Goal: Task Accomplishment & Management: Use online tool/utility

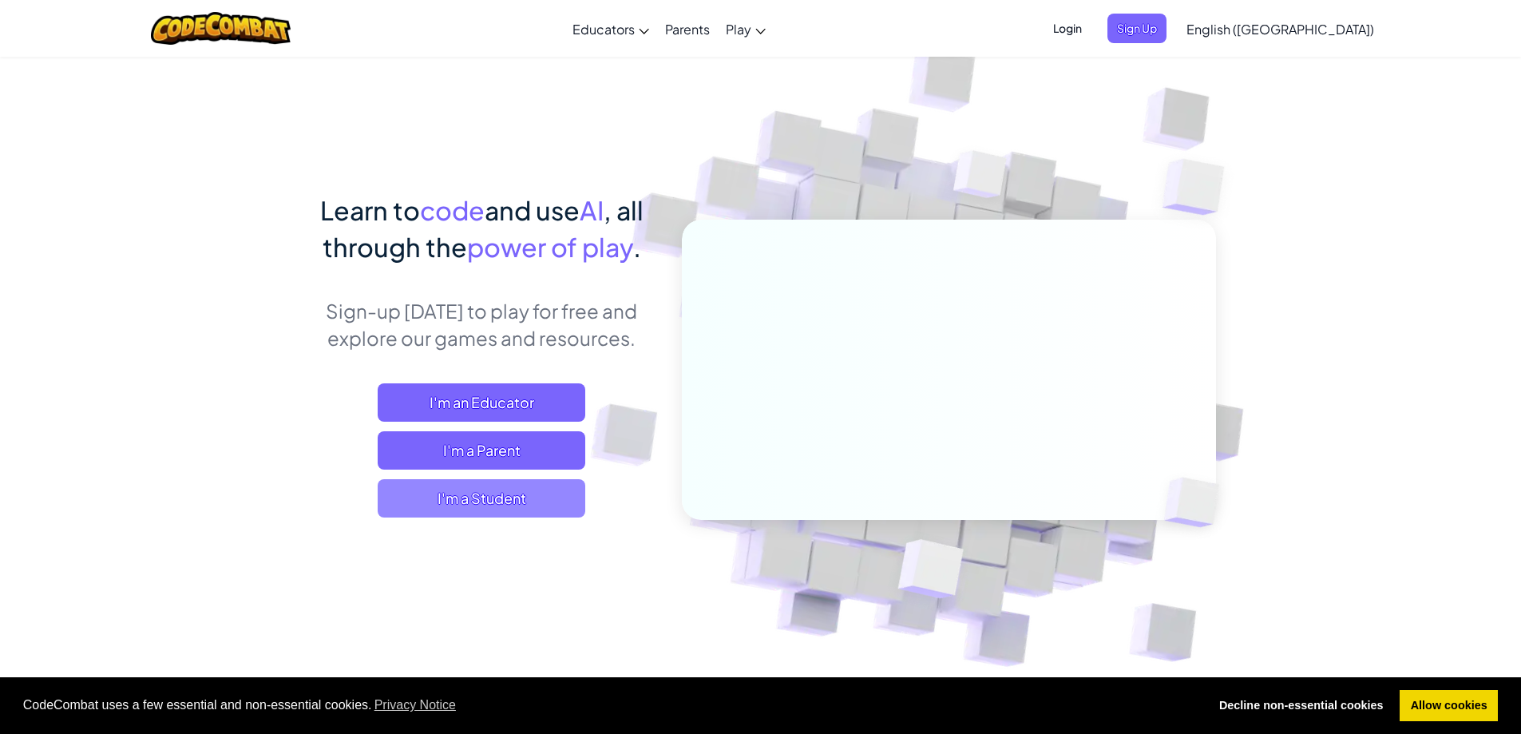
click at [418, 504] on span "I'm a Student" at bounding box center [482, 498] width 208 height 38
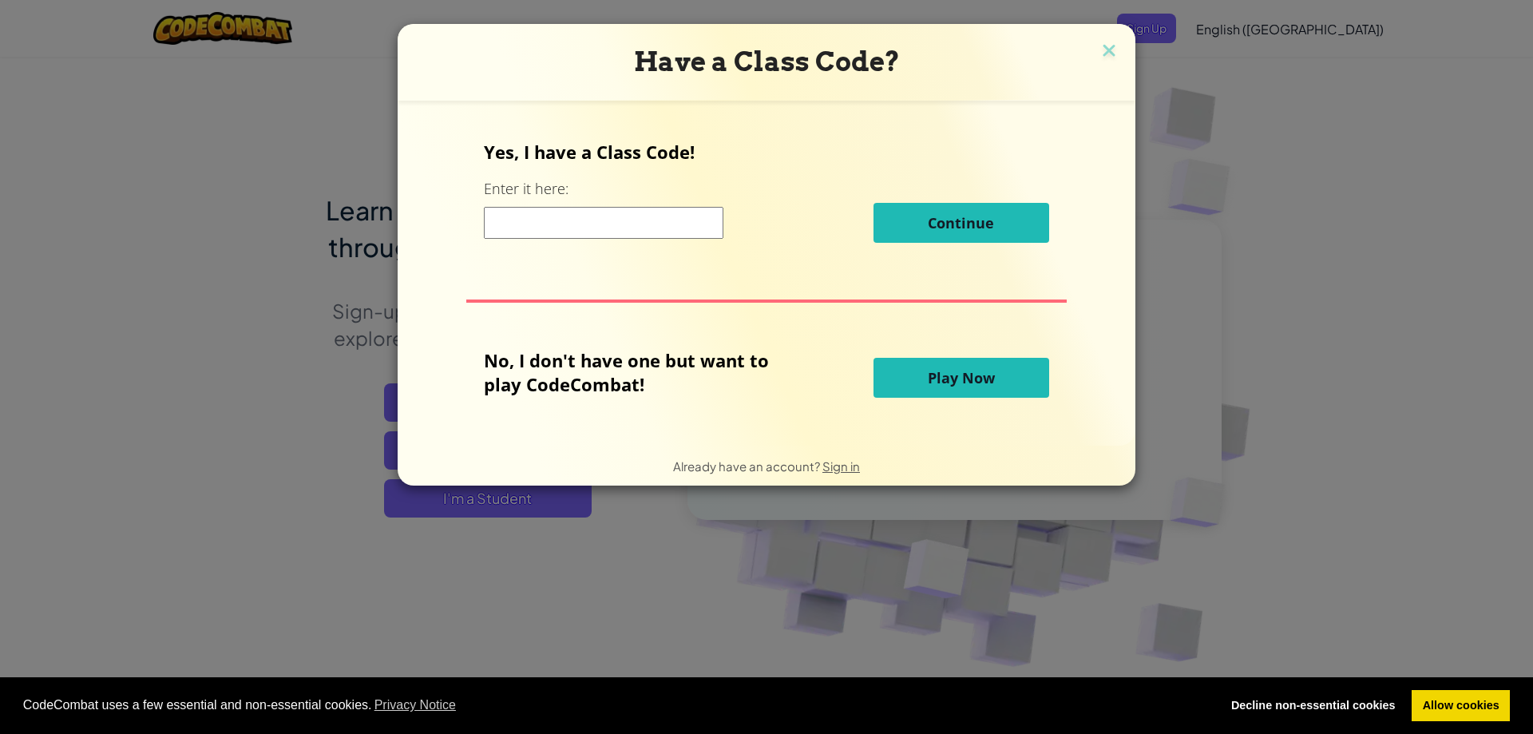
click at [918, 378] on button "Play Now" at bounding box center [961, 378] width 176 height 40
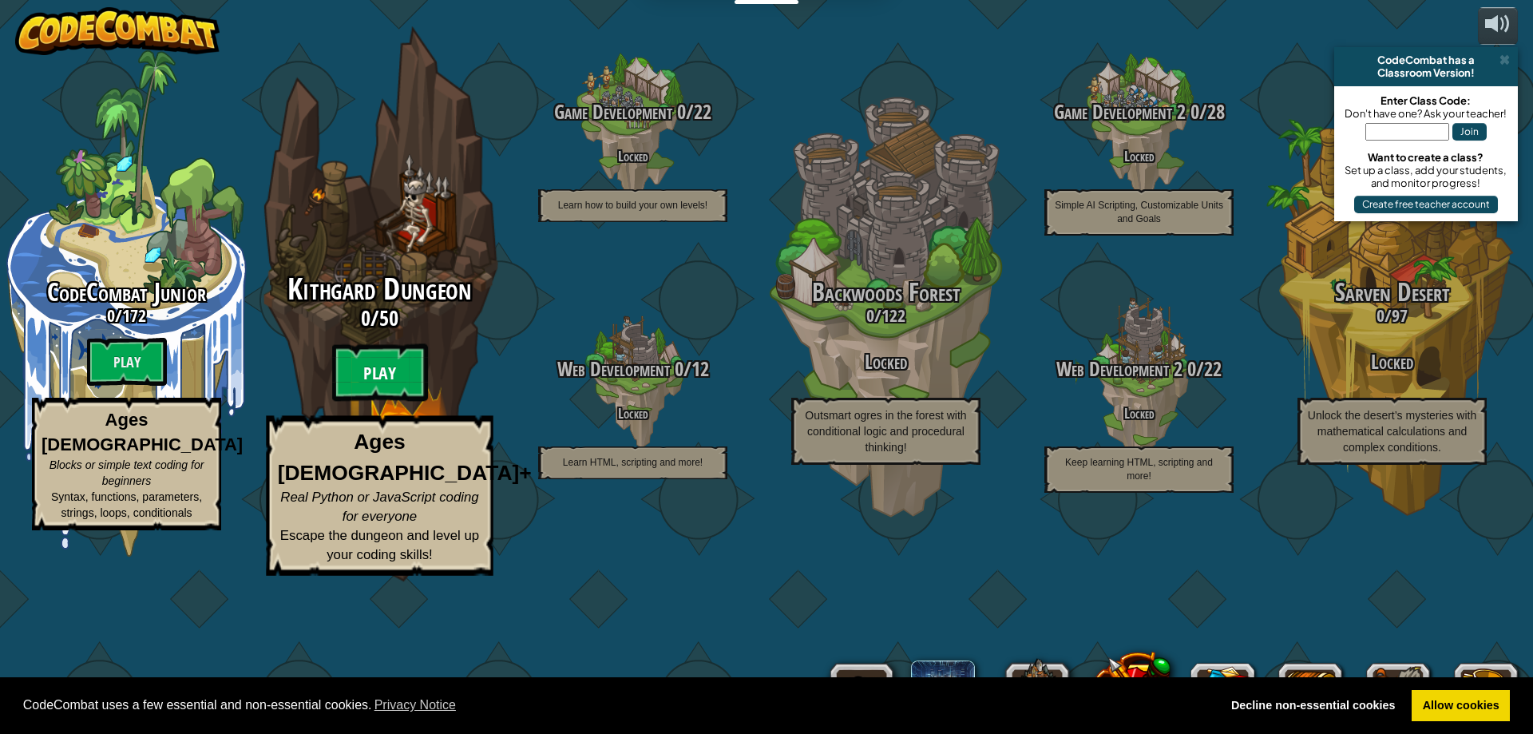
click at [346, 402] on btn "Play" at bounding box center [380, 372] width 96 height 57
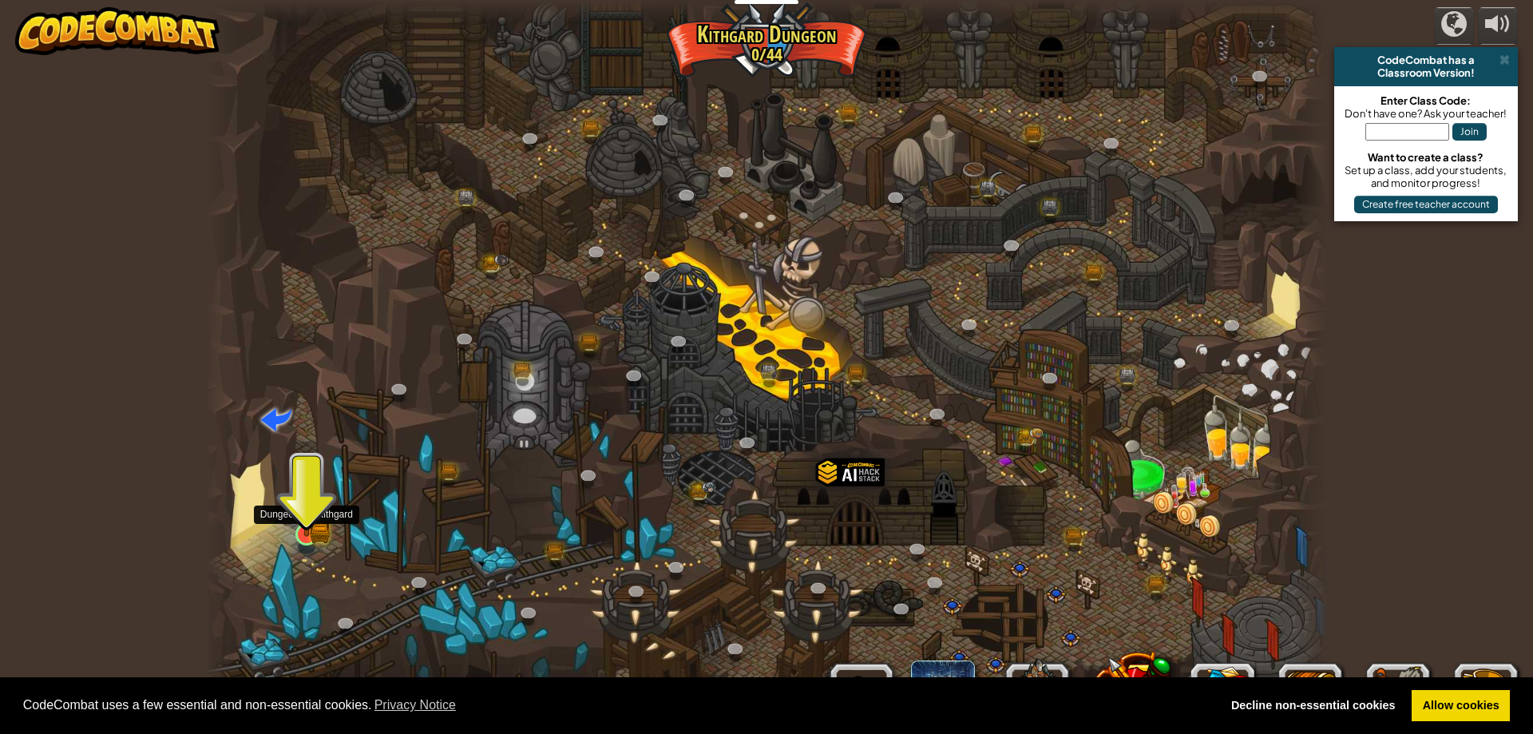
click at [312, 521] on img at bounding box center [306, 503] width 30 height 66
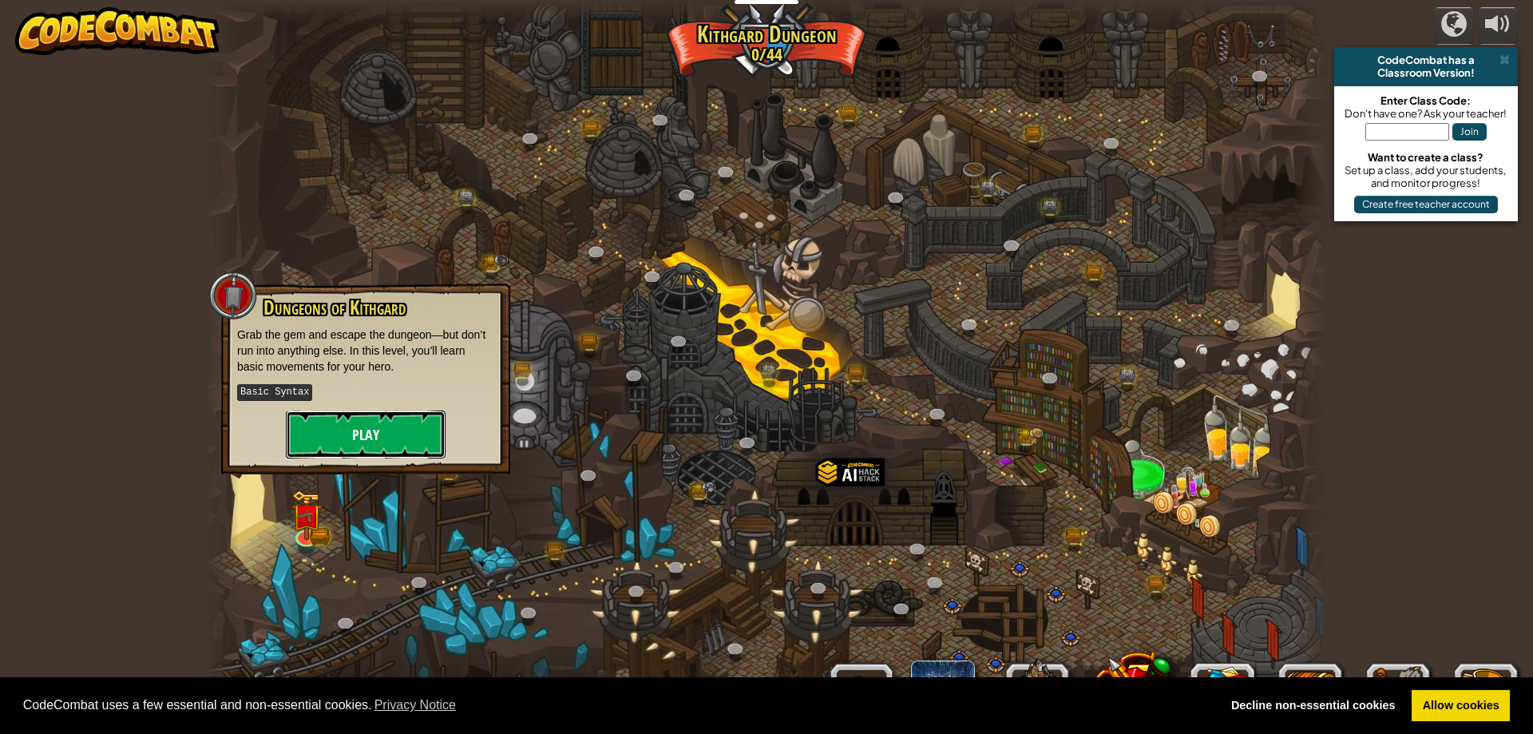
click at [323, 439] on button "Play" at bounding box center [366, 434] width 160 height 48
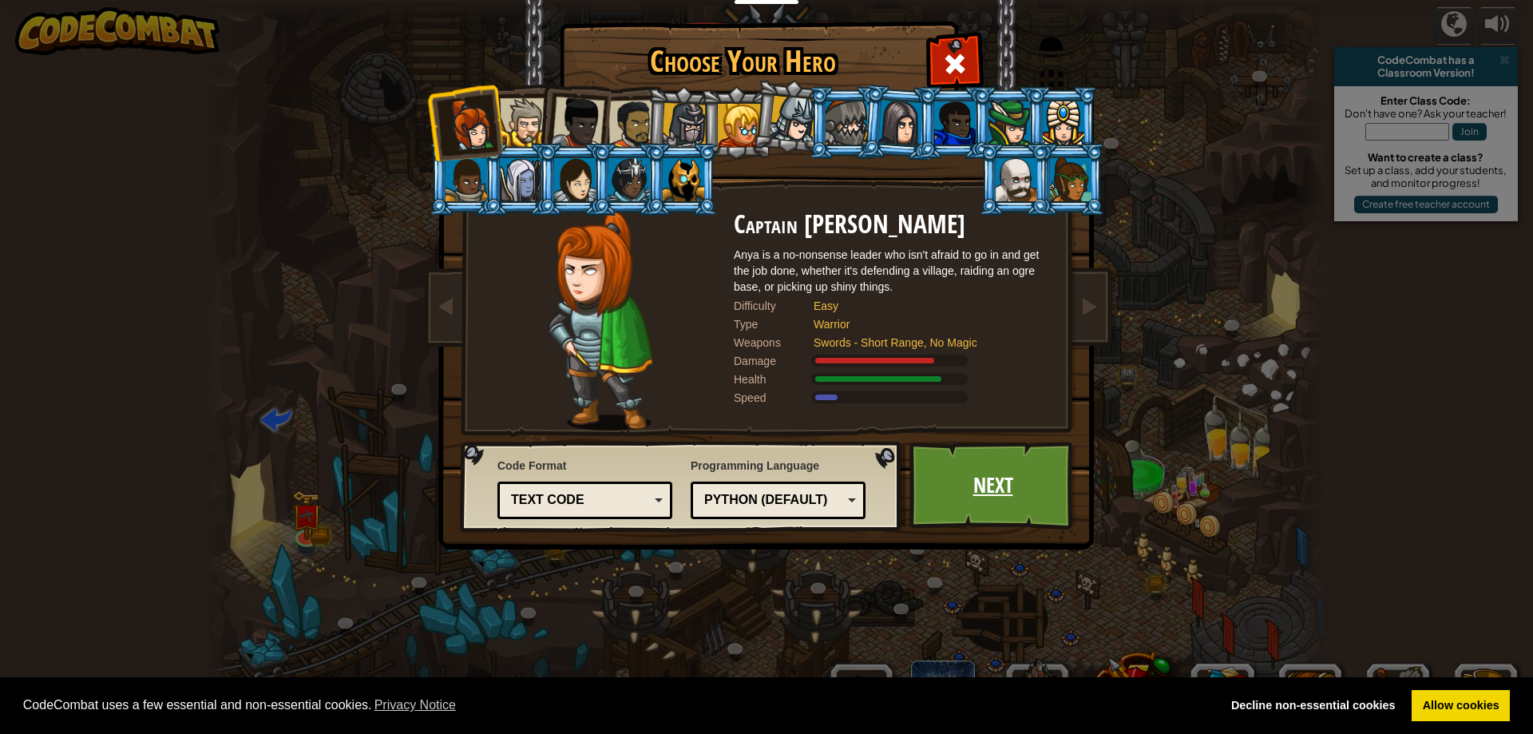
click at [948, 481] on link "Next" at bounding box center [992, 486] width 167 height 88
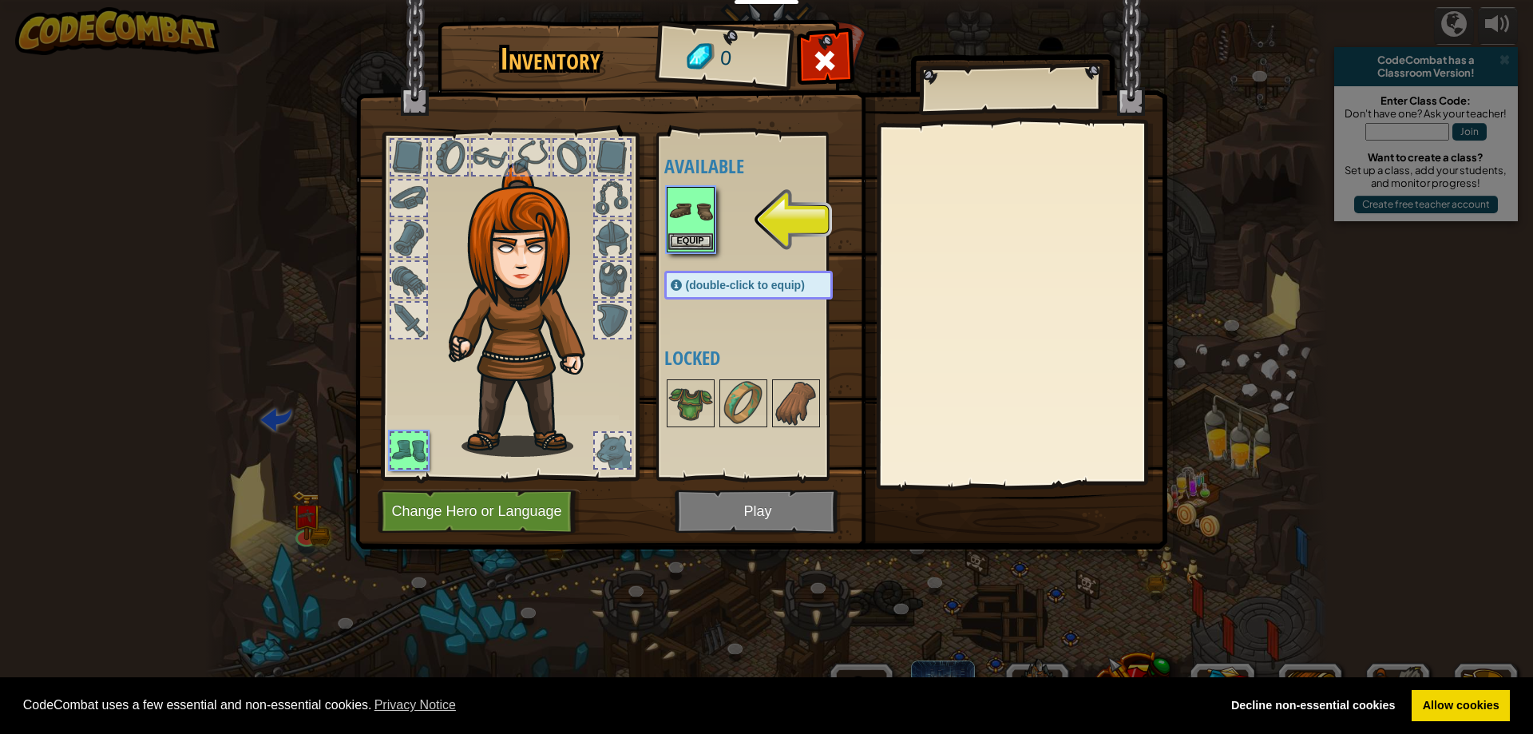
click at [678, 188] on img at bounding box center [690, 210] width 45 height 45
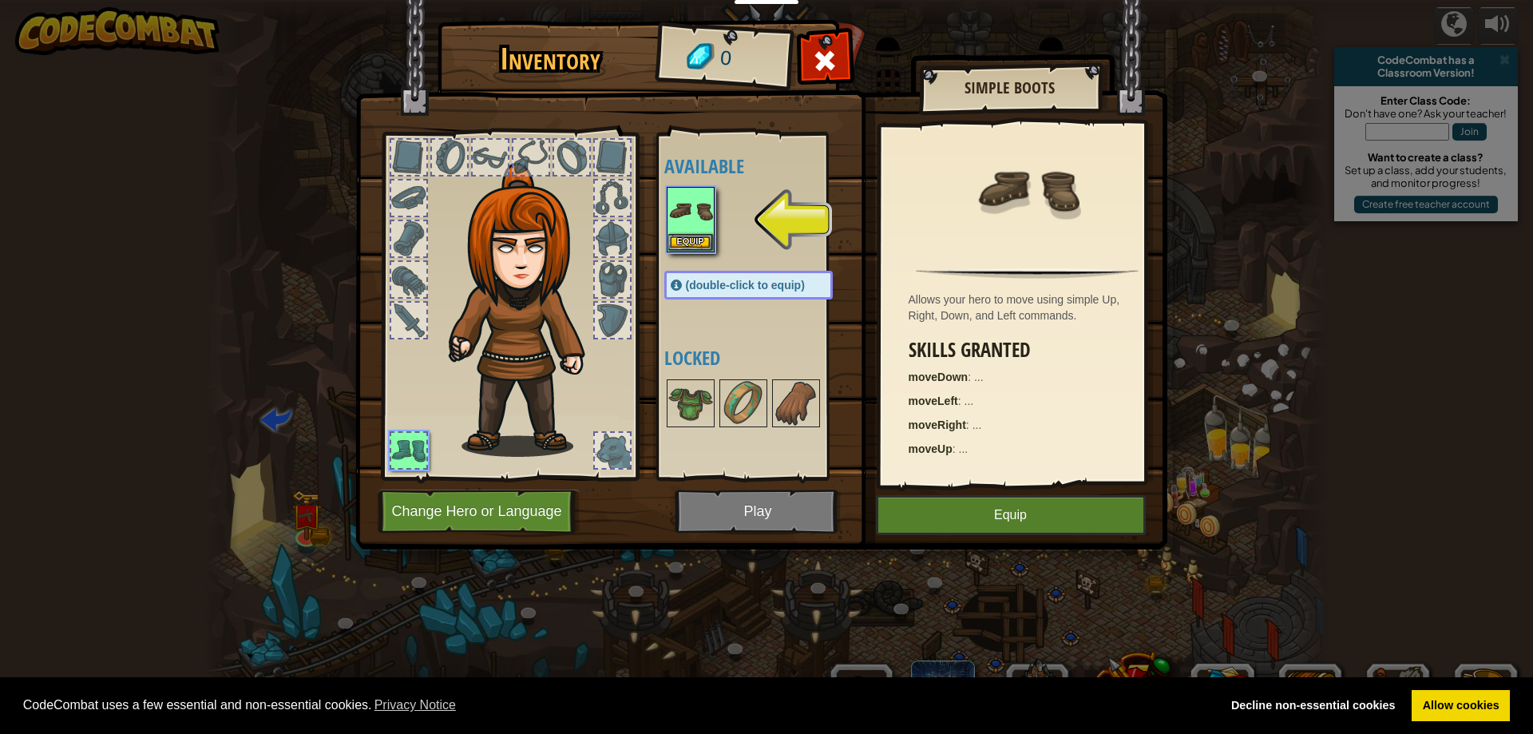
click at [604, 198] on div at bounding box center [612, 197] width 35 height 35
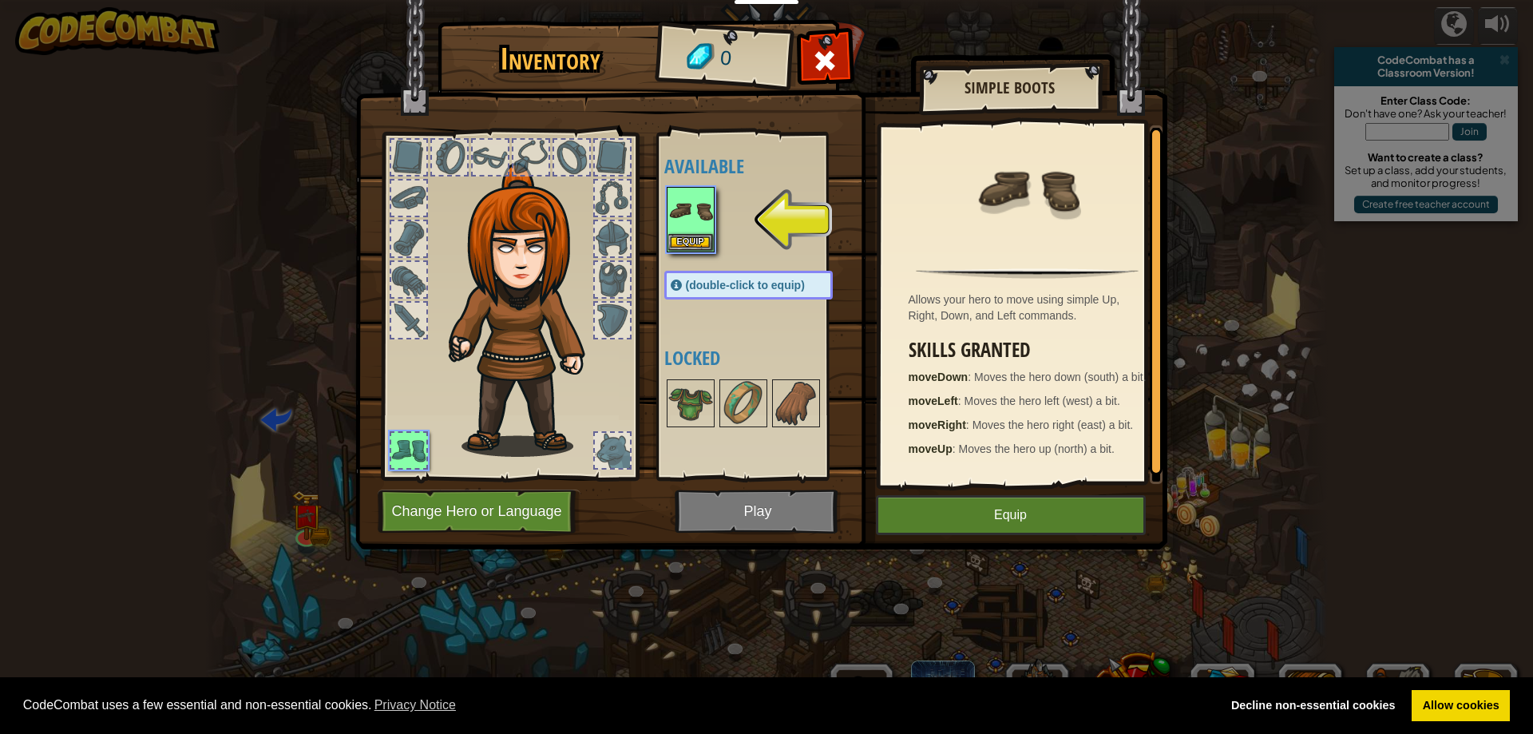
click at [600, 237] on div at bounding box center [612, 238] width 35 height 35
drag, startPoint x: 694, startPoint y: 391, endPoint x: 692, endPoint y: 408, distance: 16.8
click at [692, 406] on img at bounding box center [690, 403] width 45 height 45
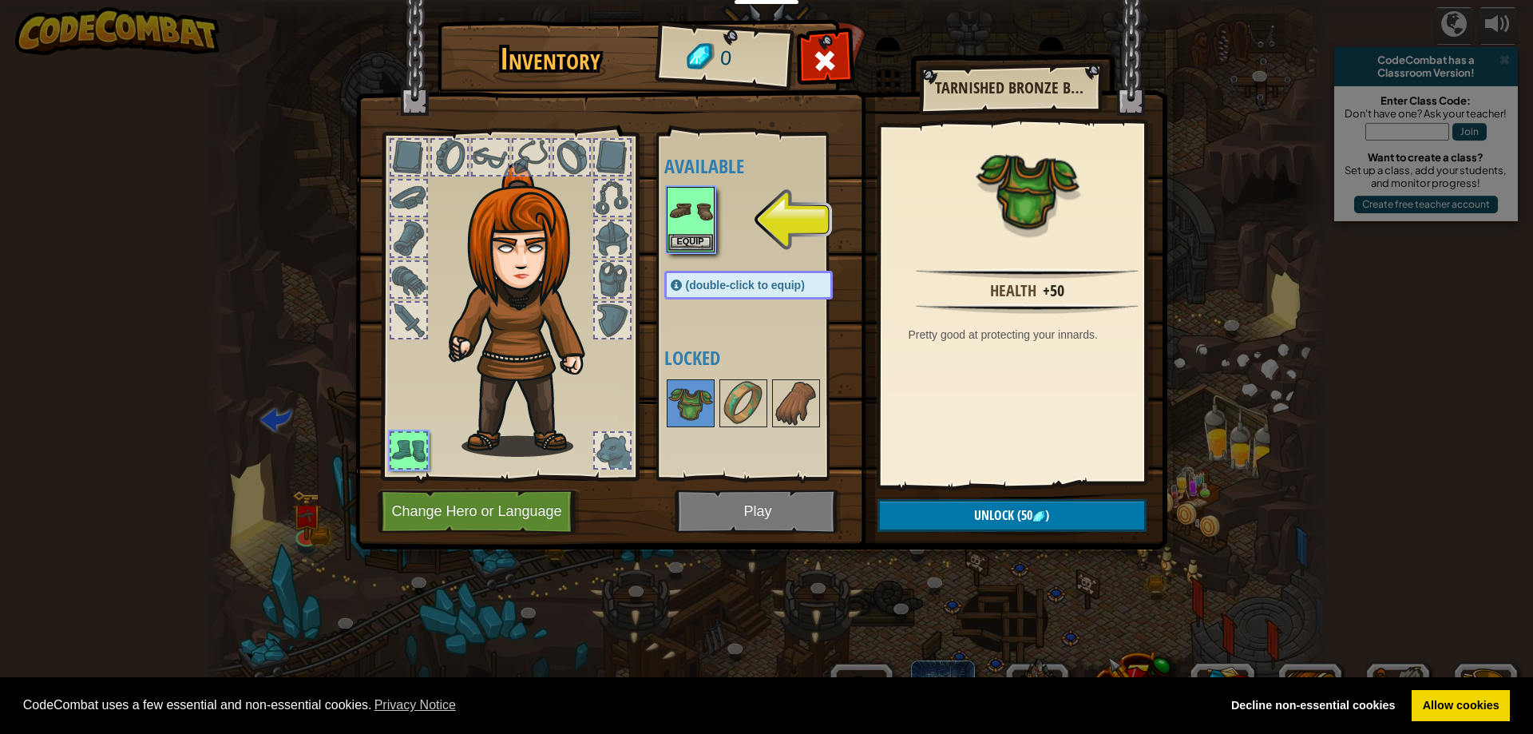
drag, startPoint x: 702, startPoint y: 417, endPoint x: 717, endPoint y: 445, distance: 31.8
click at [717, 445] on div "Available Equip (double-click to equip) Locked" at bounding box center [764, 306] width 200 height 333
drag, startPoint x: 733, startPoint y: 495, endPoint x: 672, endPoint y: 507, distance: 61.8
click at [674, 506] on img at bounding box center [761, 260] width 812 height 580
drag, startPoint x: 513, startPoint y: 510, endPoint x: 521, endPoint y: 526, distance: 17.5
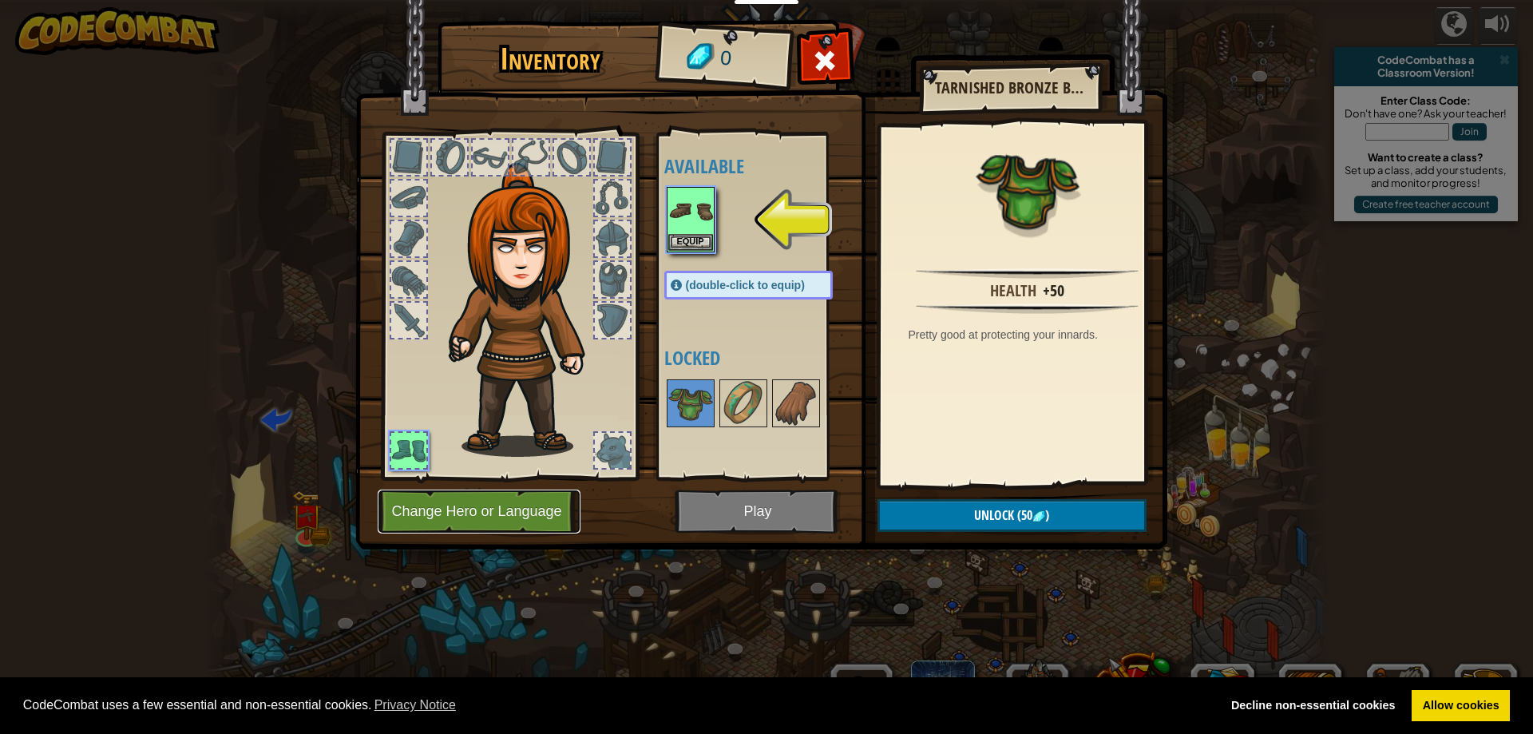
click at [521, 526] on button "Change Hero or Language" at bounding box center [479, 511] width 203 height 44
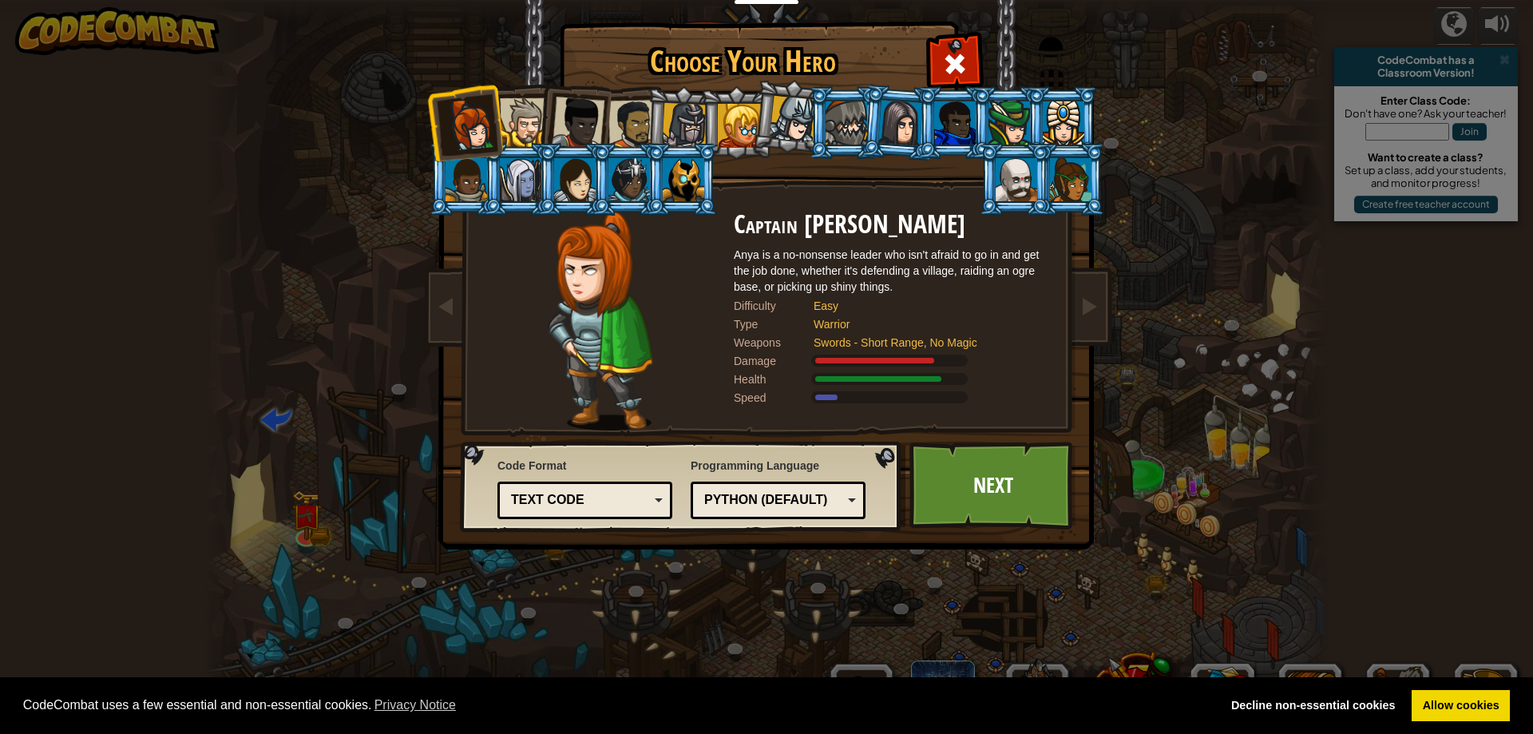
click at [524, 494] on div "Text code" at bounding box center [580, 500] width 138 height 18
click at [940, 487] on link "Next" at bounding box center [992, 486] width 167 height 88
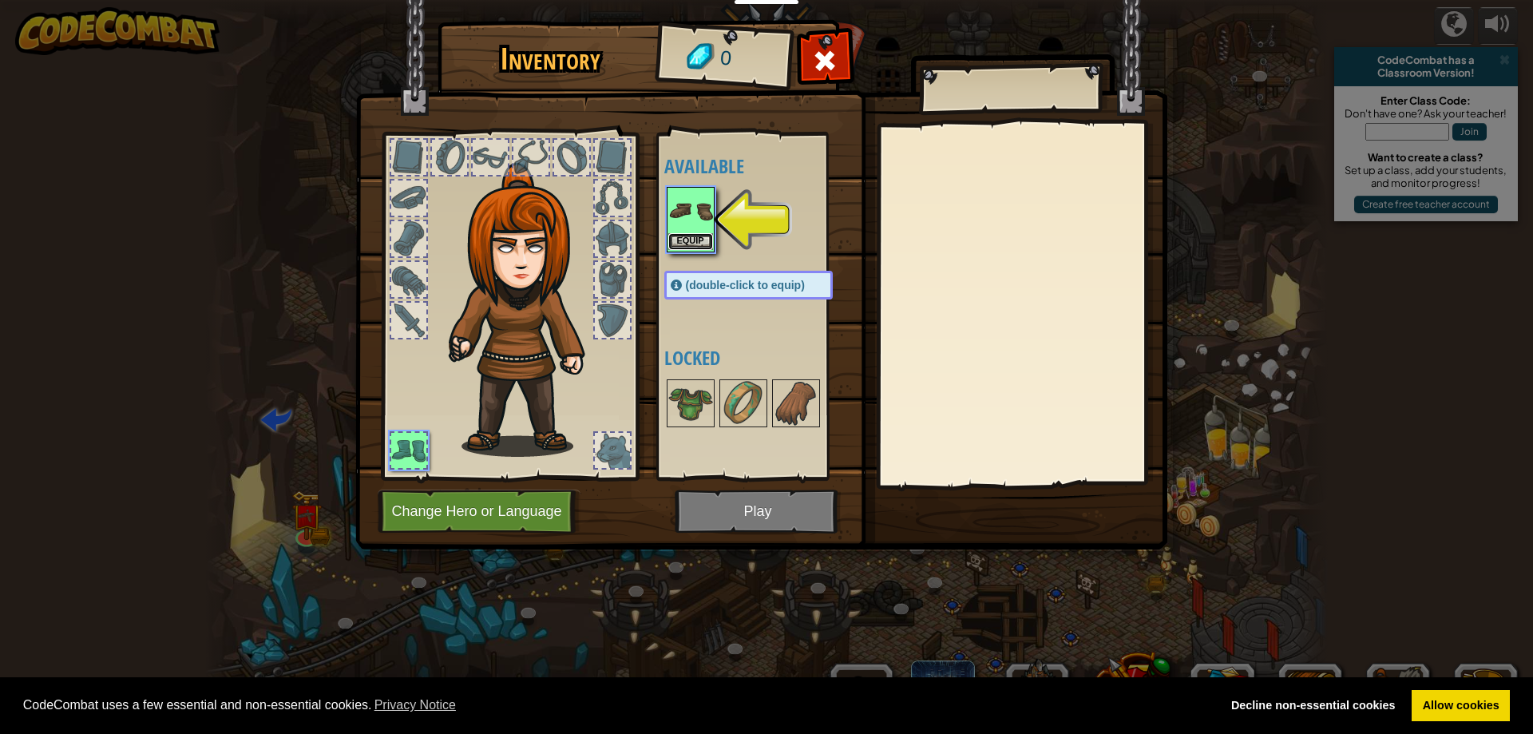
click at [669, 235] on button "Equip" at bounding box center [690, 241] width 45 height 17
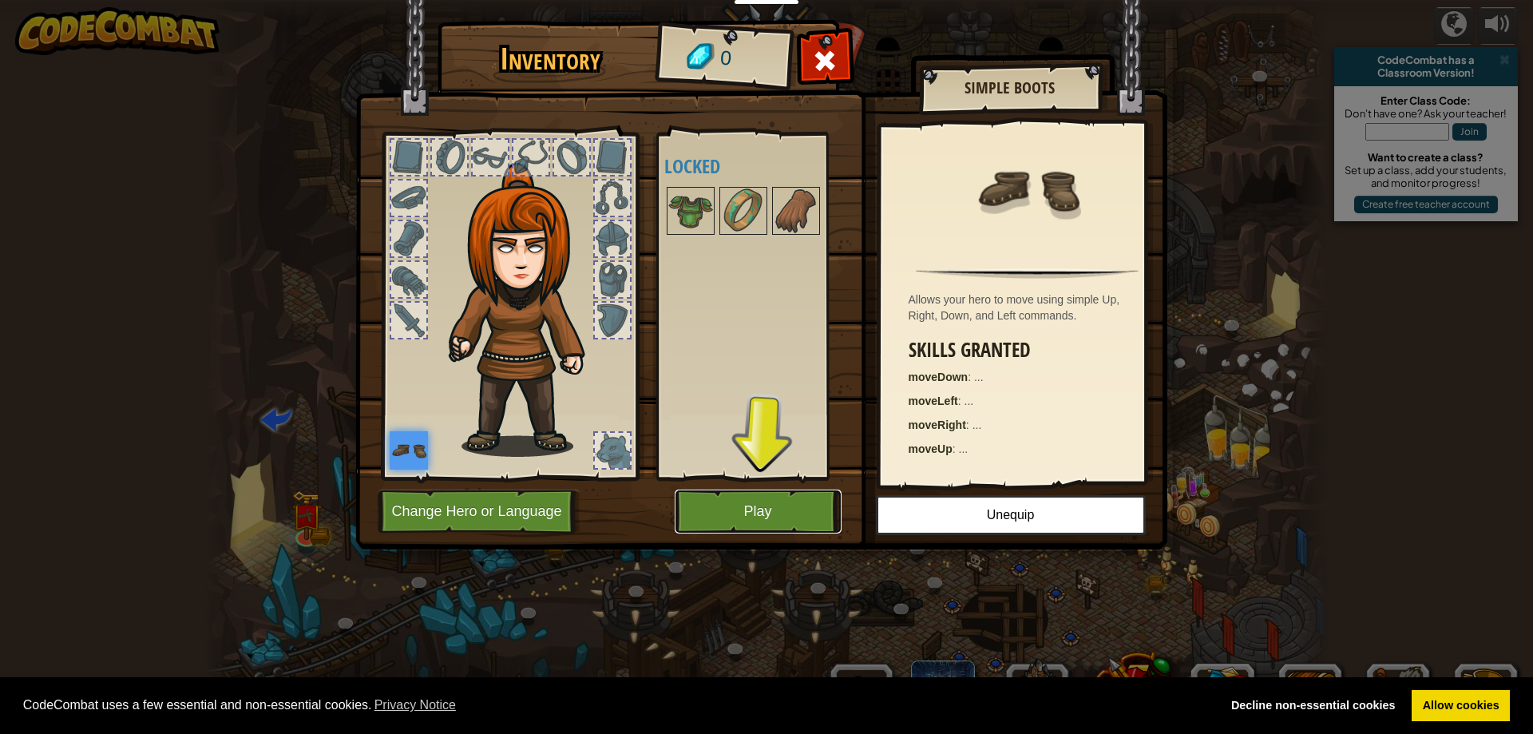
click at [714, 503] on button "Play" at bounding box center [758, 511] width 167 height 44
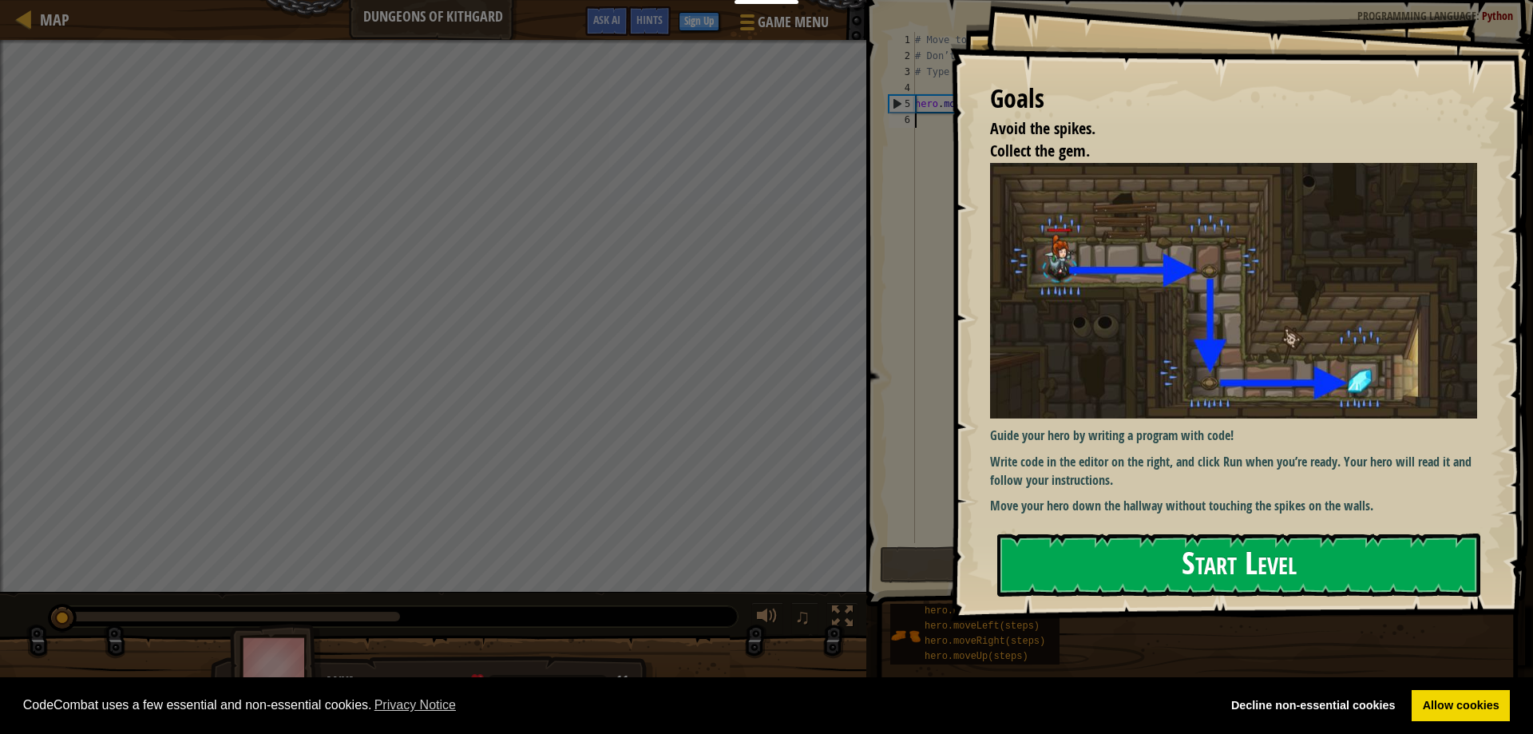
click at [1242, 556] on button "Start Level" at bounding box center [1238, 564] width 483 height 63
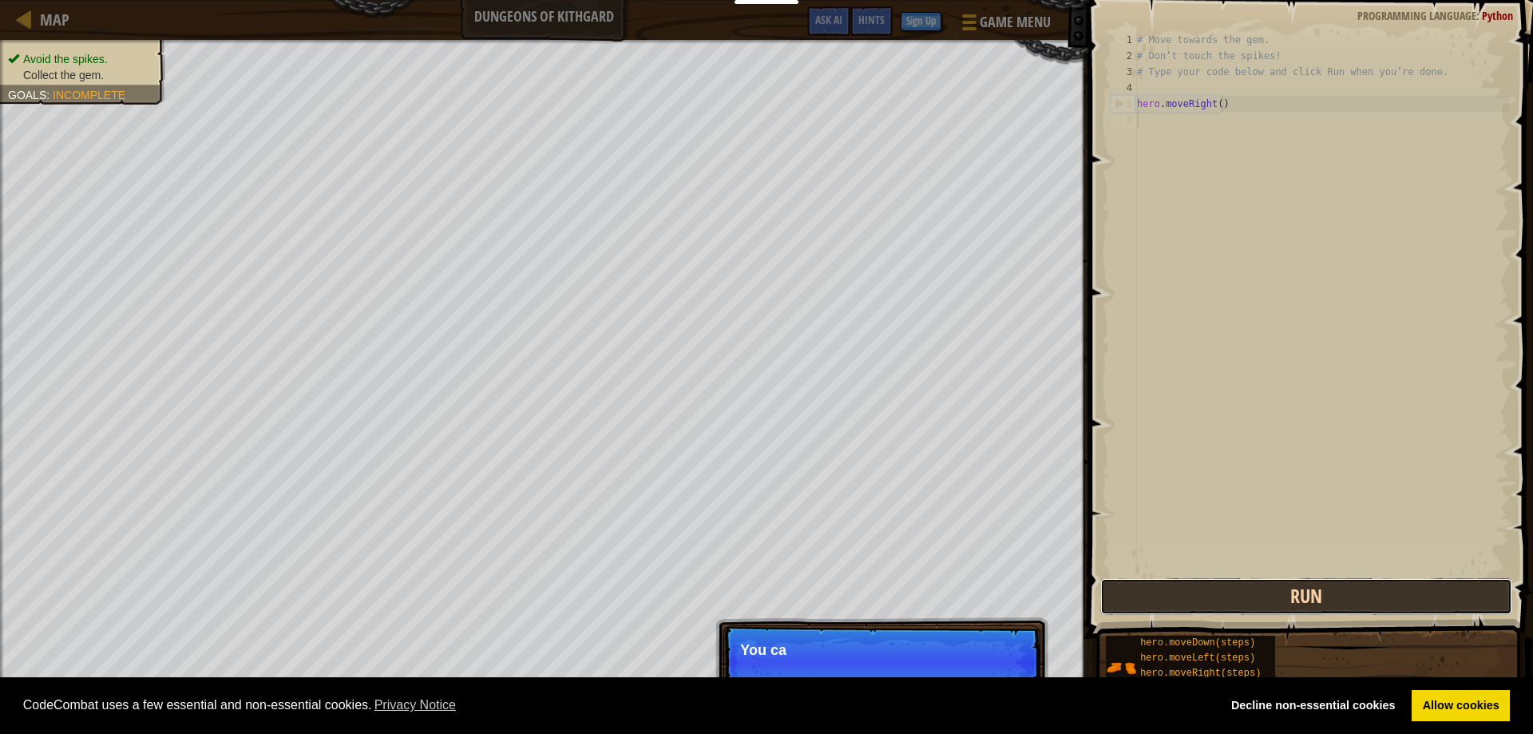
click at [1166, 579] on button "Run" at bounding box center [1306, 596] width 413 height 37
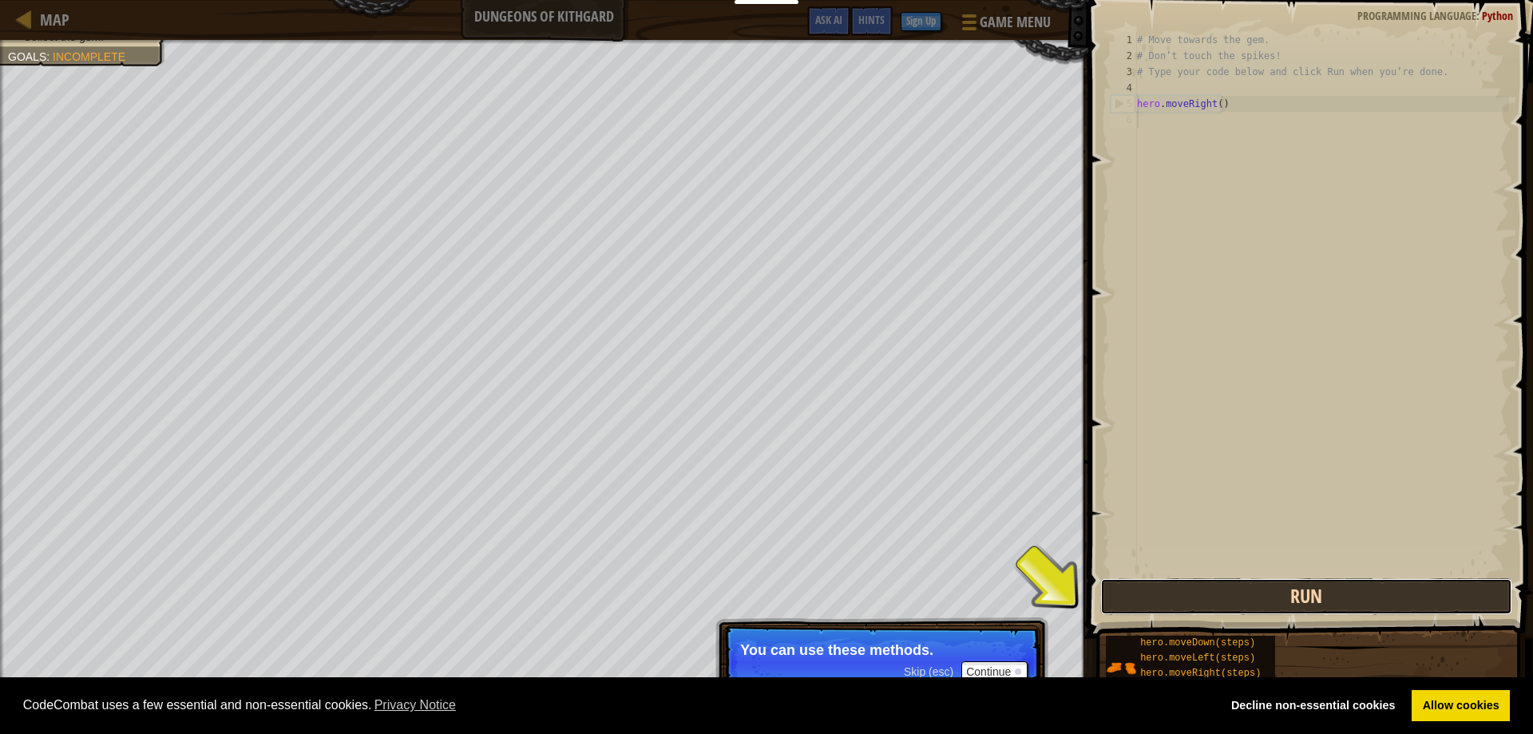
click at [1123, 598] on button "Run" at bounding box center [1306, 596] width 413 height 37
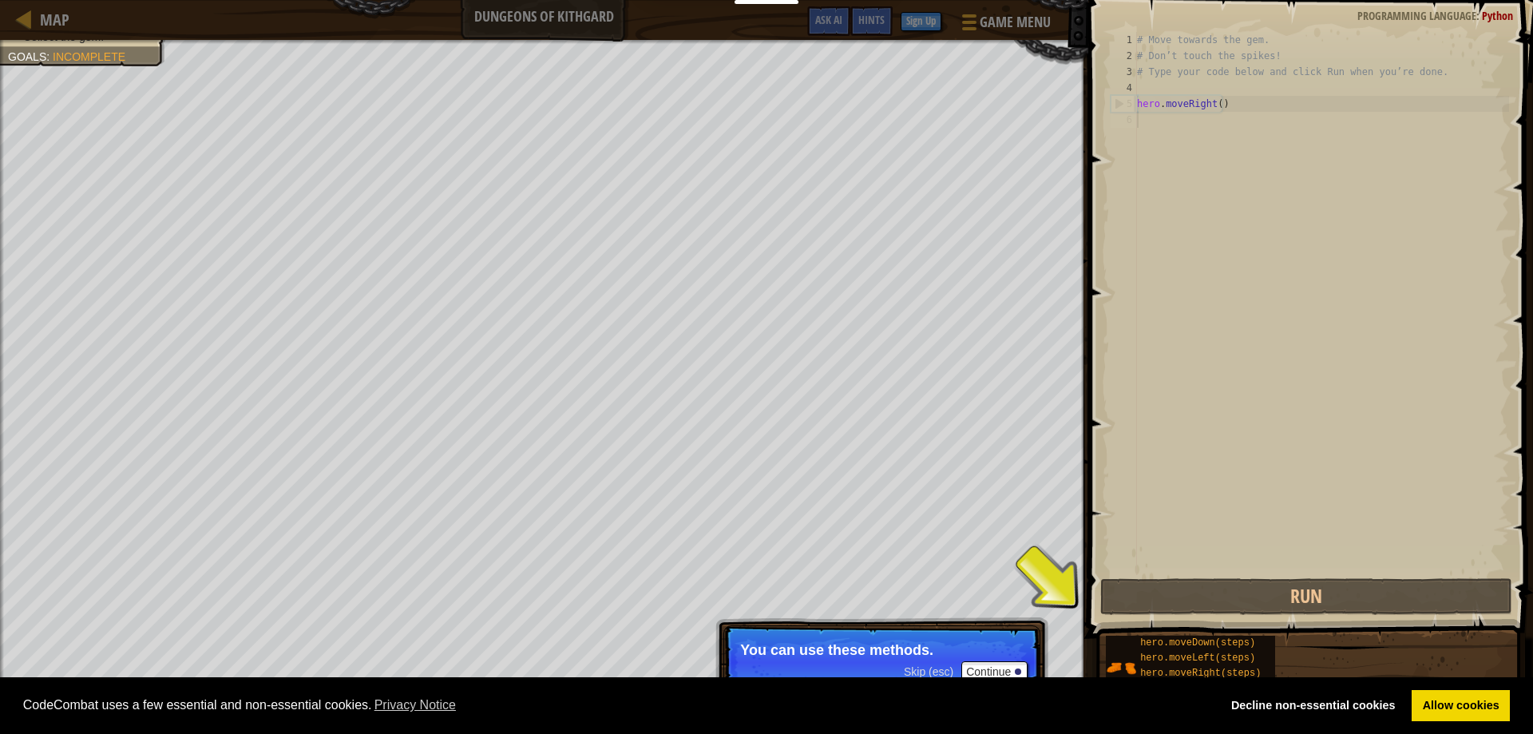
scroll to position [7, 0]
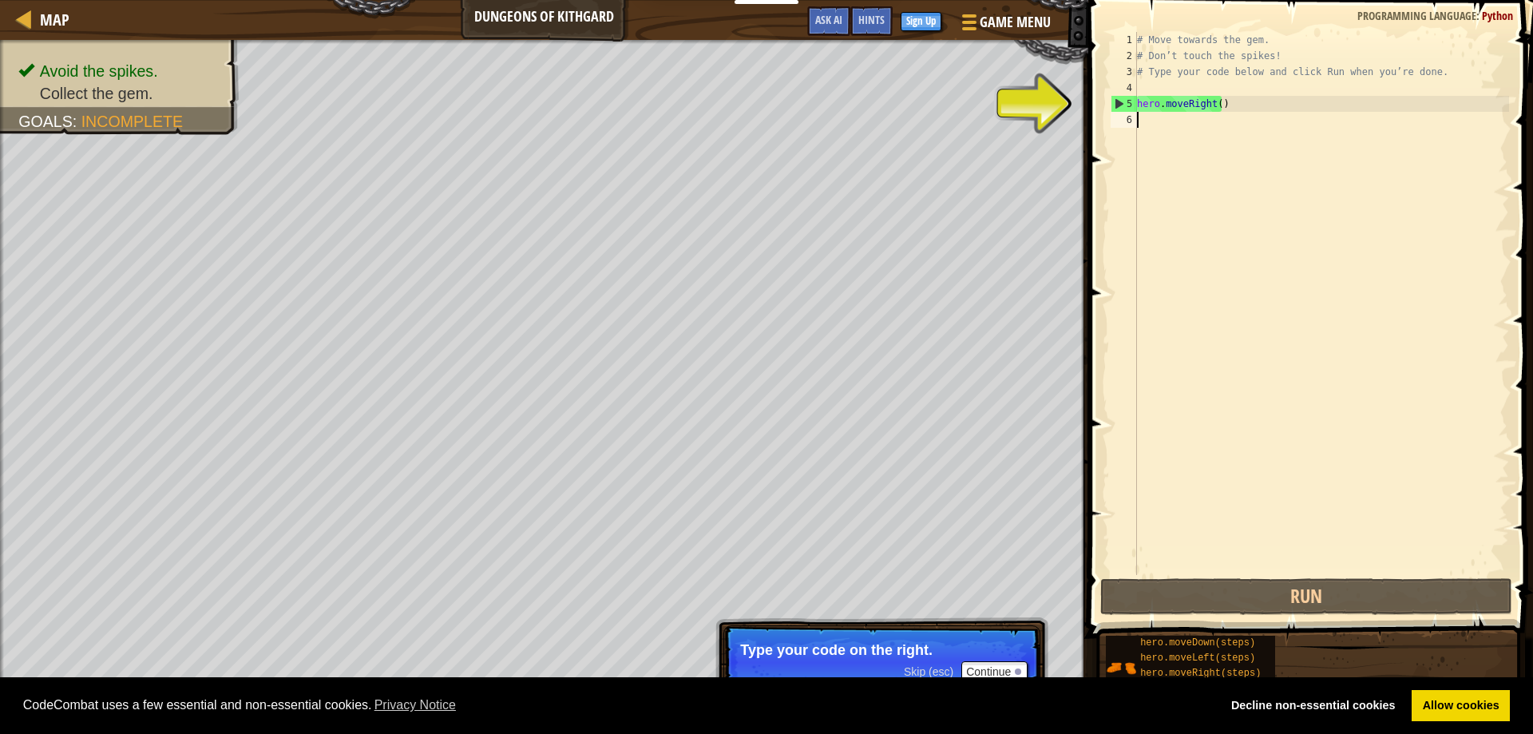
click at [1167, 105] on div "# Move towards the gem. # Don’t touch the spikes! # Type your code below and cl…" at bounding box center [1321, 319] width 375 height 575
type textarea "hero.moveRight()"
click at [1202, 119] on div "# Move towards the gem. # Don’t touch the spikes! # Type your code below and cl…" at bounding box center [1321, 319] width 375 height 575
click at [1230, 110] on div "# Move towards the gem. # Don’t touch the spikes! # Type your code below and cl…" at bounding box center [1321, 319] width 375 height 575
type textarea "hero.moveRight()"
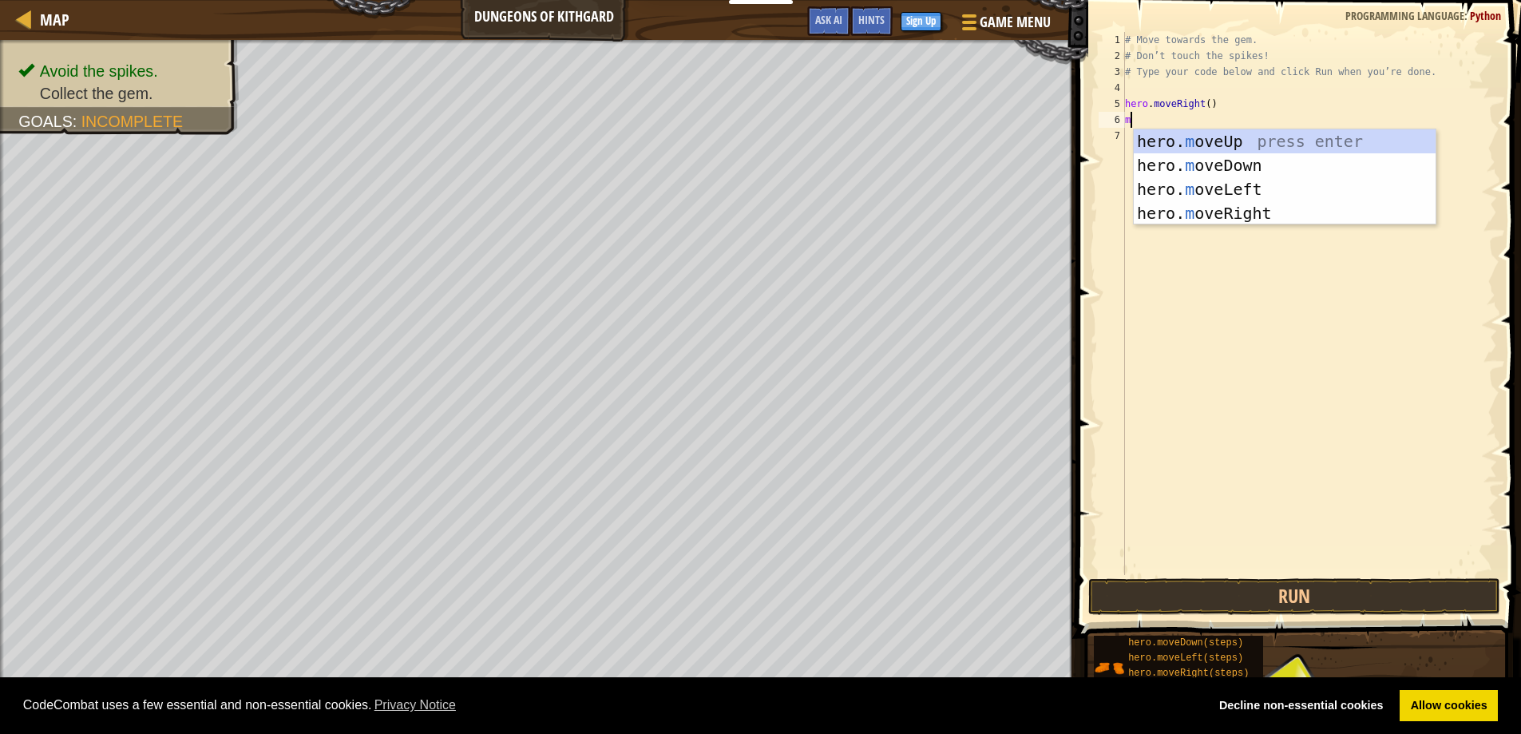
type textarea "mo"
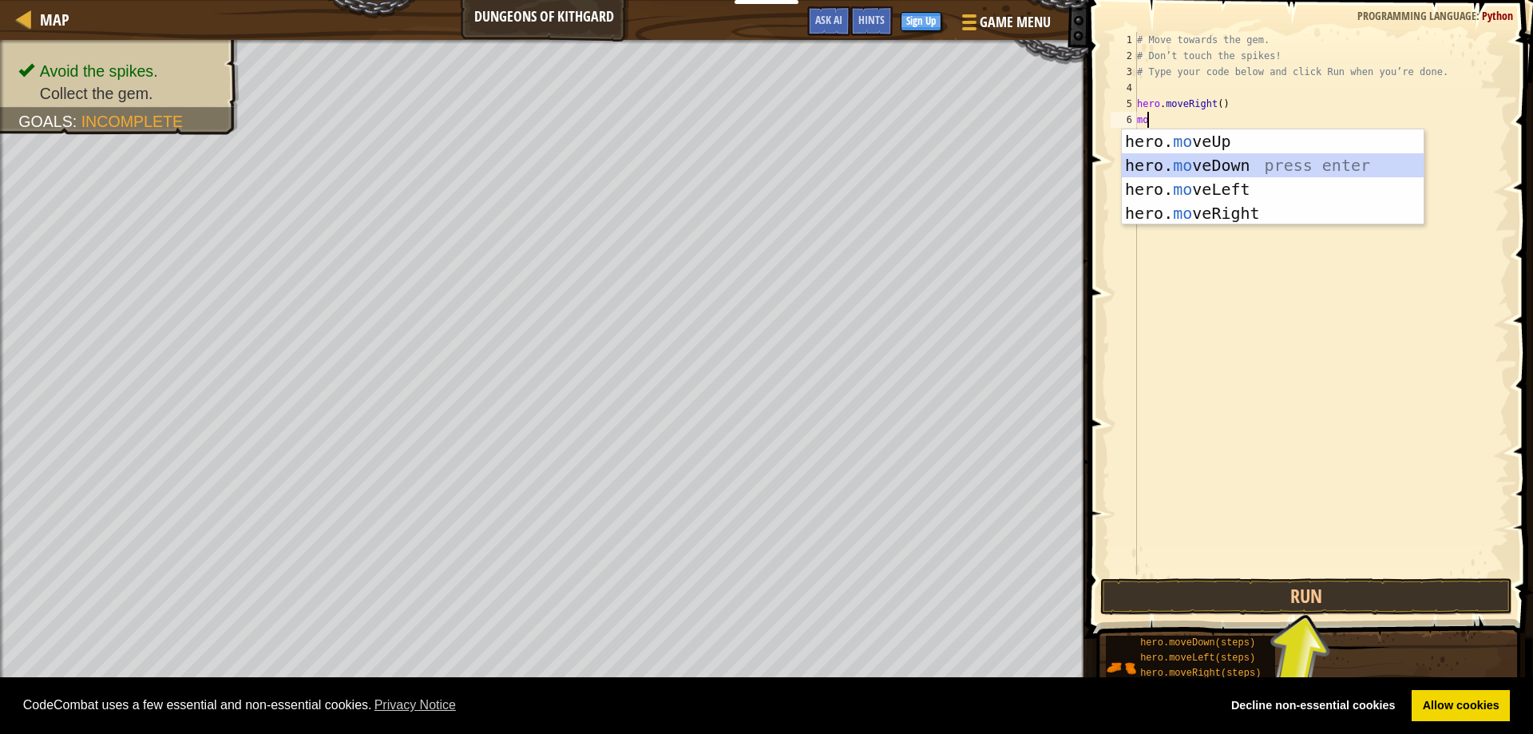
click at [1185, 160] on div "hero. mo veUp press enter hero. mo veDown press enter hero. mo veLeft press ent…" at bounding box center [1273, 201] width 302 height 144
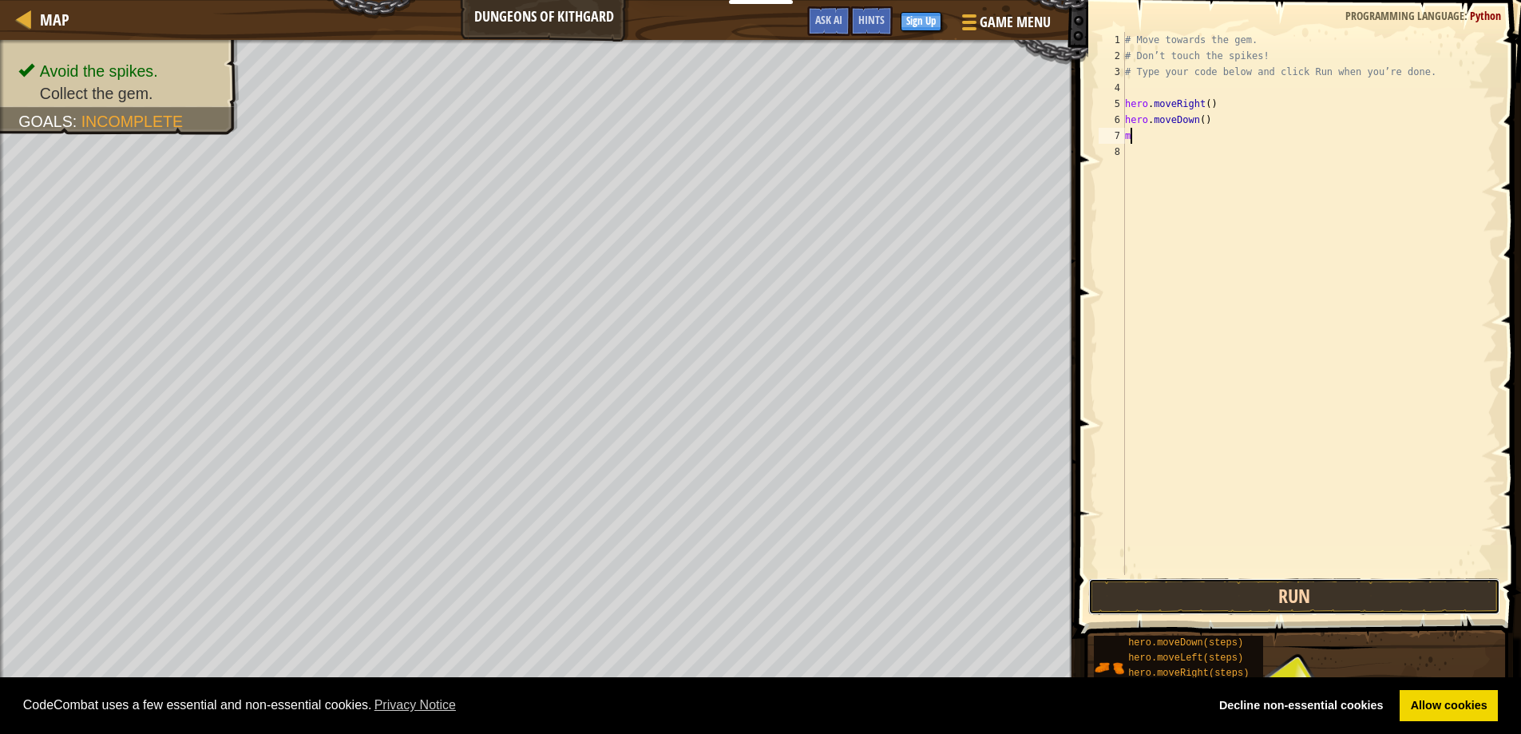
click at [1247, 592] on button "Run" at bounding box center [1294, 596] width 413 height 37
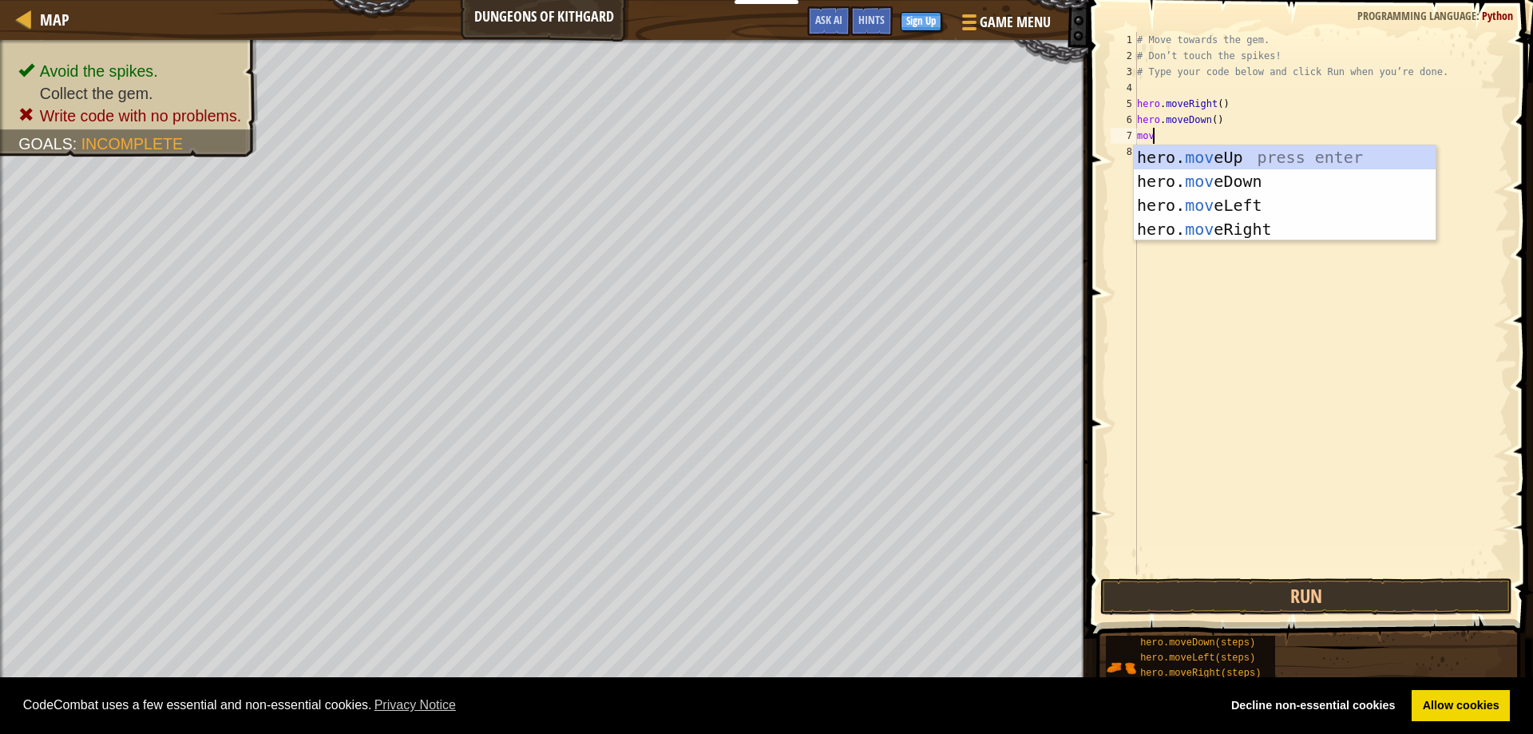
scroll to position [7, 1]
click at [1222, 597] on button "Run" at bounding box center [1306, 596] width 413 height 37
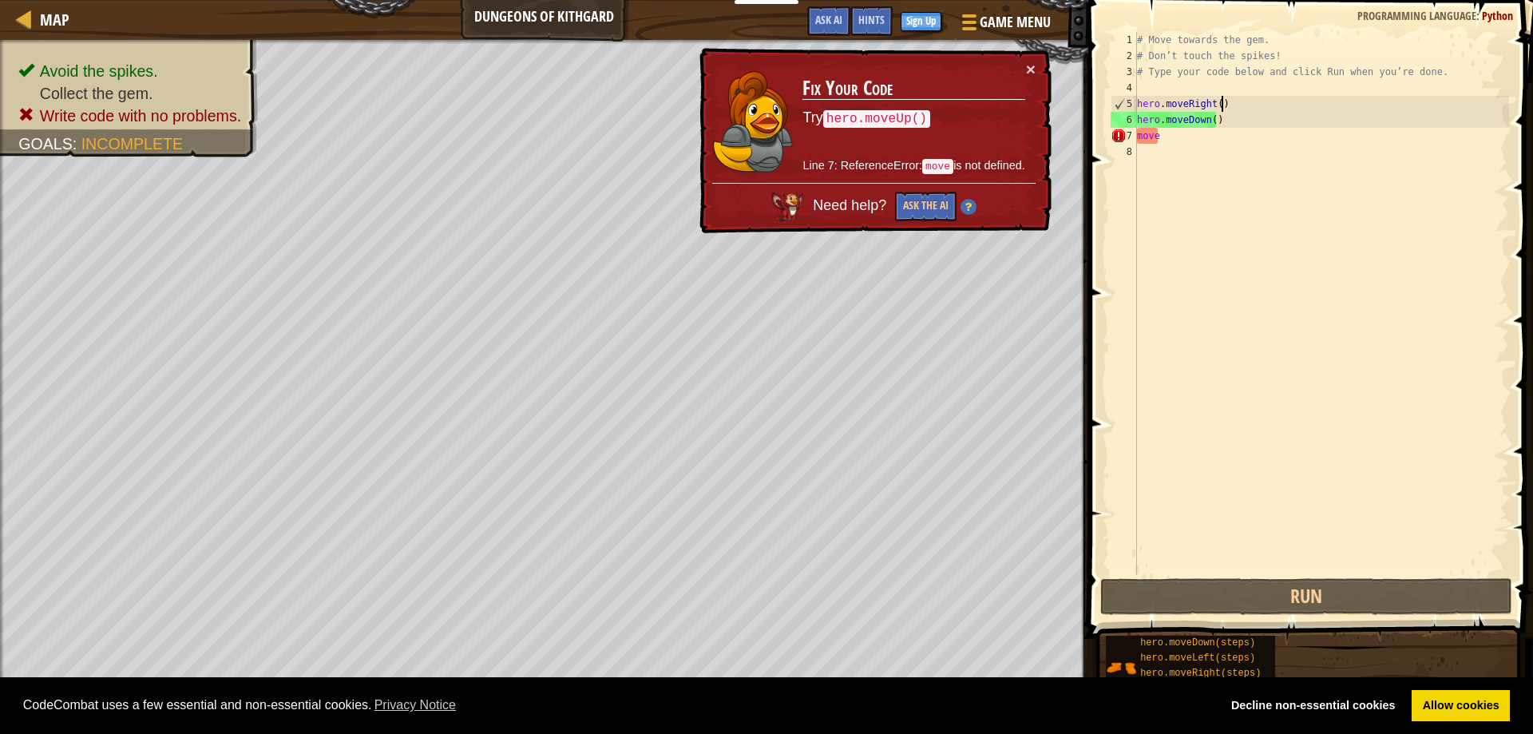
click at [1222, 101] on div "# Move towards the gem. # Don’t touch the spikes! # Type your code below and cl…" at bounding box center [1321, 319] width 375 height 575
click at [1196, 138] on div "# Move towards the gem. # Don’t touch the spikes! # Type your code below and cl…" at bounding box center [1321, 319] width 375 height 575
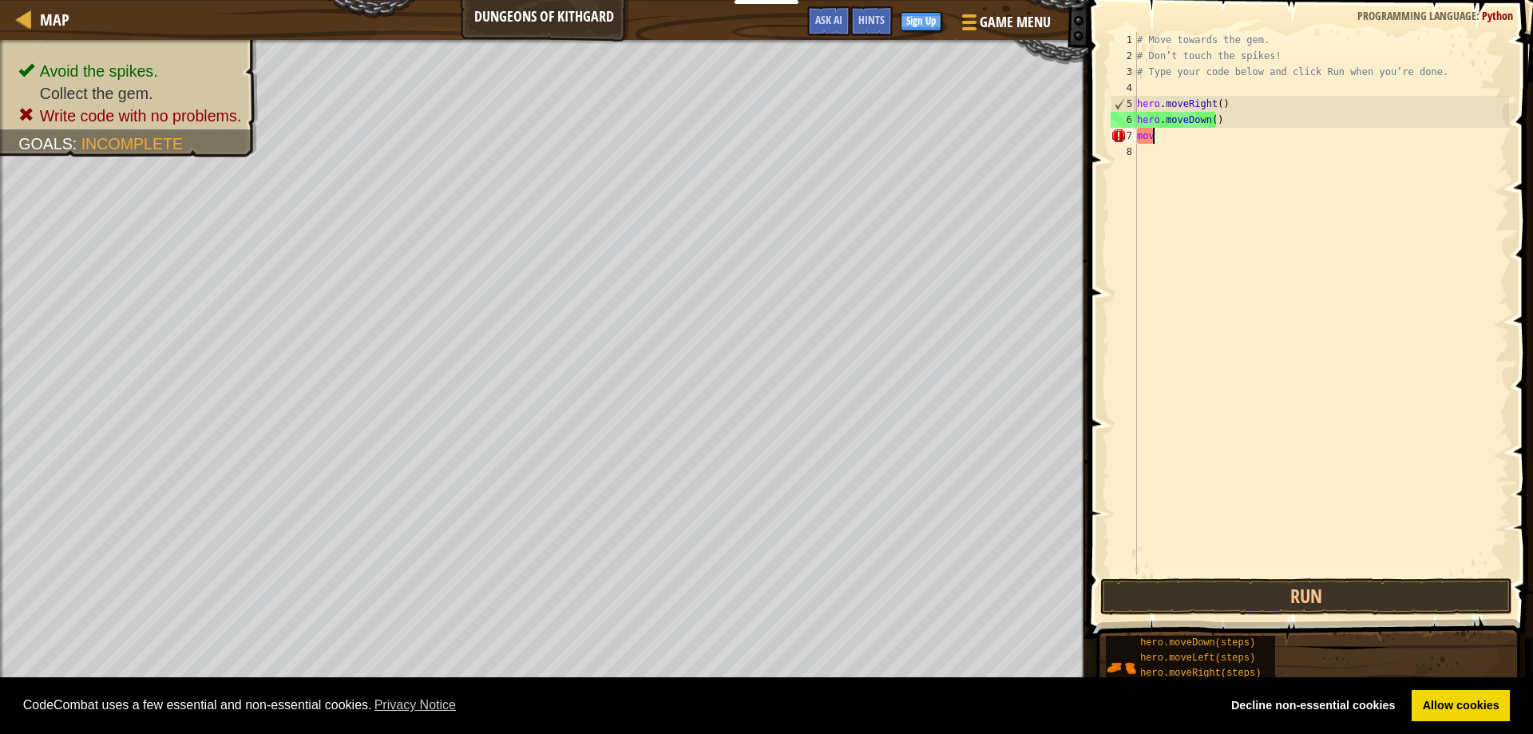
scroll to position [7, 0]
type textarea "m"
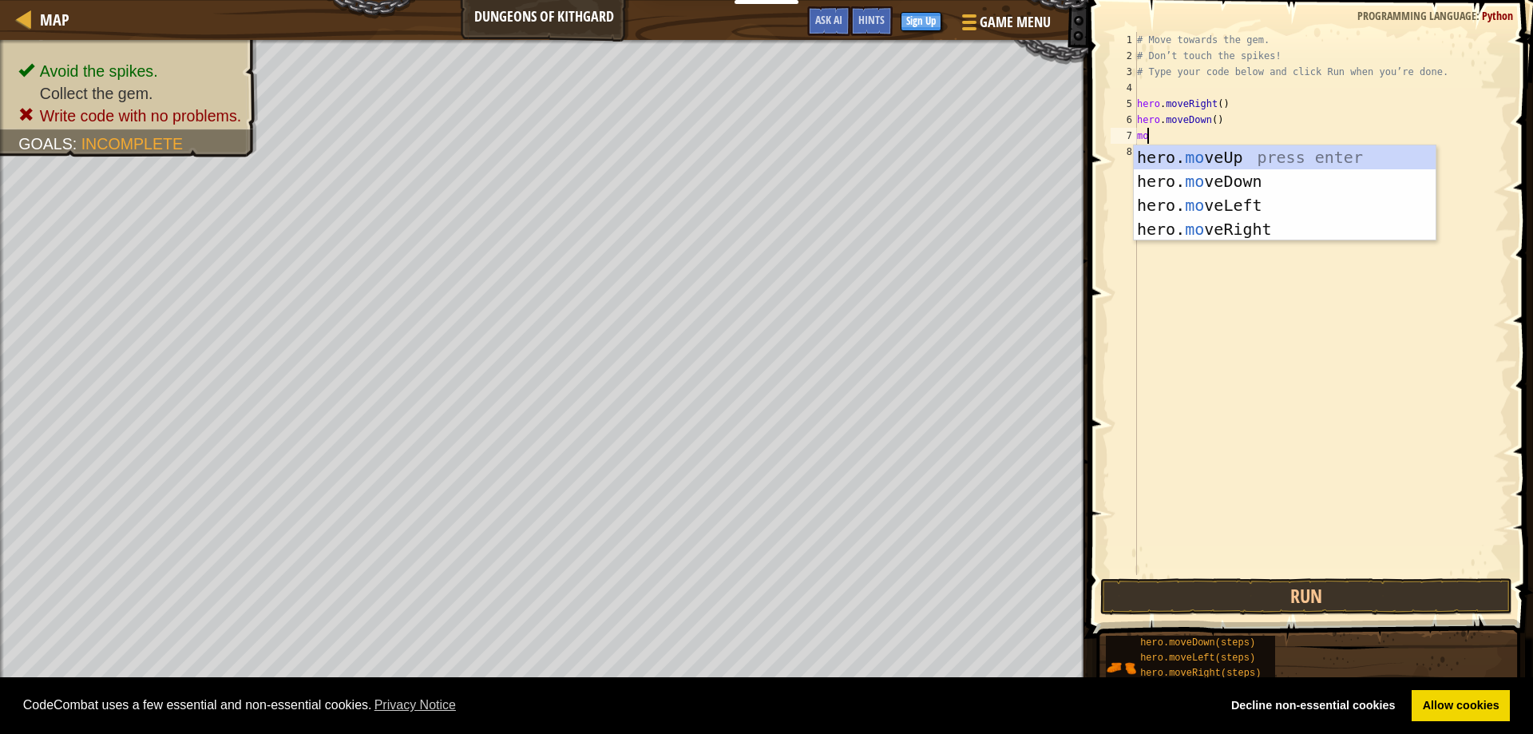
scroll to position [7, 1]
type textarea "move"
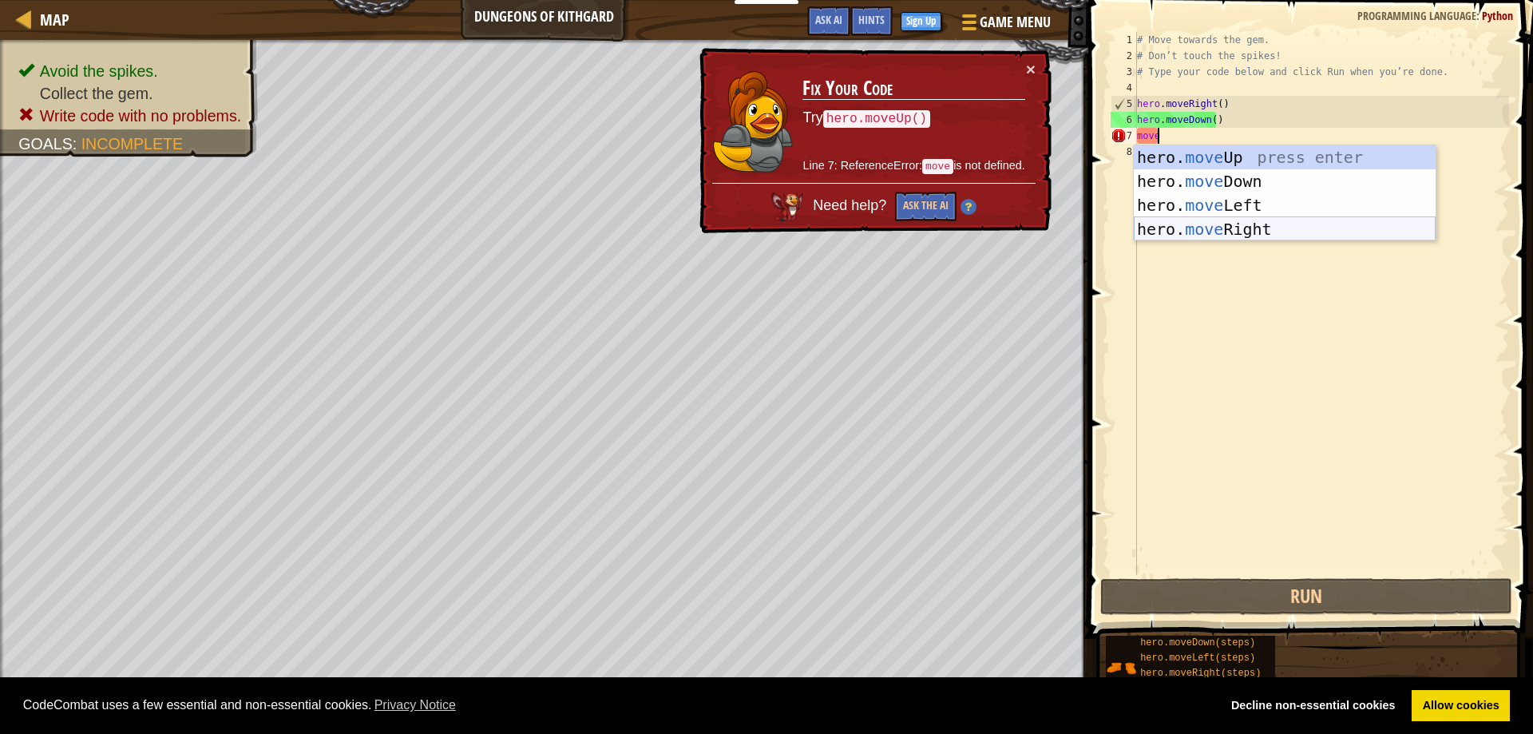
click at [1194, 219] on div "hero. move Up press enter hero. move Down press enter hero. move Left press ent…" at bounding box center [1285, 217] width 302 height 144
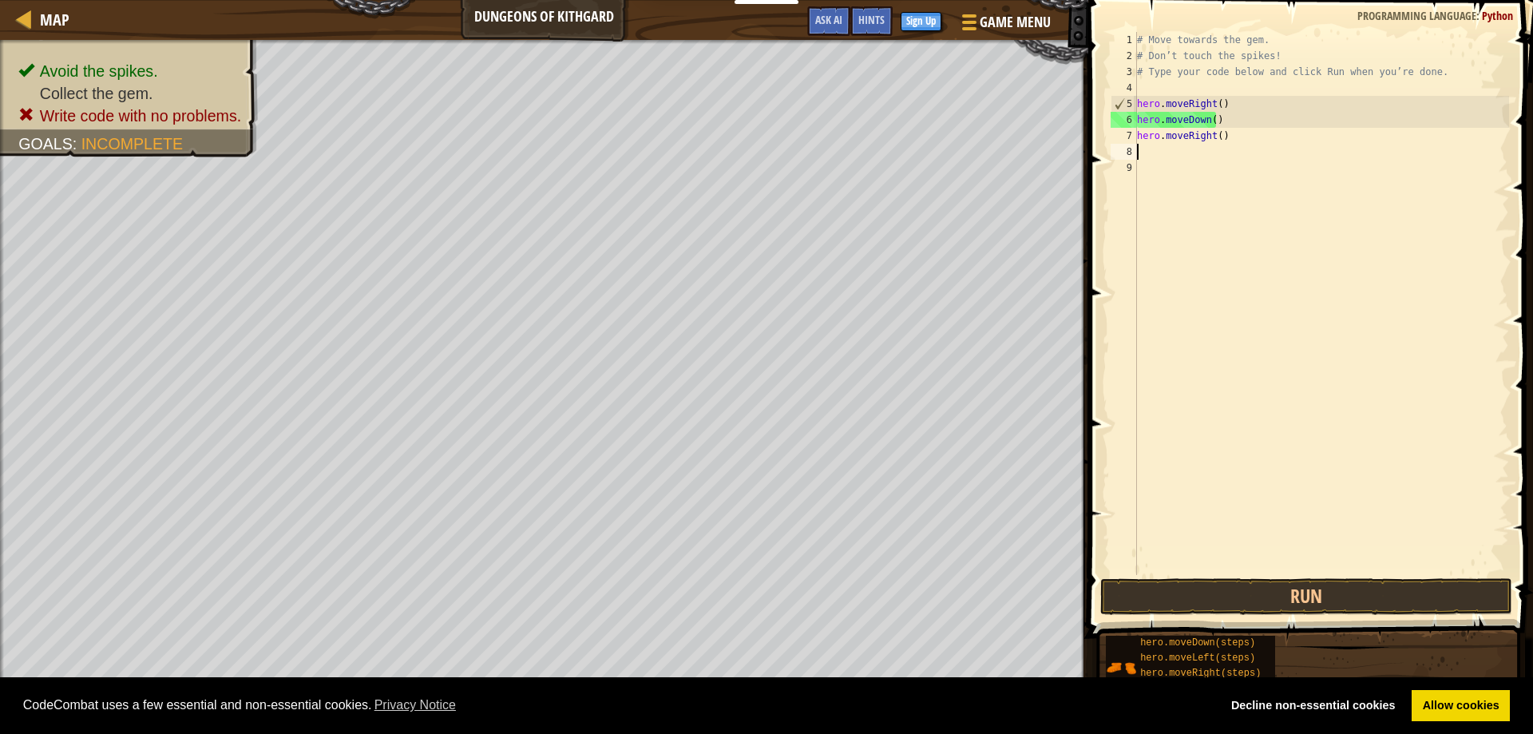
scroll to position [7, 0]
click at [1115, 600] on button "Run" at bounding box center [1306, 596] width 413 height 37
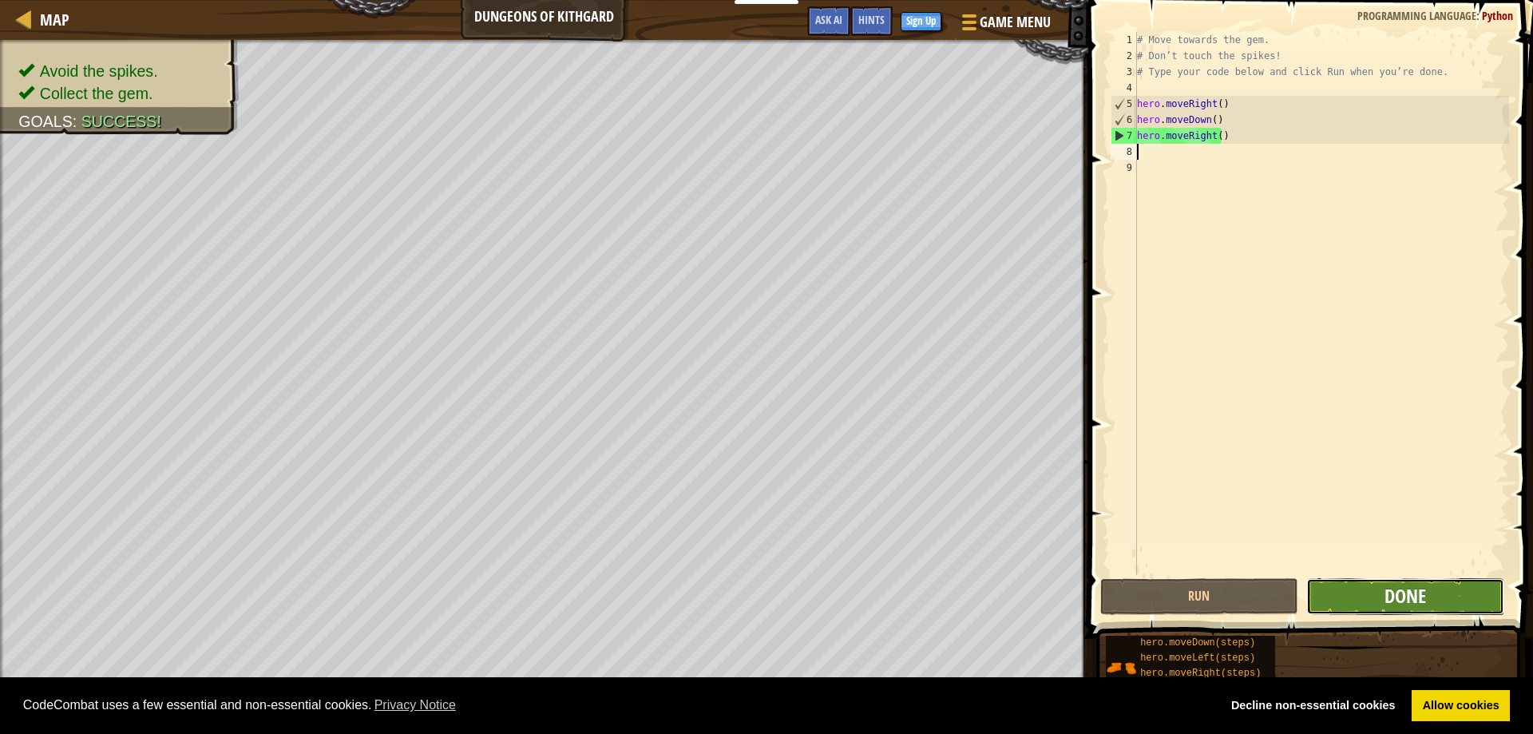
click at [1385, 587] on span "Done" at bounding box center [1405, 596] width 42 height 26
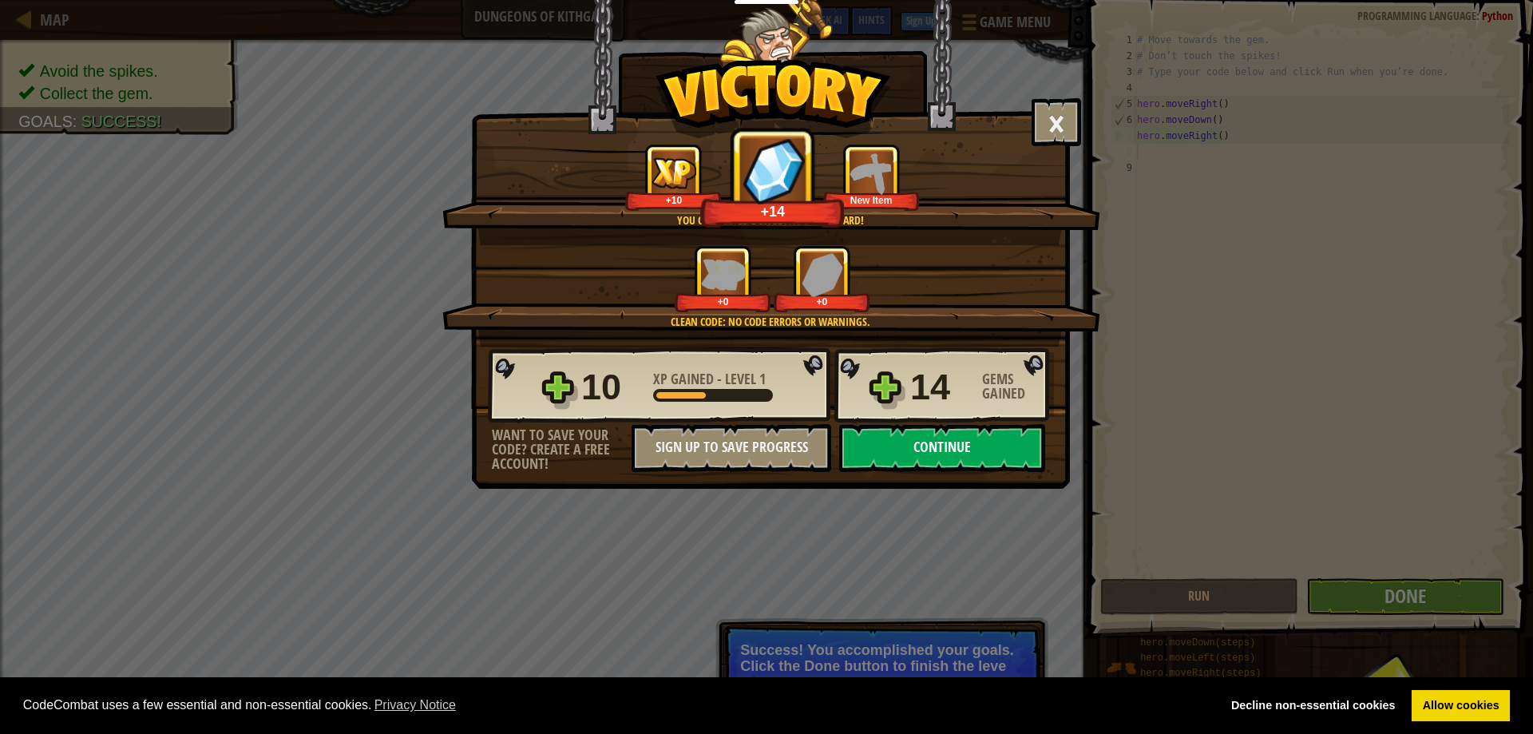
click at [900, 446] on button "Continue" at bounding box center [942, 448] width 206 height 48
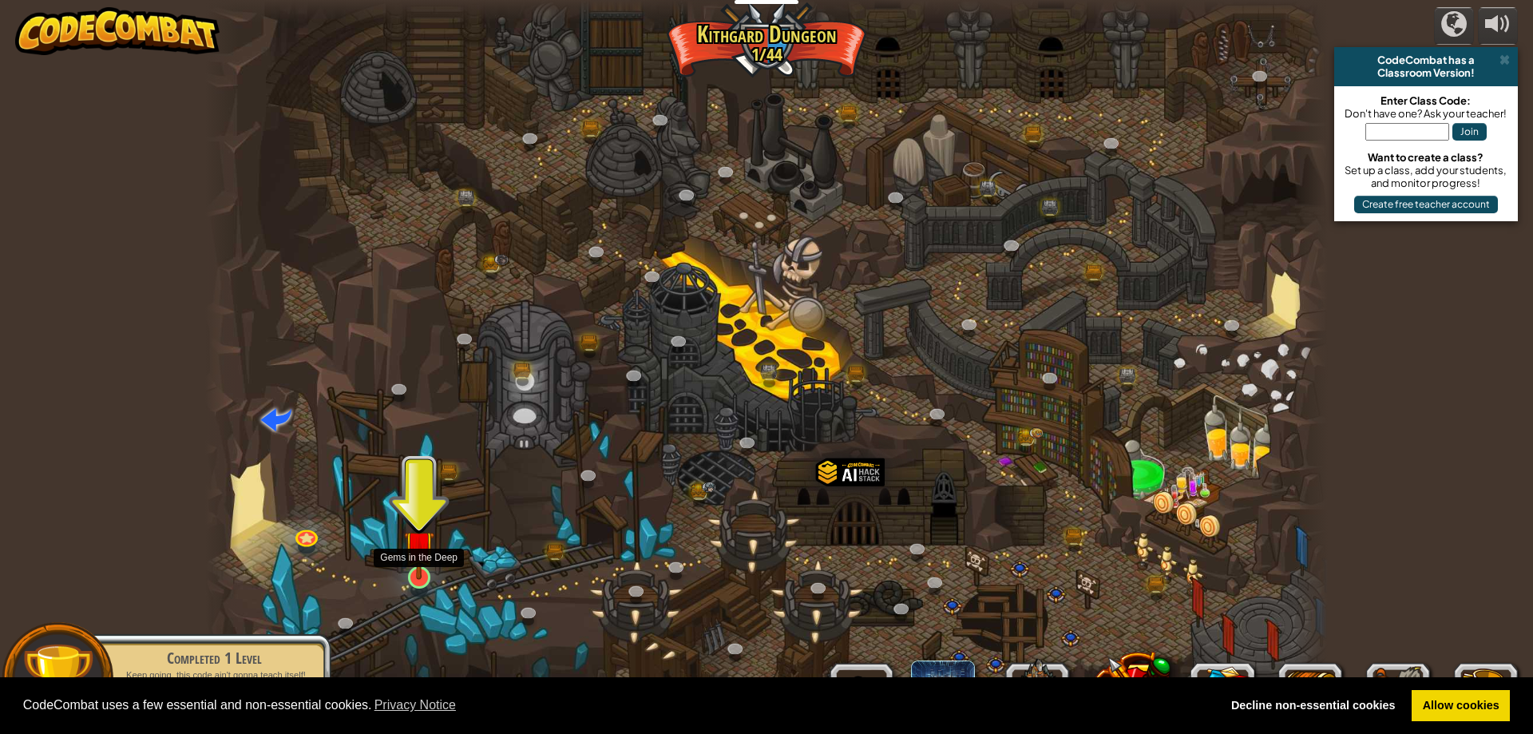
click at [419, 579] on img at bounding box center [419, 545] width 30 height 69
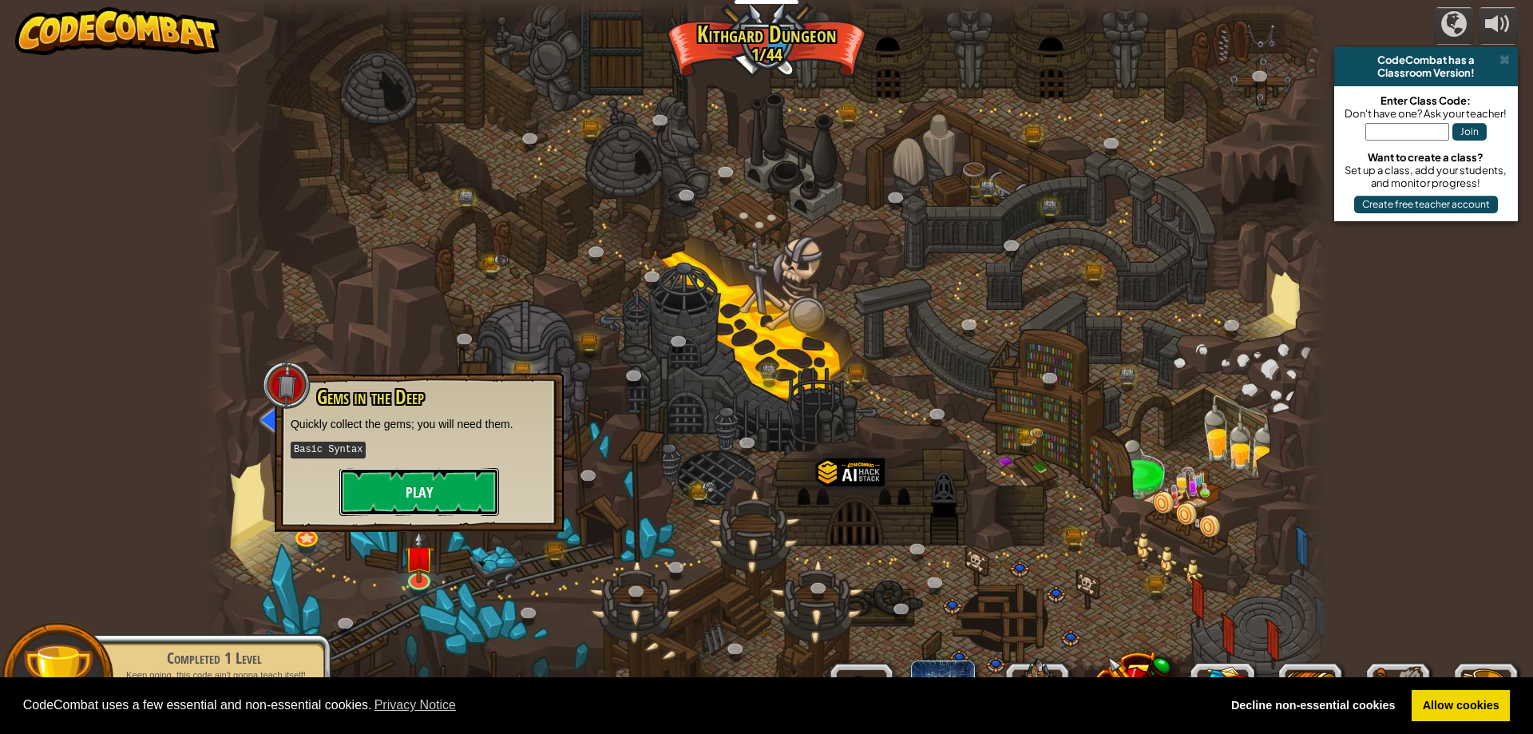
click at [418, 503] on button "Play" at bounding box center [419, 492] width 160 height 48
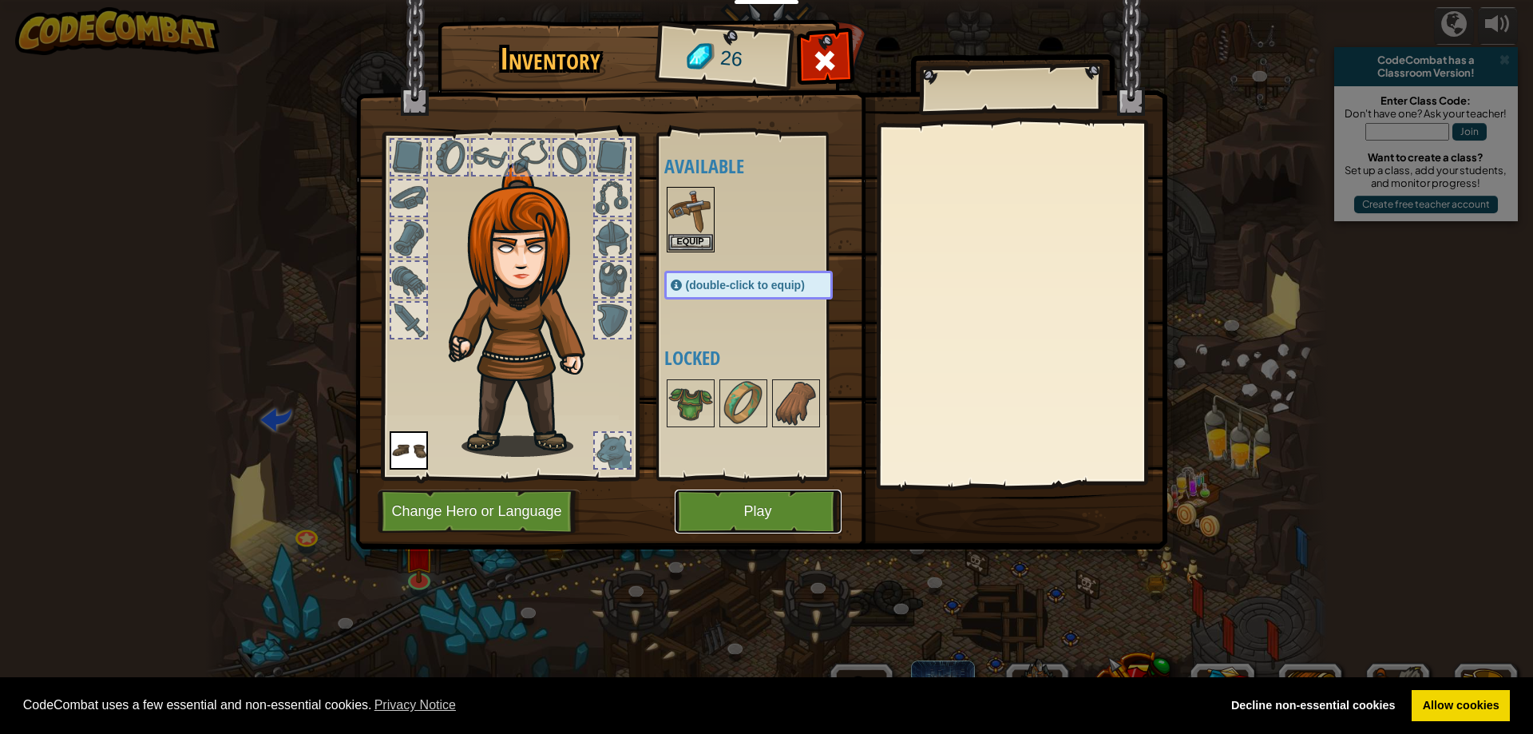
click at [704, 512] on button "Play" at bounding box center [758, 511] width 167 height 44
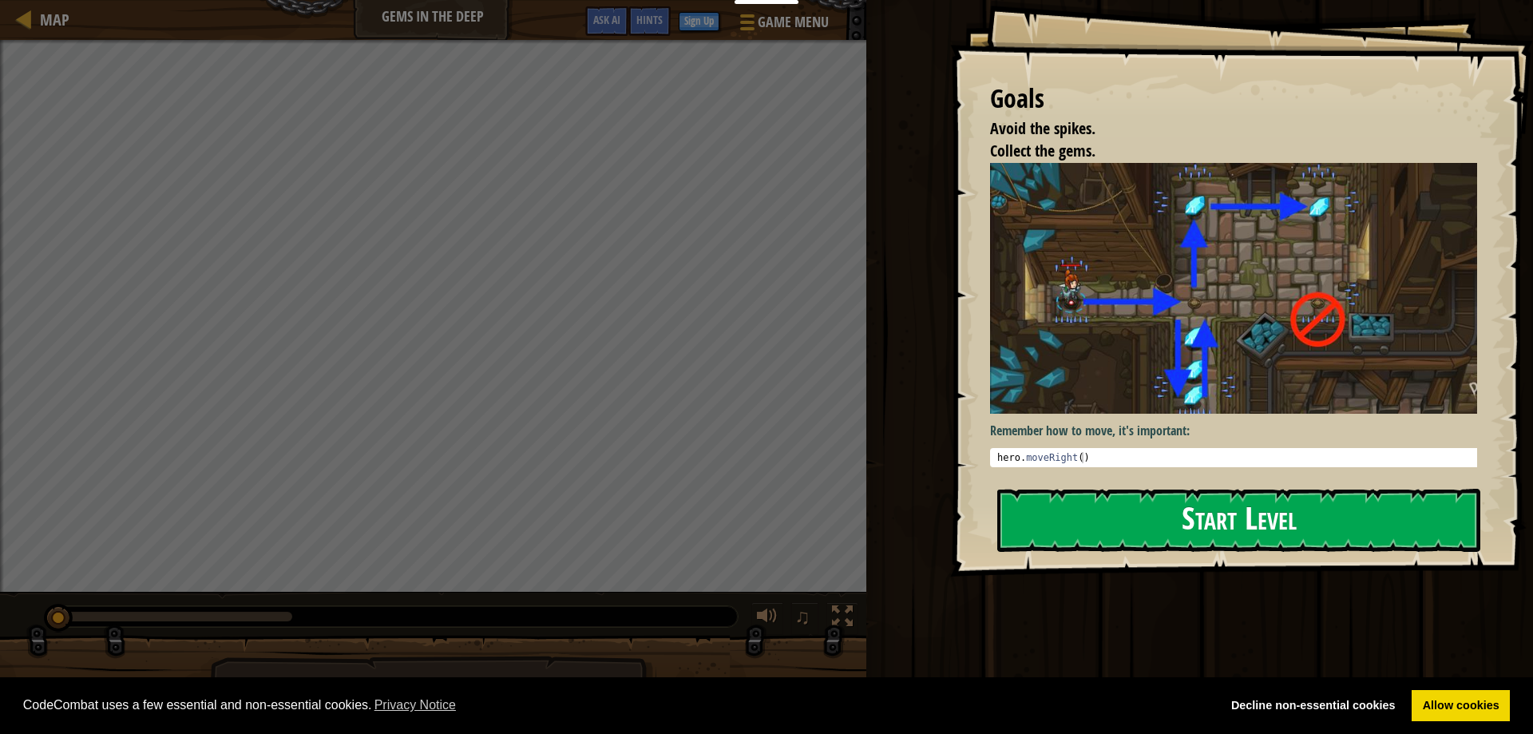
click at [1083, 530] on button "Start Level" at bounding box center [1238, 520] width 483 height 63
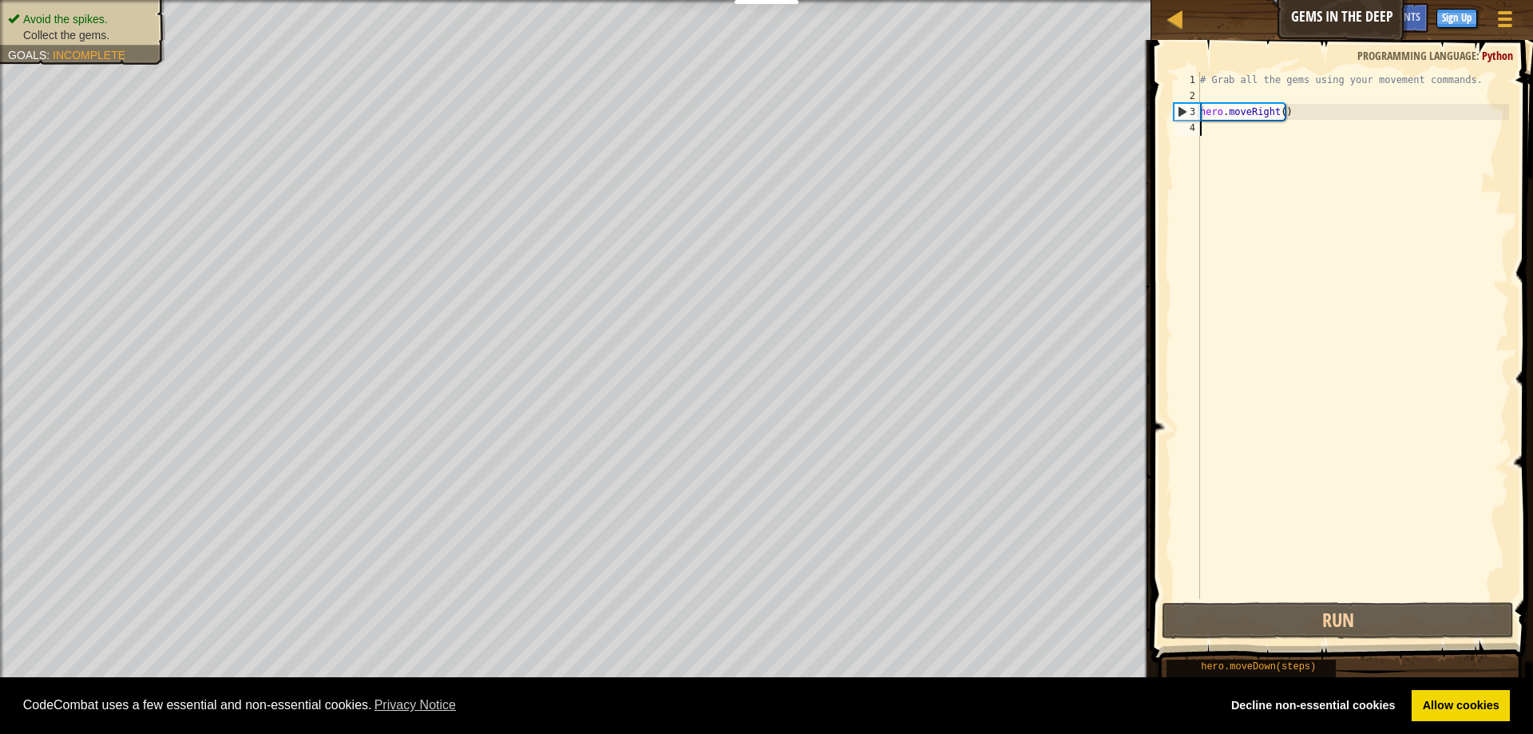
drag, startPoint x: 1210, startPoint y: 599, endPoint x: 1239, endPoint y: 572, distance: 39.0
click at [1228, 584] on div "1 2 3 4 # Grab all the gems using your movement commands. hero . moveRight ( ) …" at bounding box center [1340, 382] width 386 height 669
drag, startPoint x: 1258, startPoint y: 542, endPoint x: 1298, endPoint y: 500, distance: 58.2
click at [1285, 517] on div "# Grab all the gems using your movement commands. hero . moveRight ( )" at bounding box center [1353, 351] width 312 height 559
click at [1311, 467] on div "# Grab all the gems using your movement commands. hero . moveRight ( )" at bounding box center [1353, 351] width 312 height 559
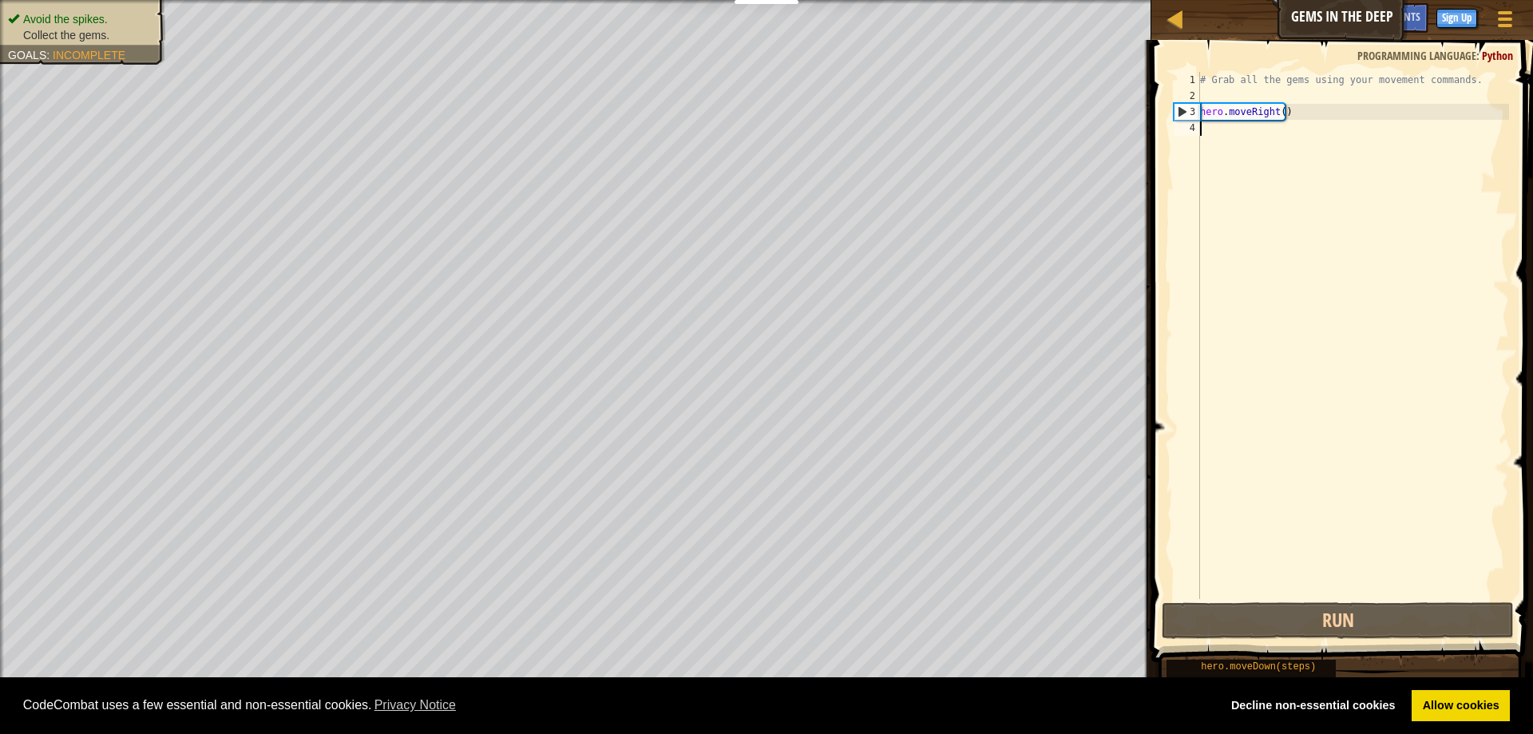
click at [1309, 366] on div "# Grab all the gems using your movement commands. hero . moveRight ( )" at bounding box center [1353, 351] width 312 height 559
click at [1321, 365] on div "# Grab all the gems using your movement commands. hero . moveRight ( )" at bounding box center [1353, 351] width 312 height 559
click at [1323, 363] on div "# Grab all the gems using your movement commands. hero . moveRight ( )" at bounding box center [1353, 351] width 312 height 559
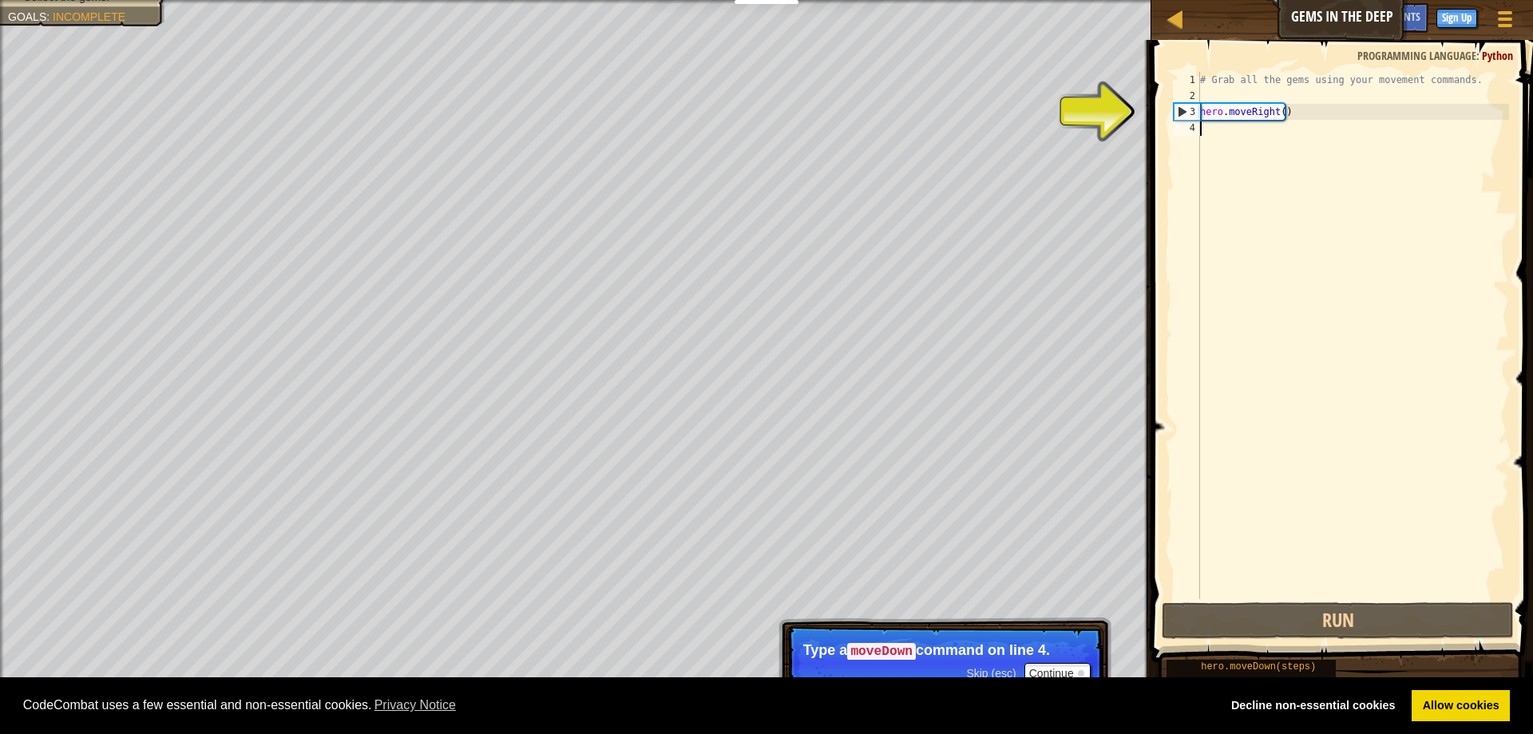
click at [1276, 109] on div "# Grab all the gems using your movement commands. hero . moveRight ( )" at bounding box center [1353, 351] width 312 height 559
type textarea "hero.moveRight()"
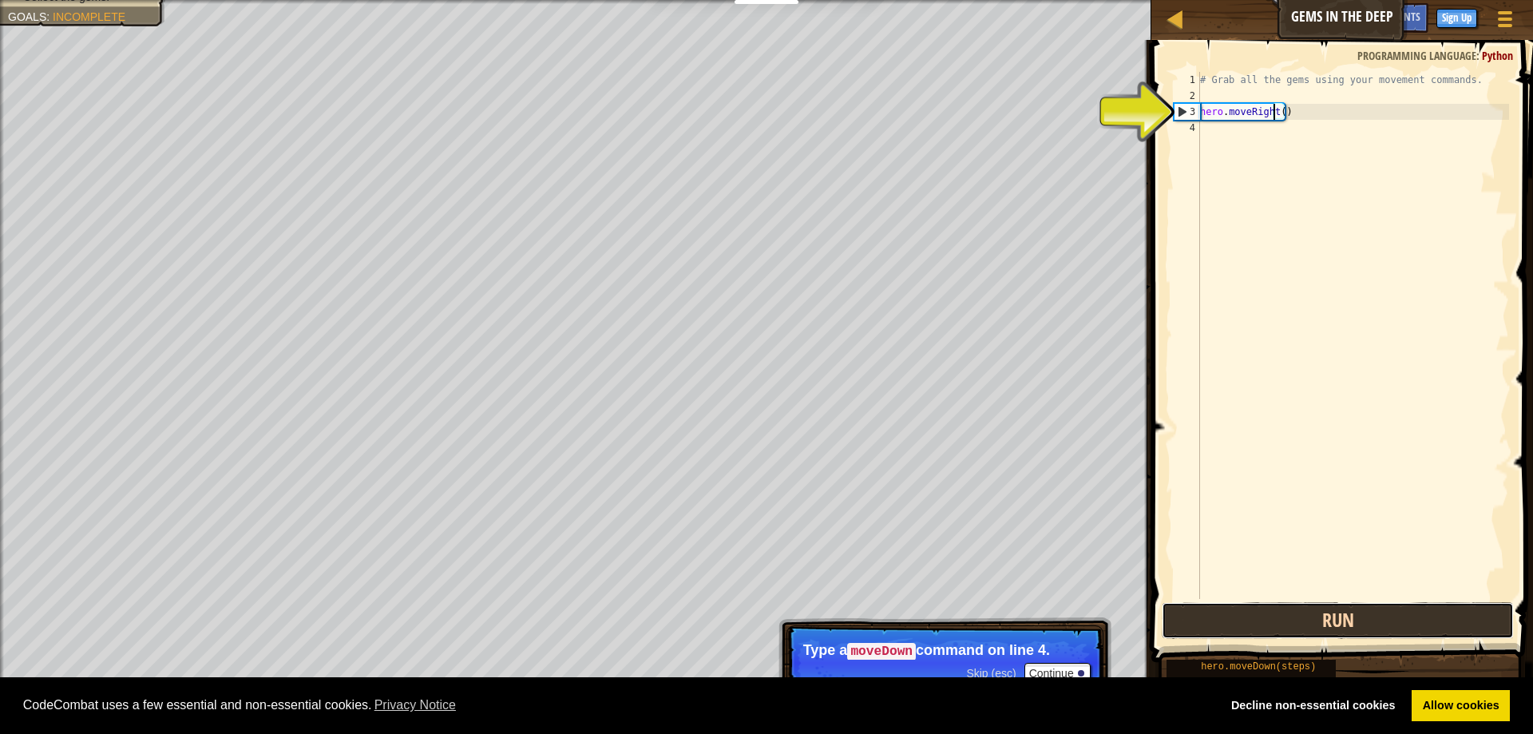
click at [1253, 610] on button "Run" at bounding box center [1338, 620] width 352 height 37
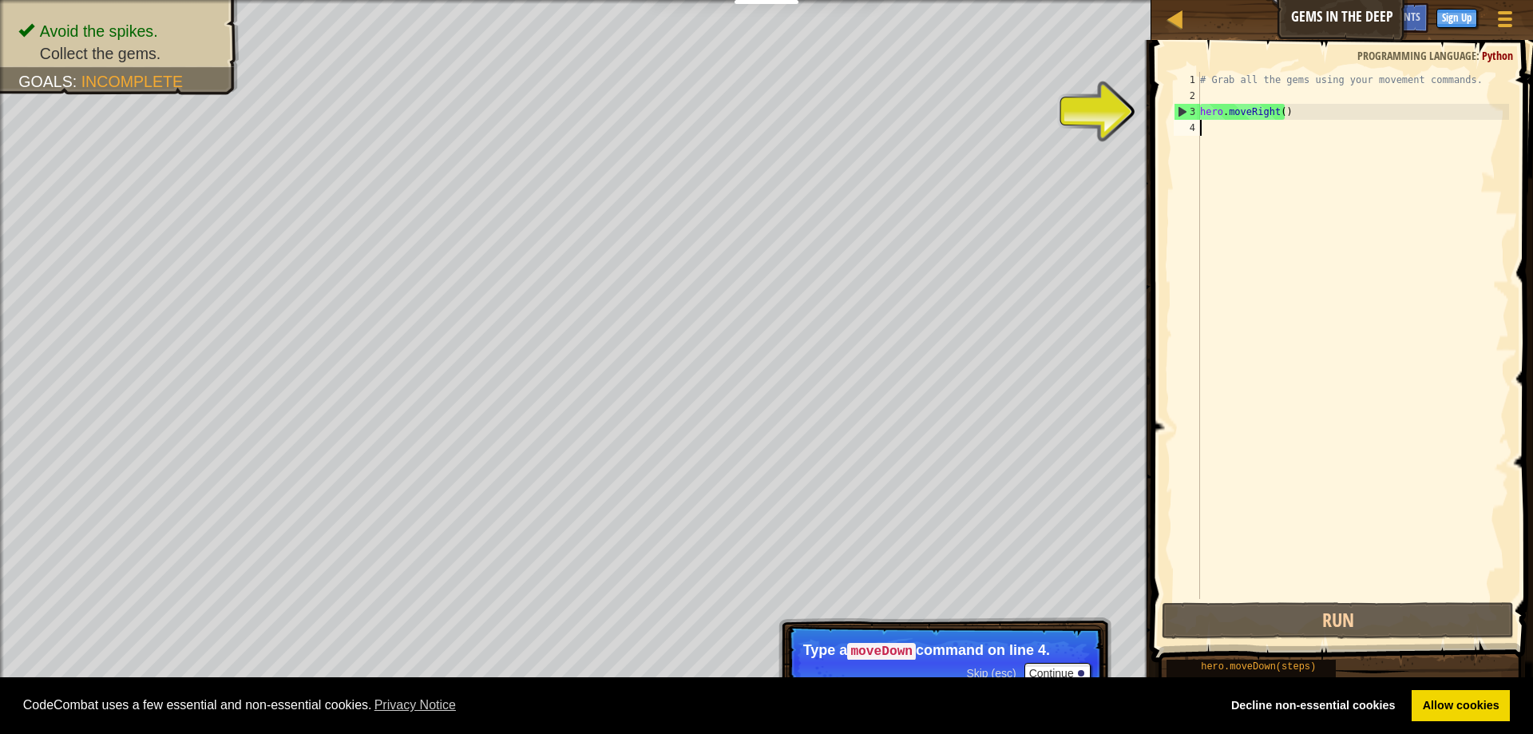
click at [1247, 124] on div "# Grab all the gems using your movement commands. hero . moveRight ( )" at bounding box center [1353, 351] width 312 height 559
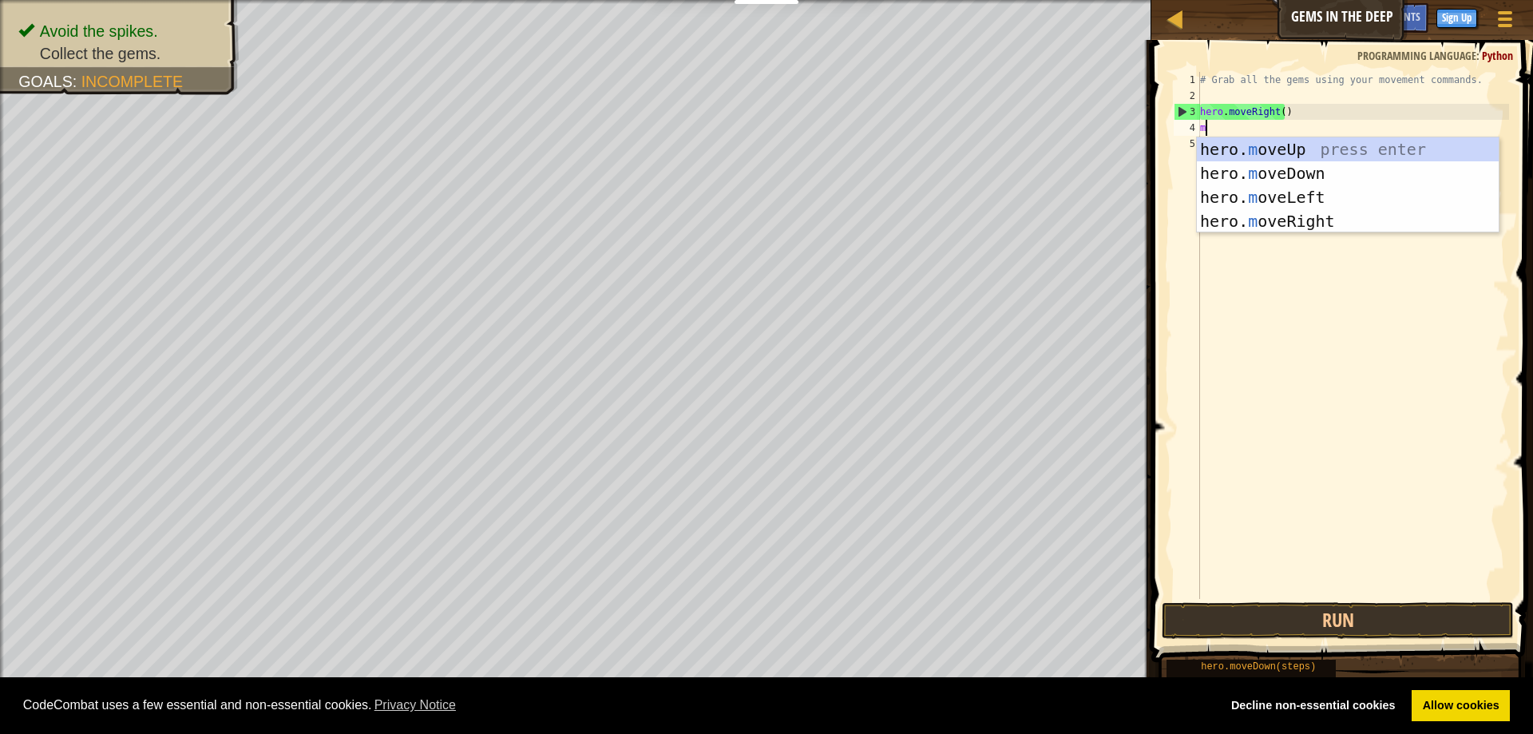
scroll to position [7, 0]
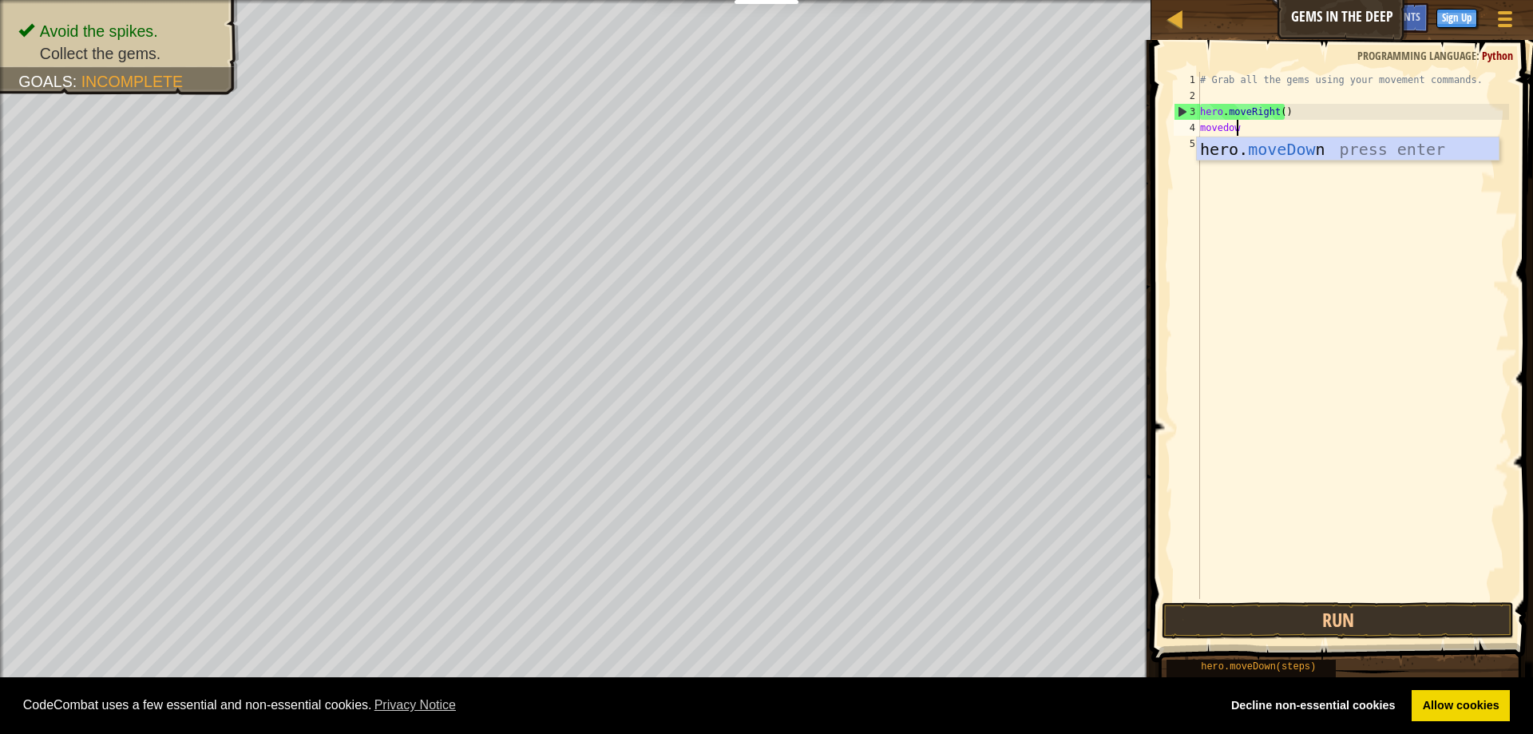
type textarea "movedown"
click at [1234, 152] on div "hero. moveDown press enter" at bounding box center [1348, 173] width 302 height 72
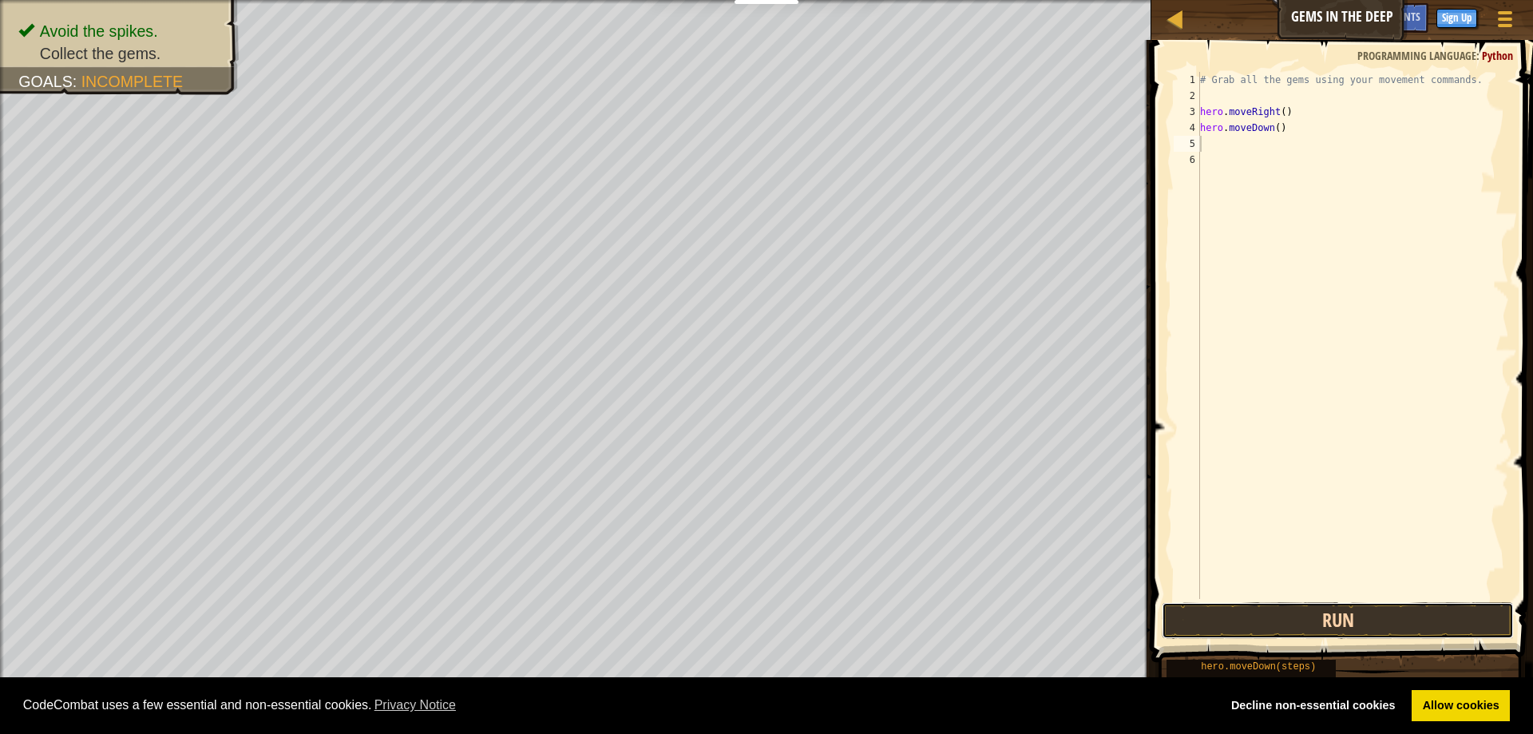
click at [1300, 617] on button "Run" at bounding box center [1338, 620] width 352 height 37
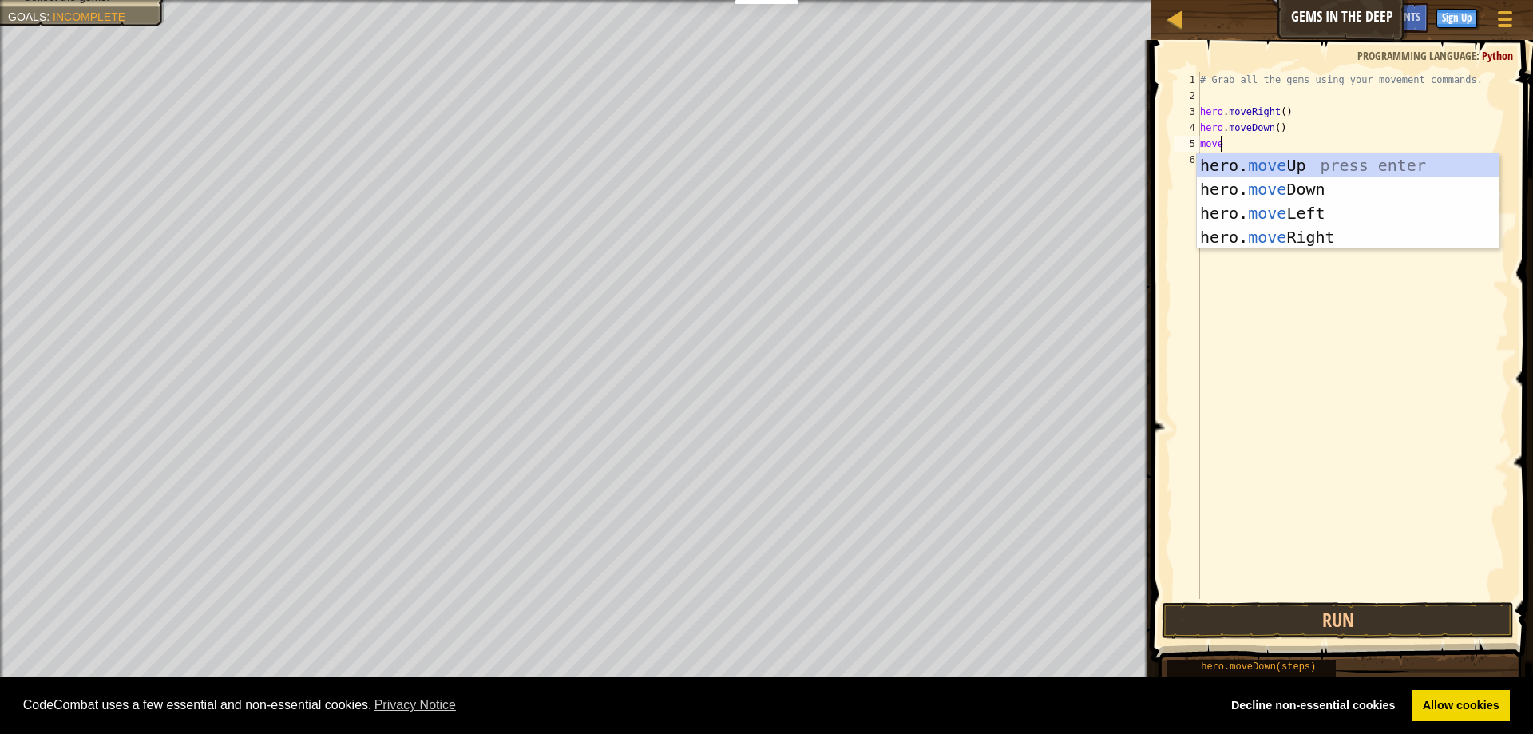
scroll to position [7, 1]
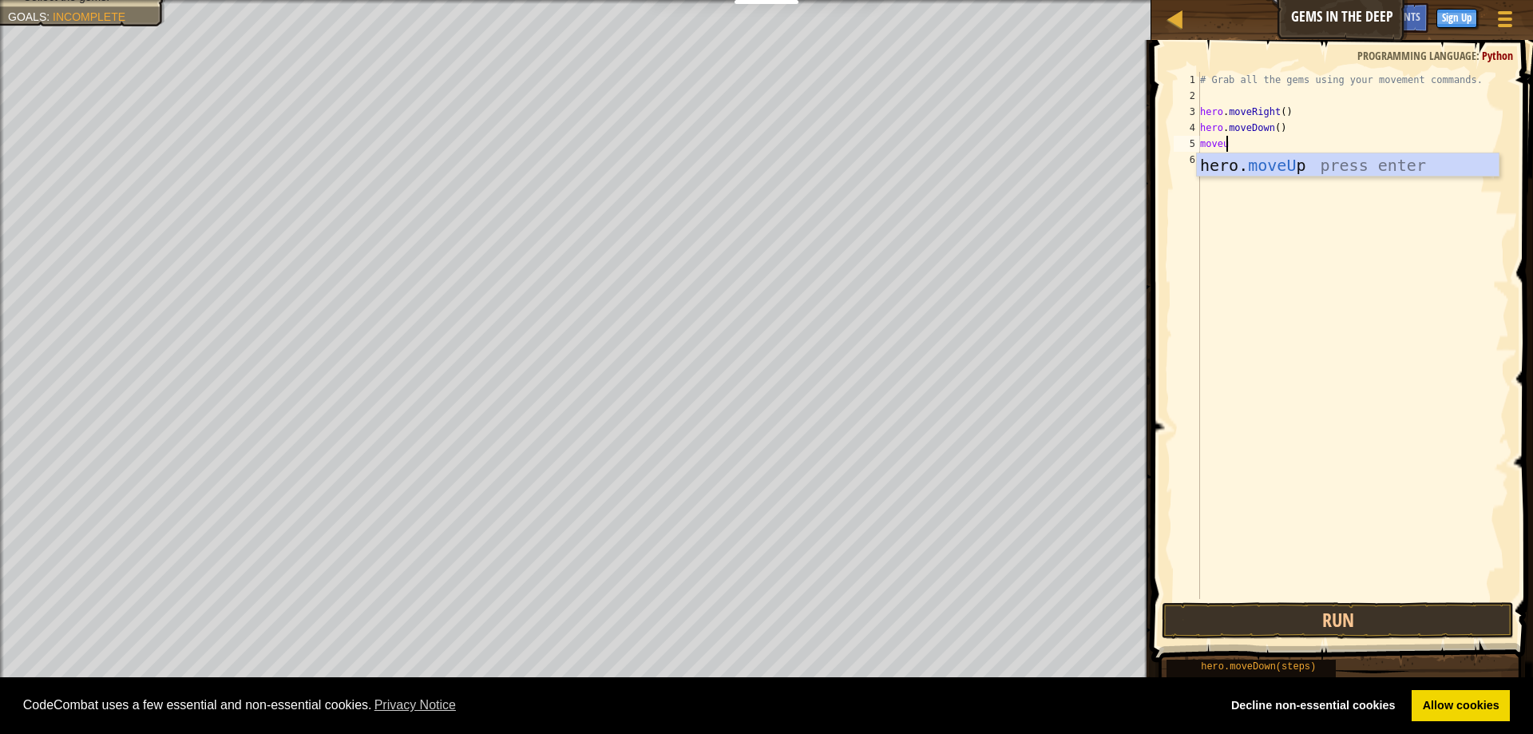
type textarea "moveup"
click at [1247, 164] on div "hero. moveUp press enter" at bounding box center [1348, 189] width 302 height 72
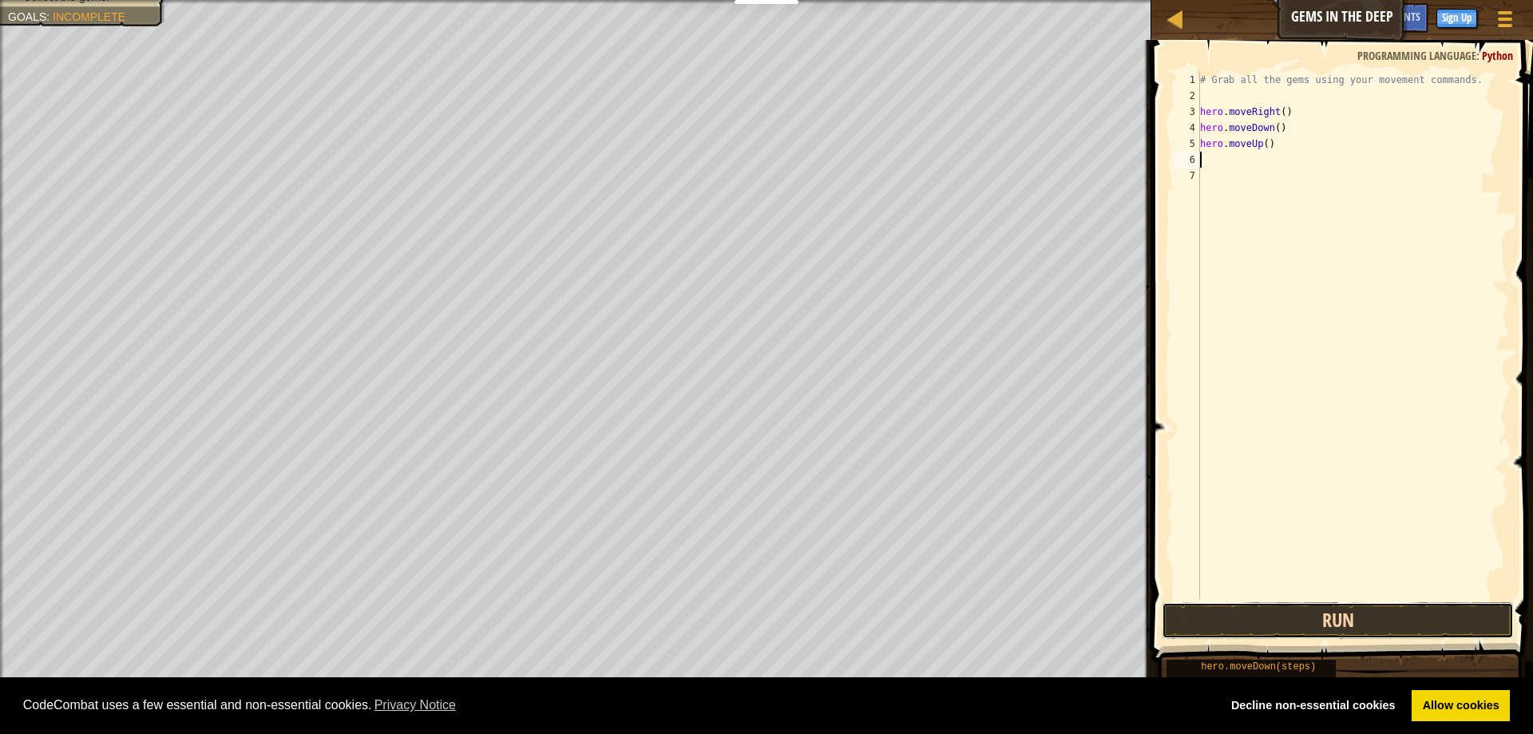
click at [1245, 620] on button "Run" at bounding box center [1338, 620] width 352 height 37
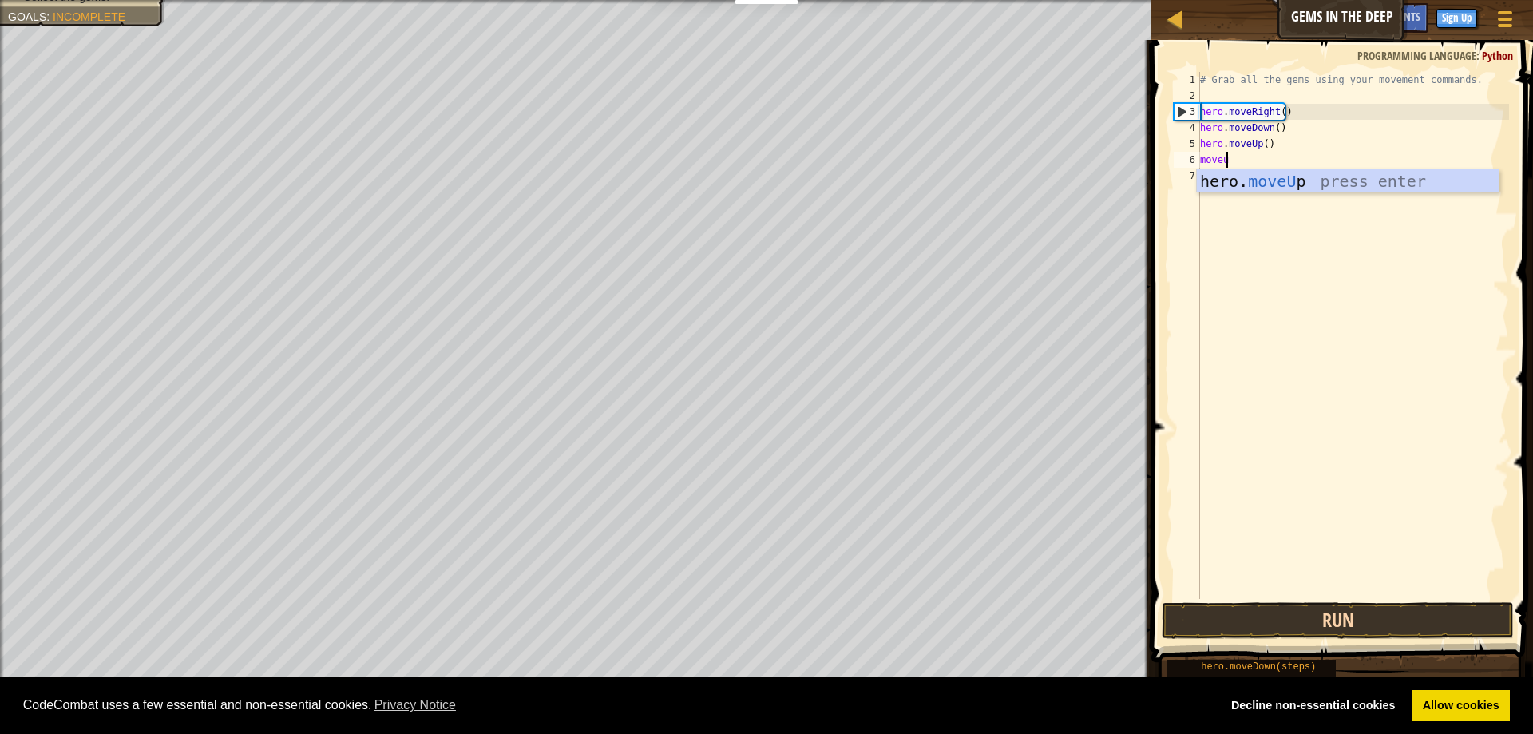
type textarea "moveup"
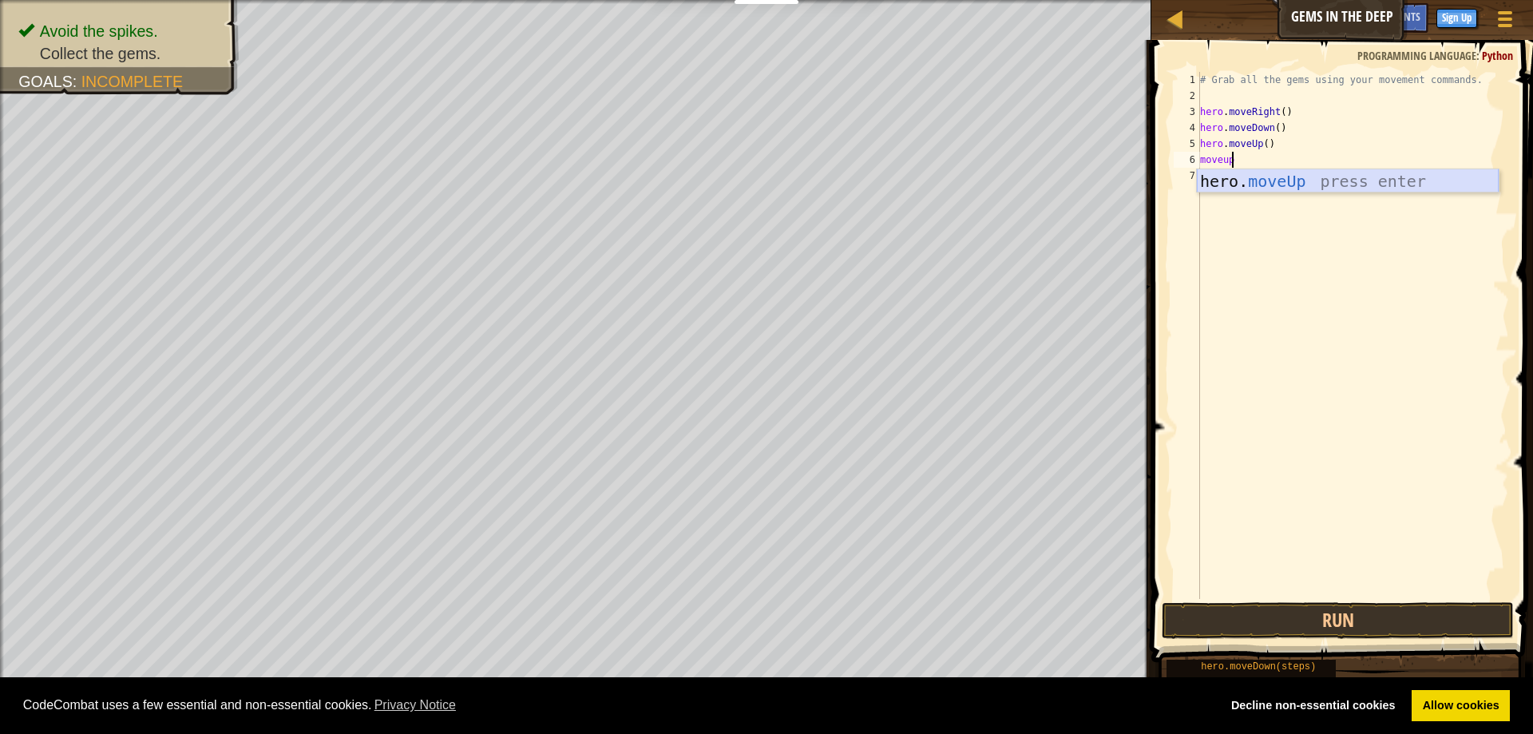
click at [1434, 180] on div "hero. moveUp press enter" at bounding box center [1348, 205] width 302 height 72
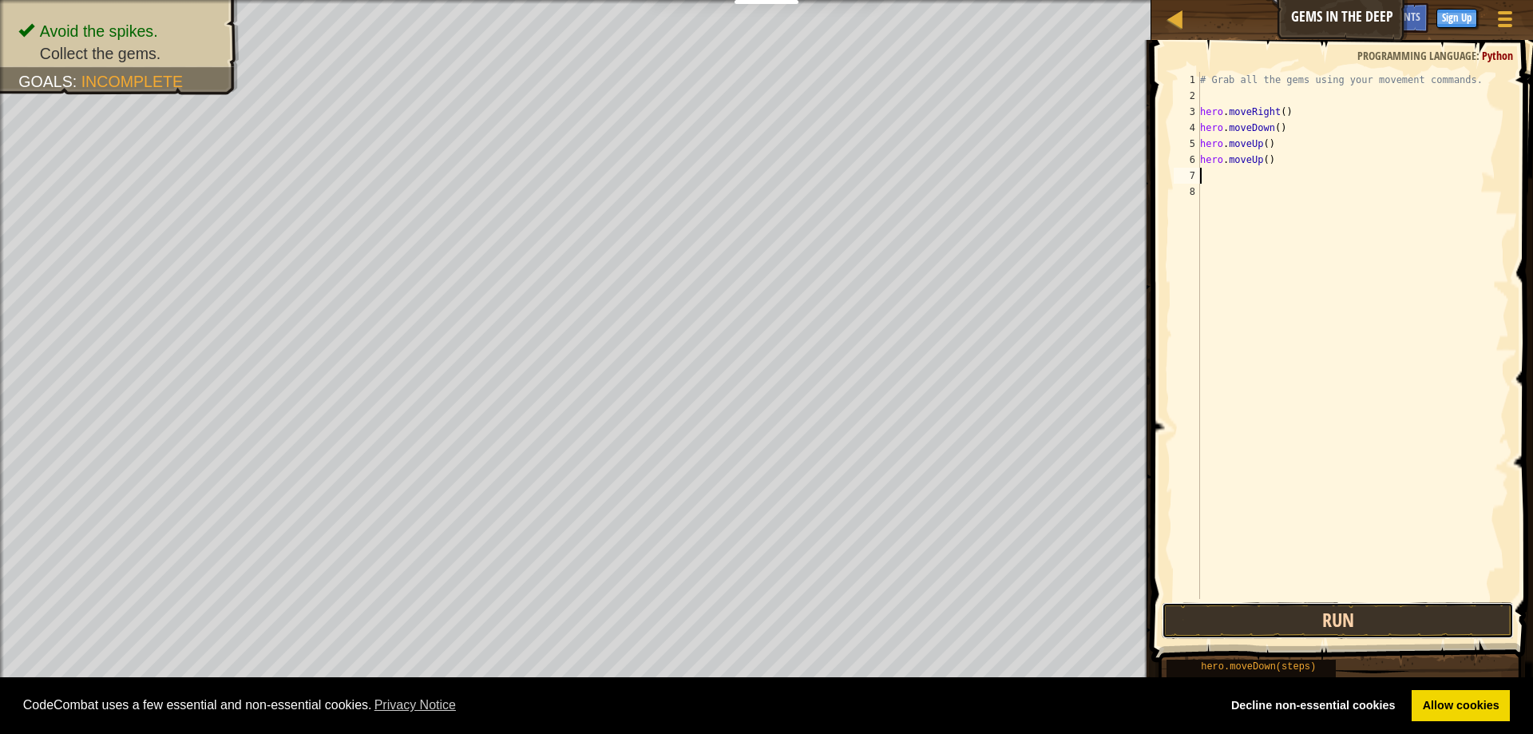
click at [1253, 625] on button "Run" at bounding box center [1338, 620] width 352 height 37
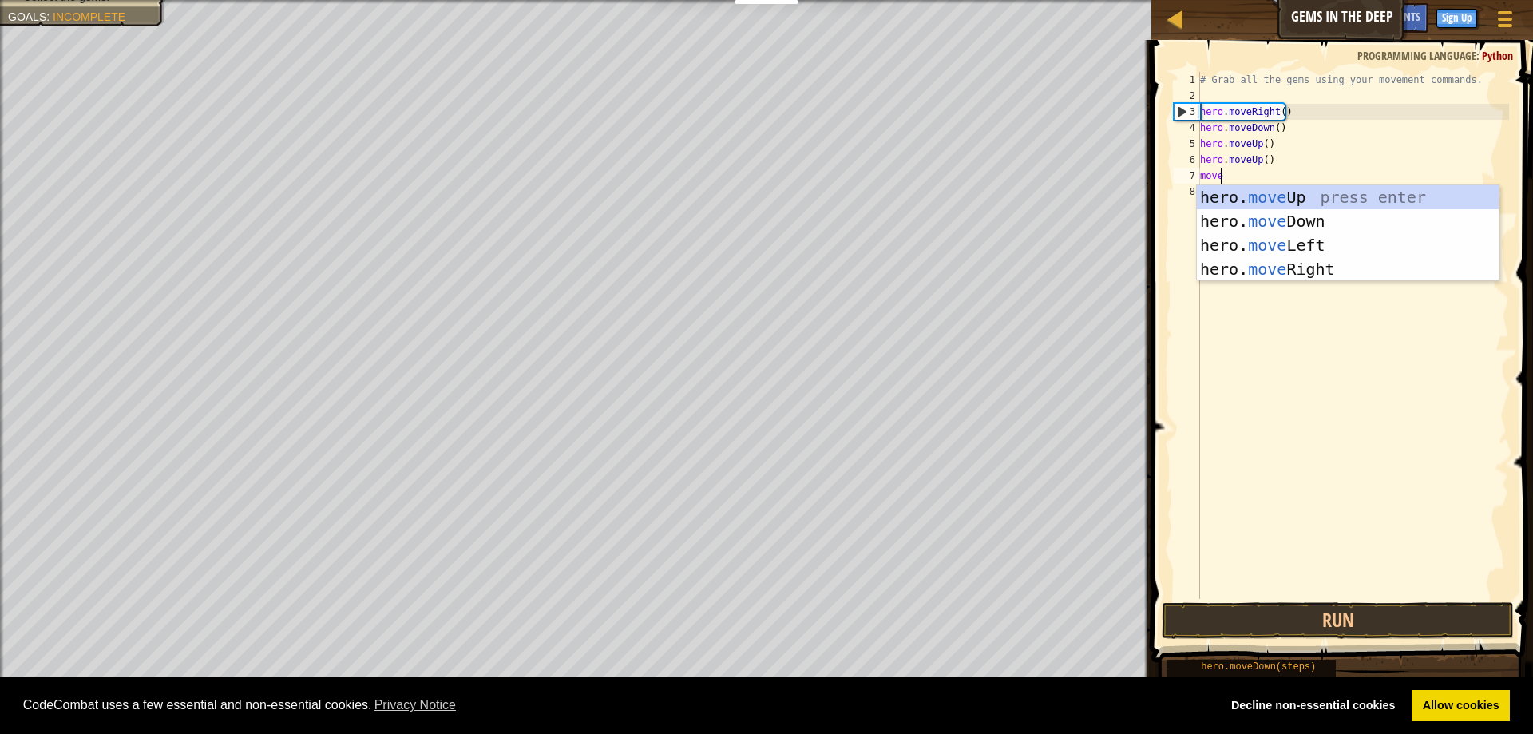
scroll to position [7, 1]
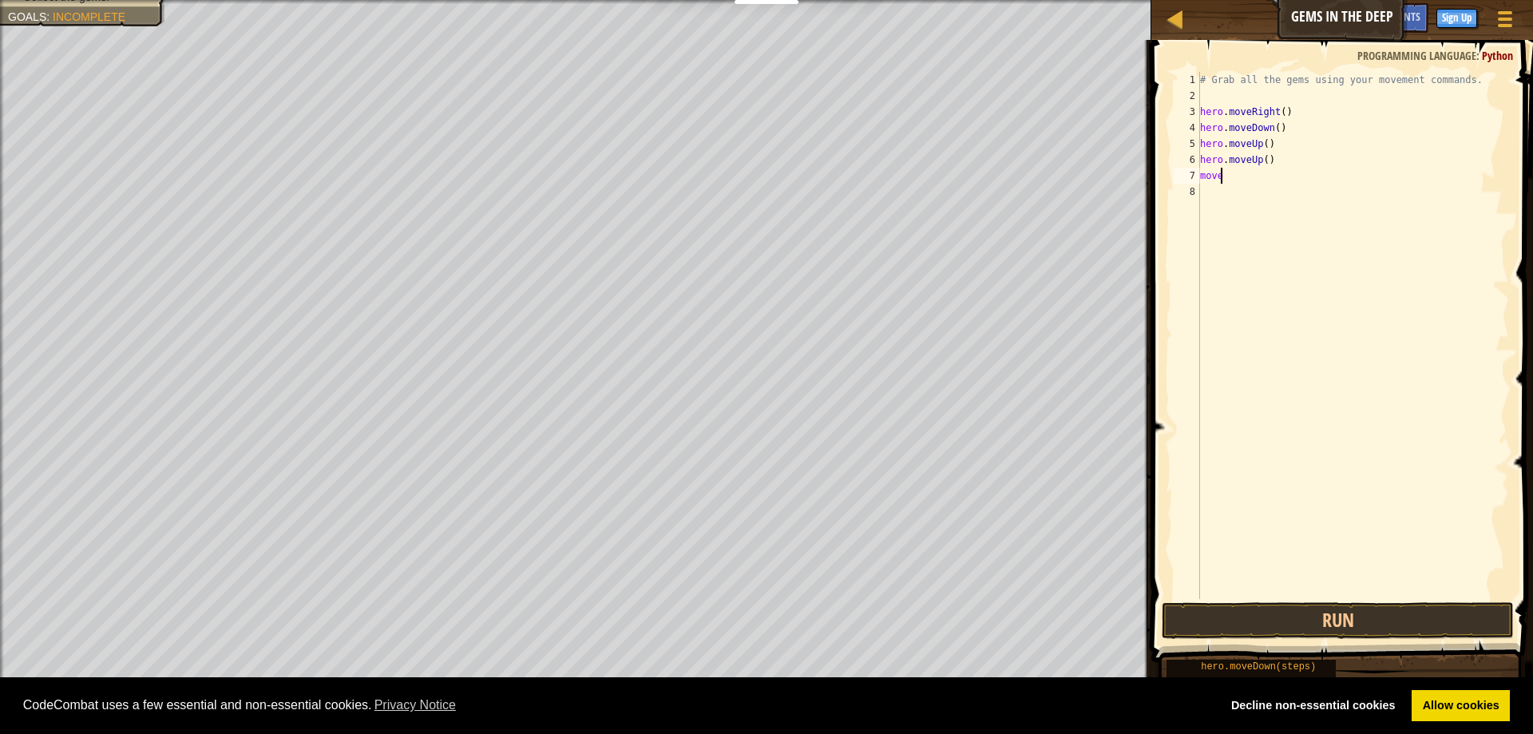
type textarea "mover"
click at [1266, 194] on div "hero. moveR ight press enter" at bounding box center [1348, 221] width 302 height 72
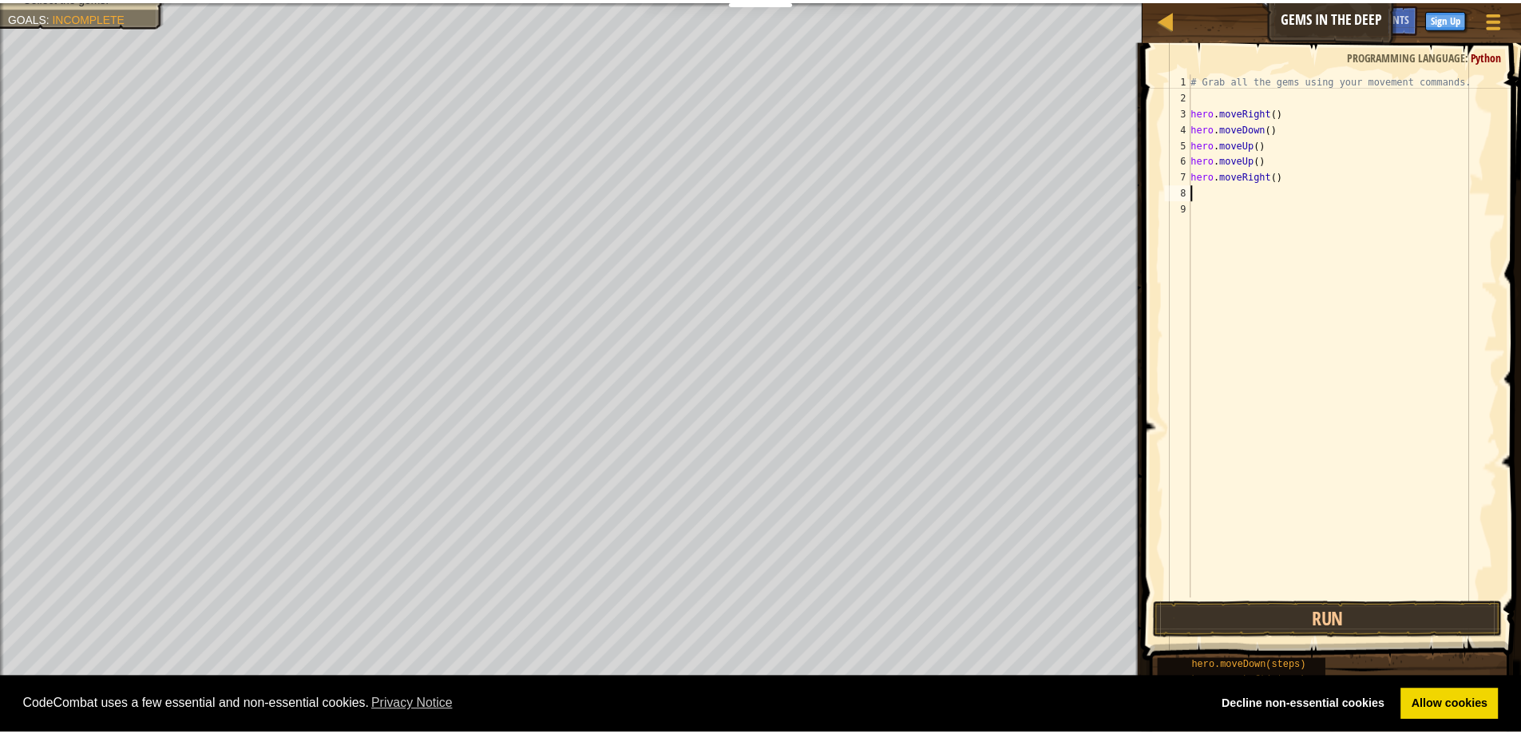
scroll to position [7, 0]
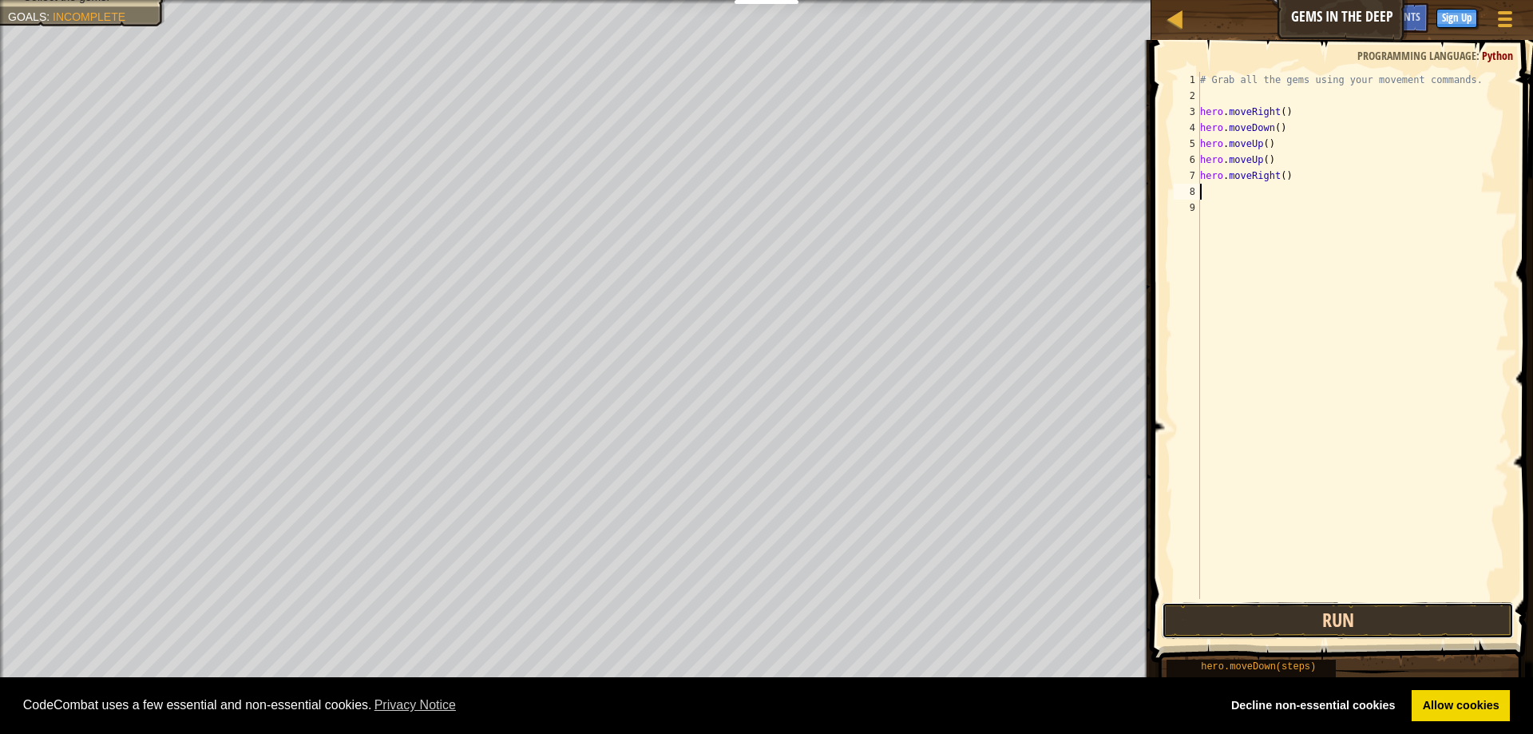
click at [1220, 620] on button "Run" at bounding box center [1338, 620] width 352 height 37
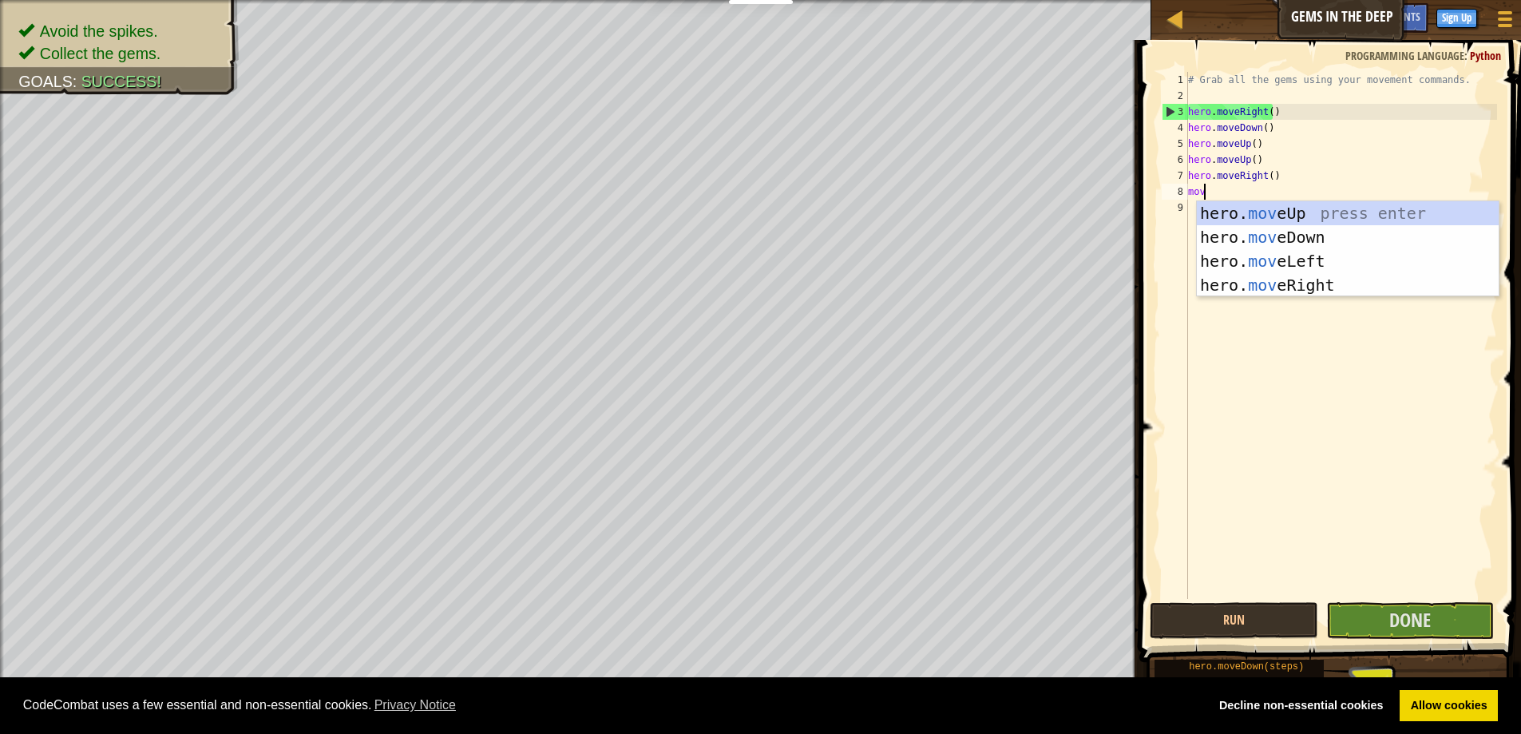
scroll to position [7, 1]
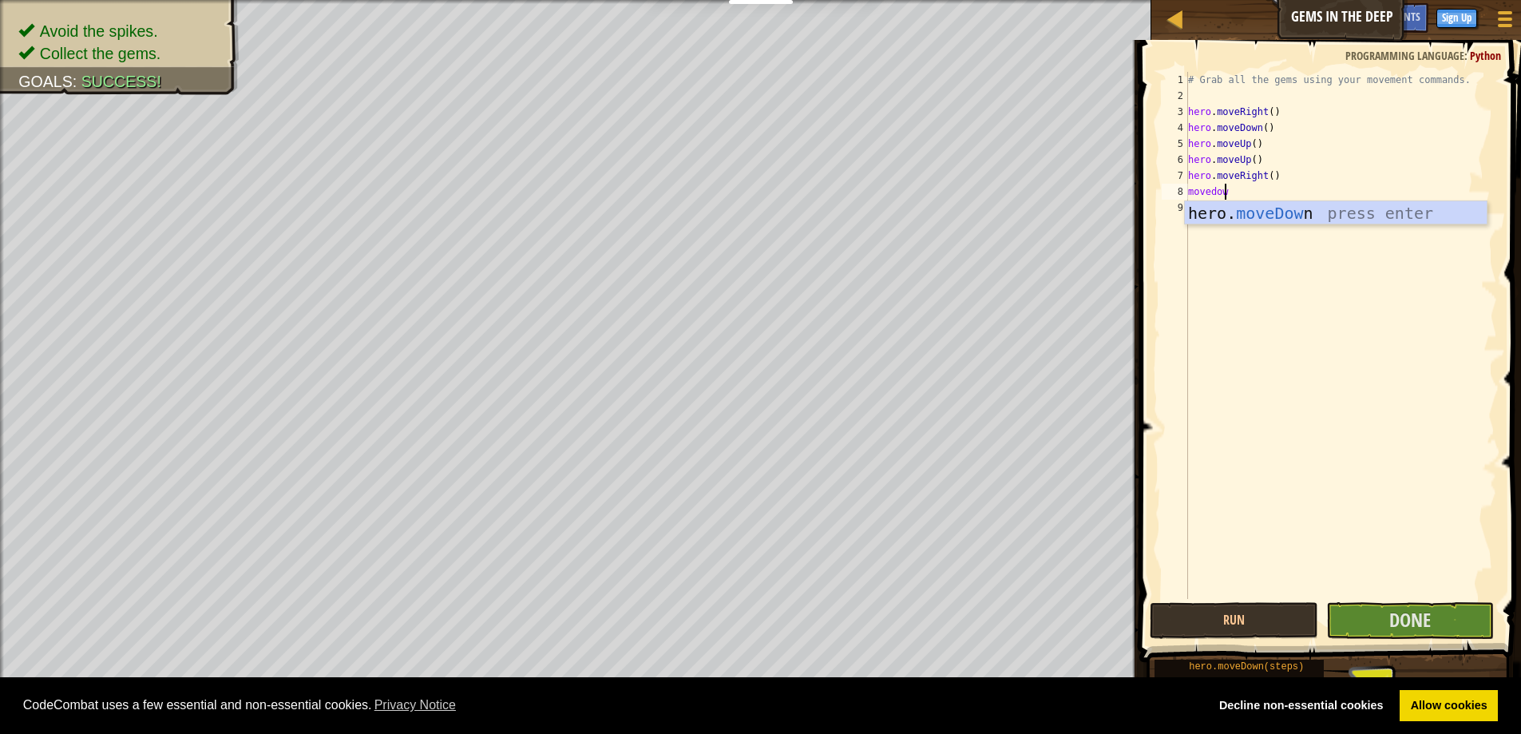
type textarea "movedown"
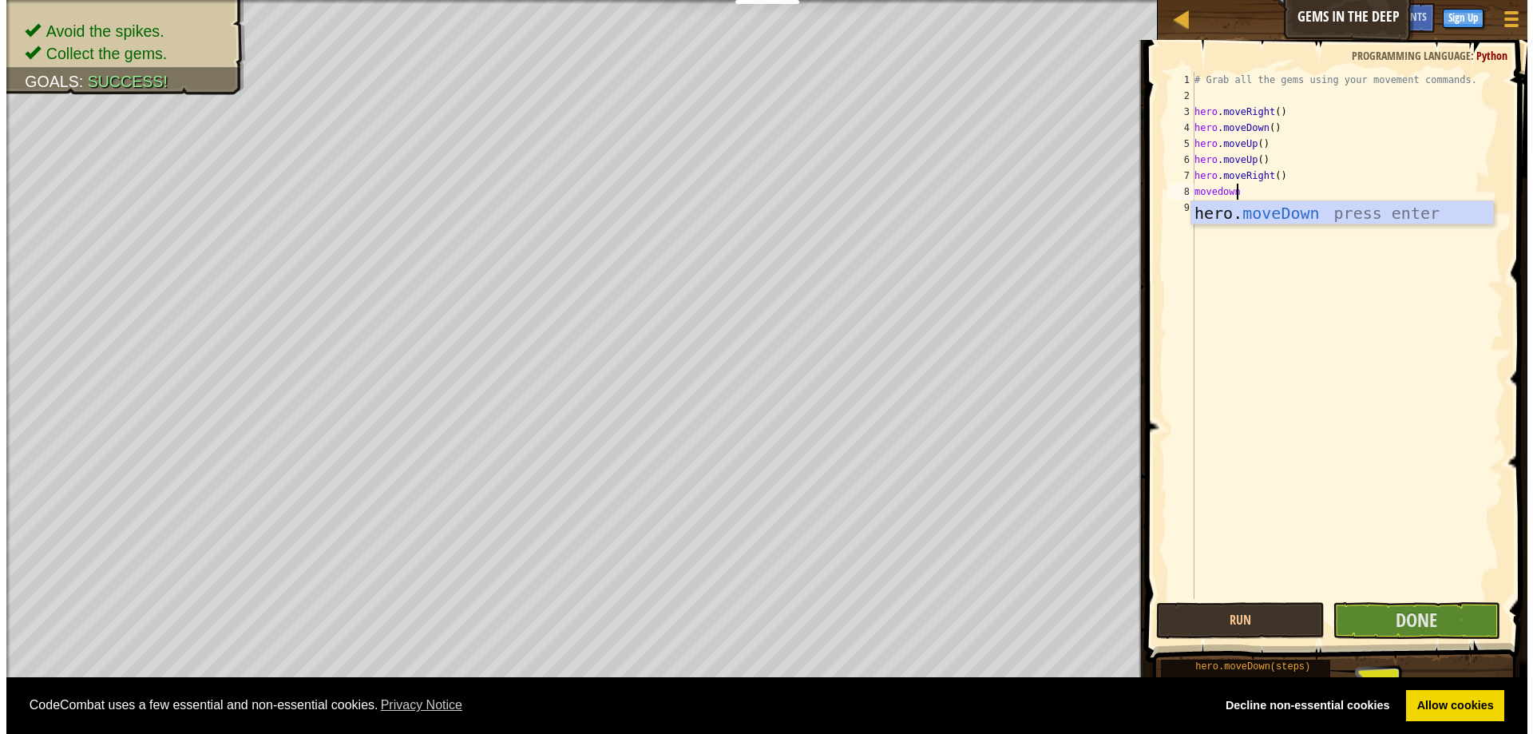
scroll to position [7, 0]
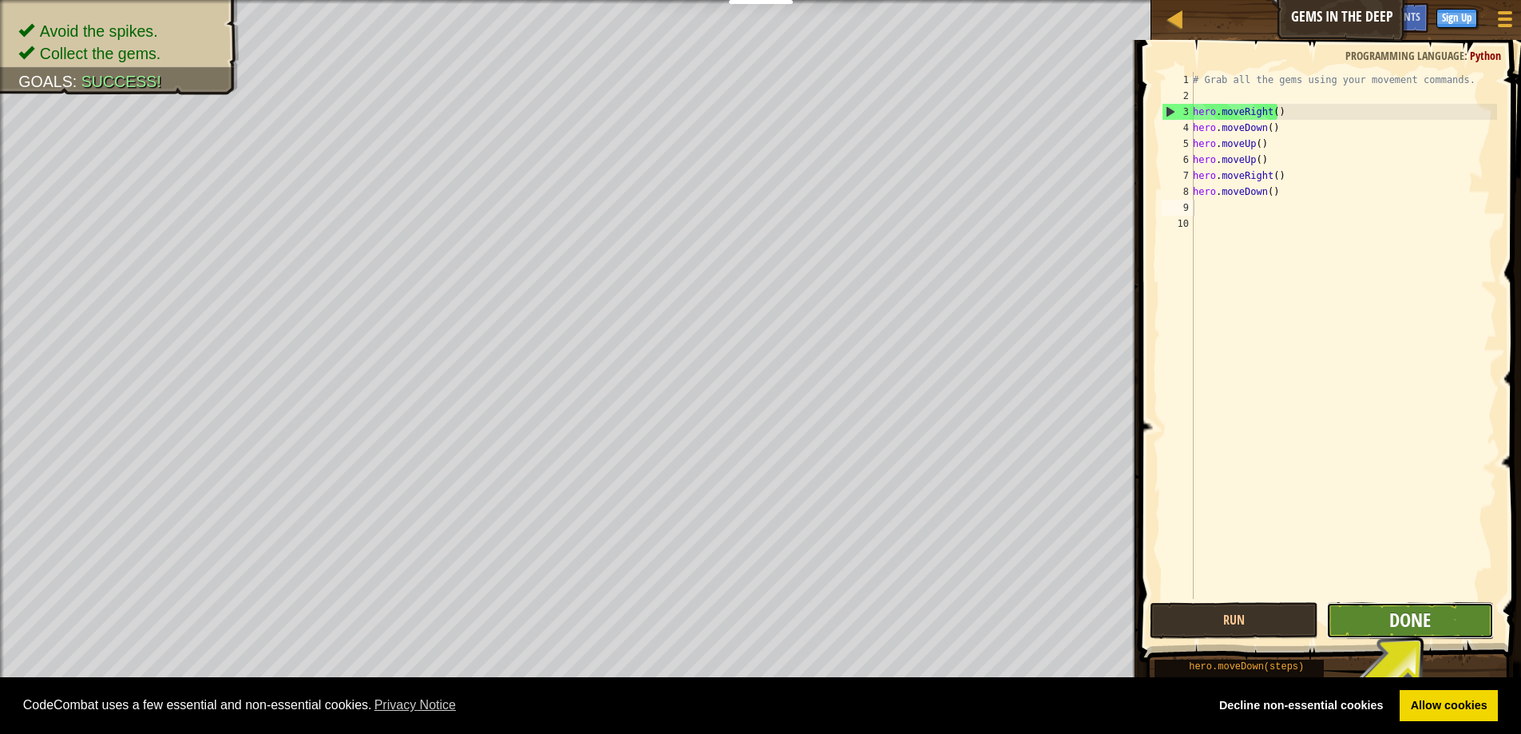
click at [1398, 611] on span "Done" at bounding box center [1410, 620] width 42 height 26
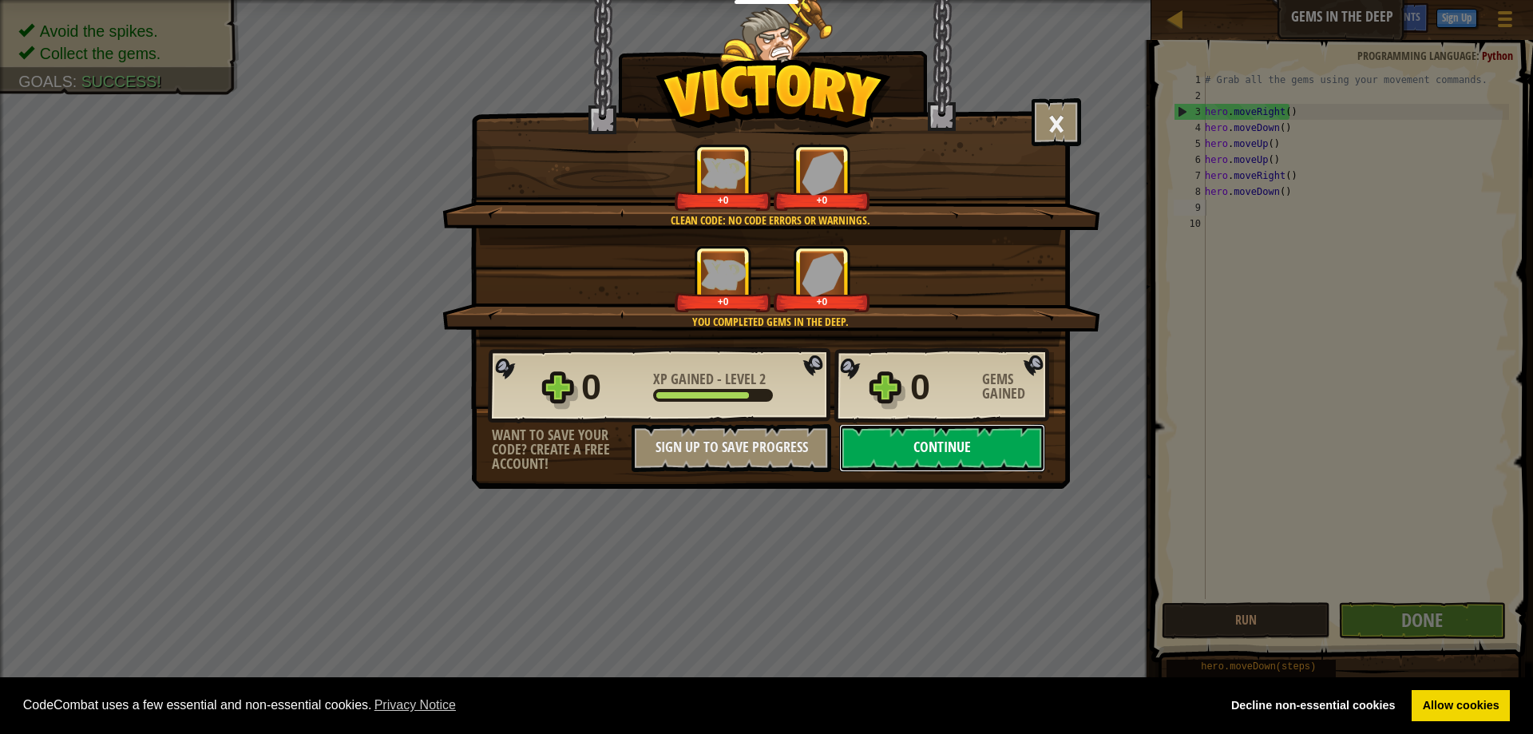
click at [896, 453] on button "Continue" at bounding box center [942, 448] width 206 height 48
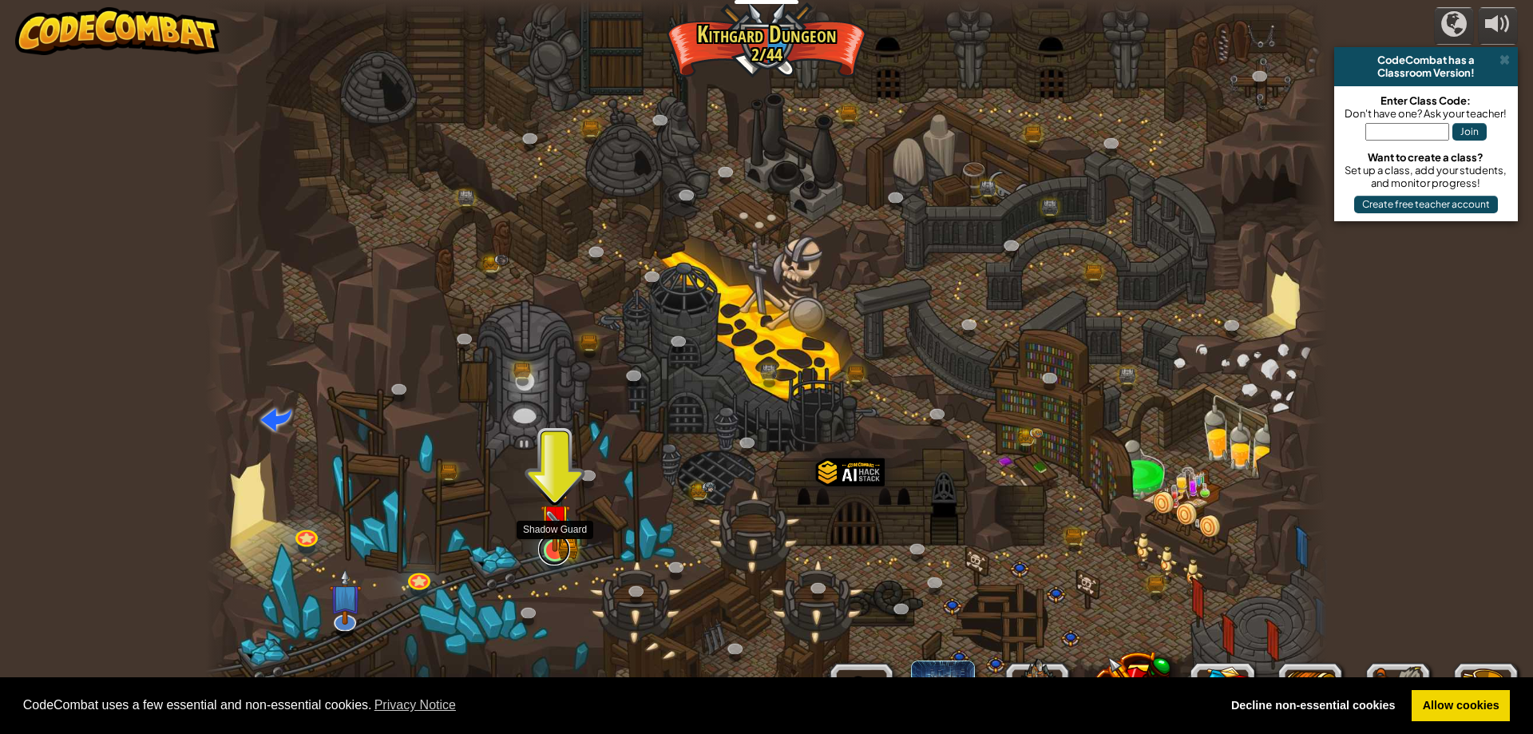
click at [558, 560] on link at bounding box center [554, 549] width 32 height 32
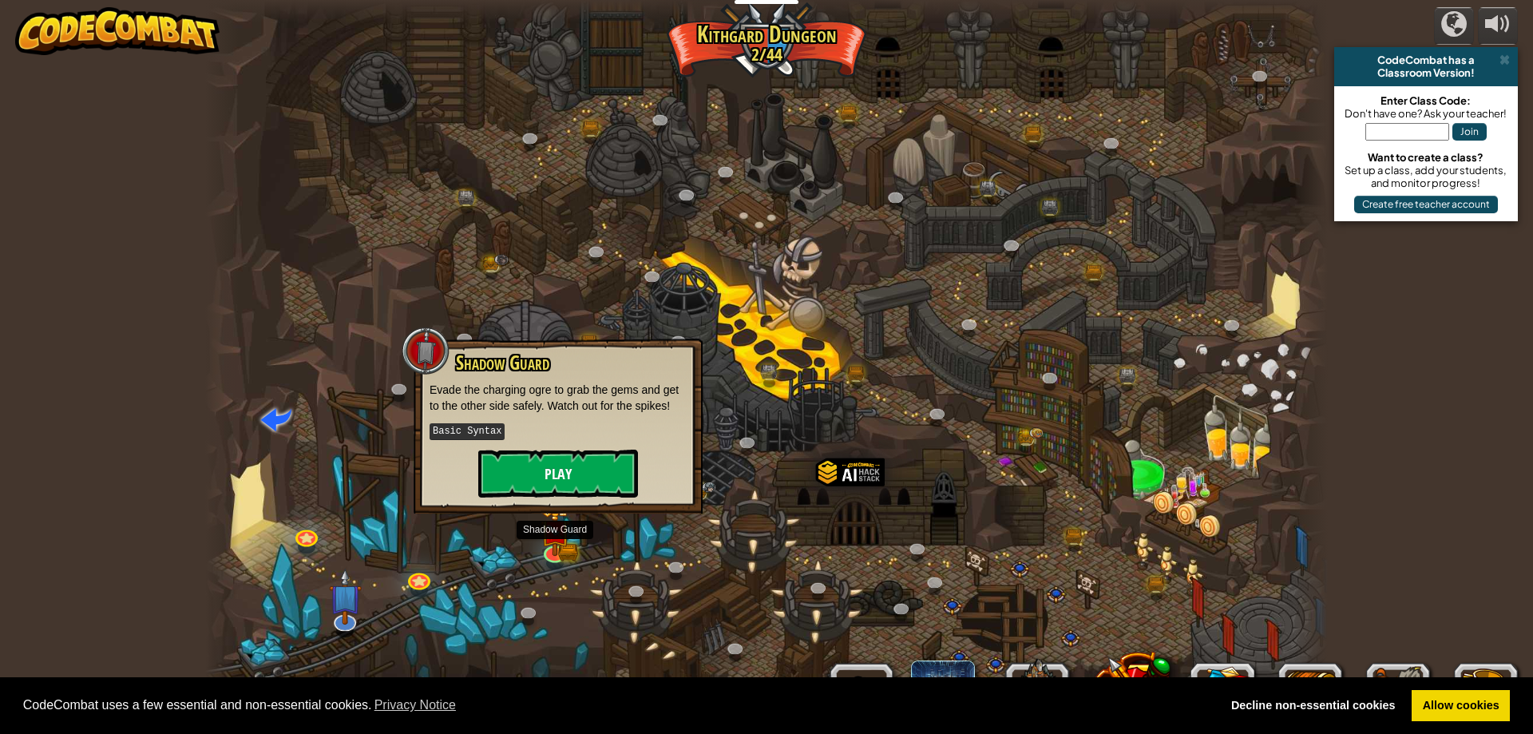
drag, startPoint x: 559, startPoint y: 505, endPoint x: 560, endPoint y: 497, distance: 8.8
click at [560, 503] on div "Shadow Guard Evade the charging ogre to grab the gems and get to the other side…" at bounding box center [558, 426] width 289 height 175
click at [561, 483] on button "Play" at bounding box center [558, 473] width 160 height 48
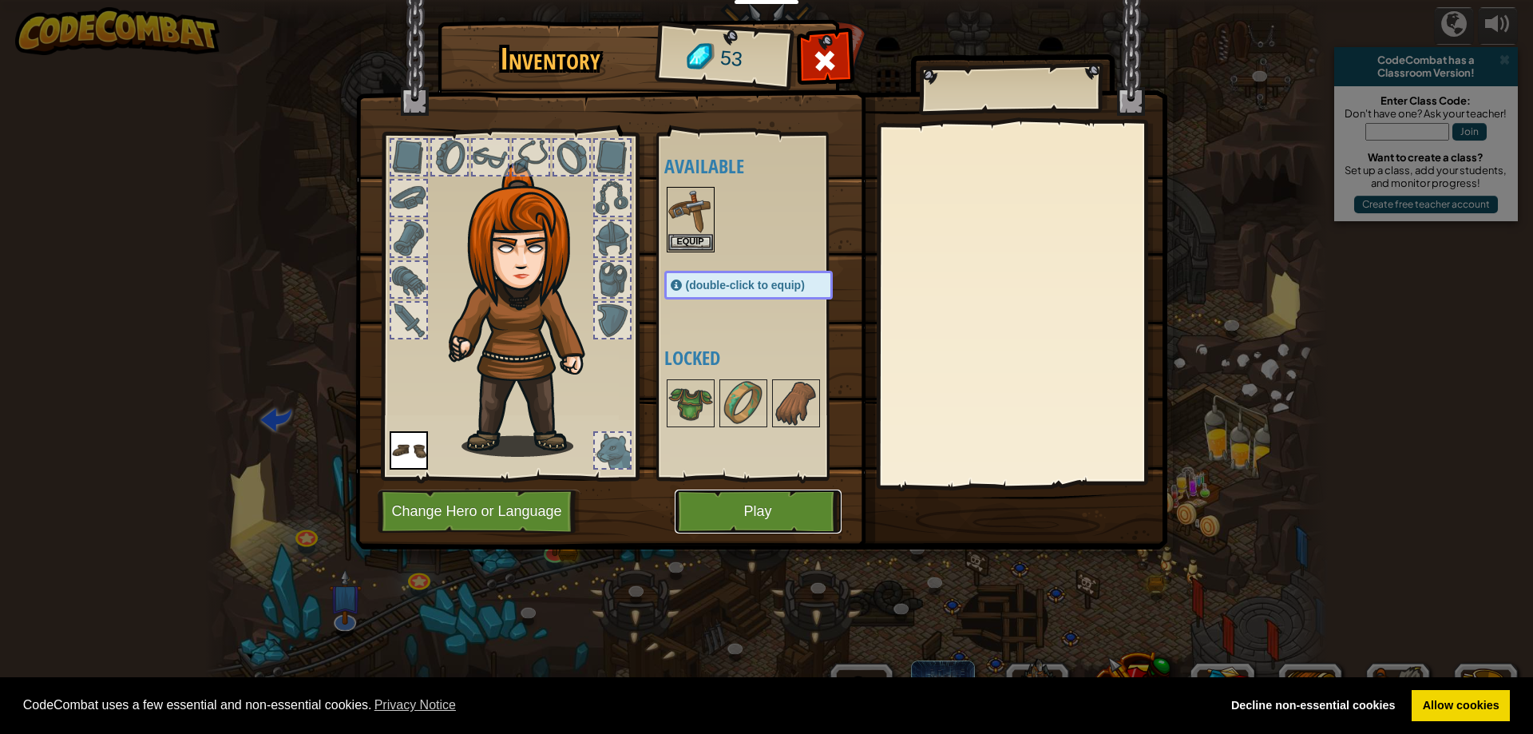
click at [768, 521] on button "Play" at bounding box center [758, 511] width 167 height 44
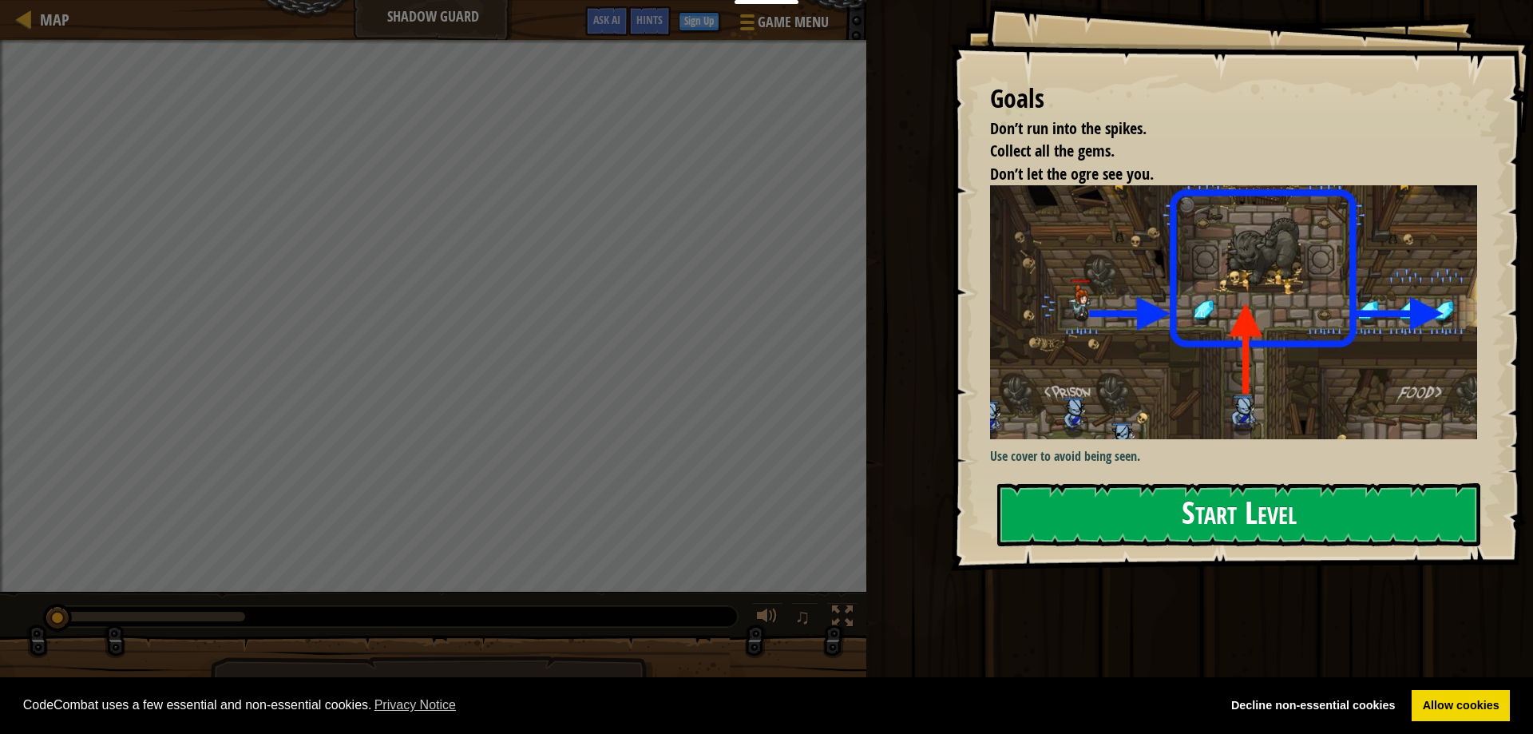
click at [1139, 529] on button "Start Level" at bounding box center [1238, 514] width 483 height 63
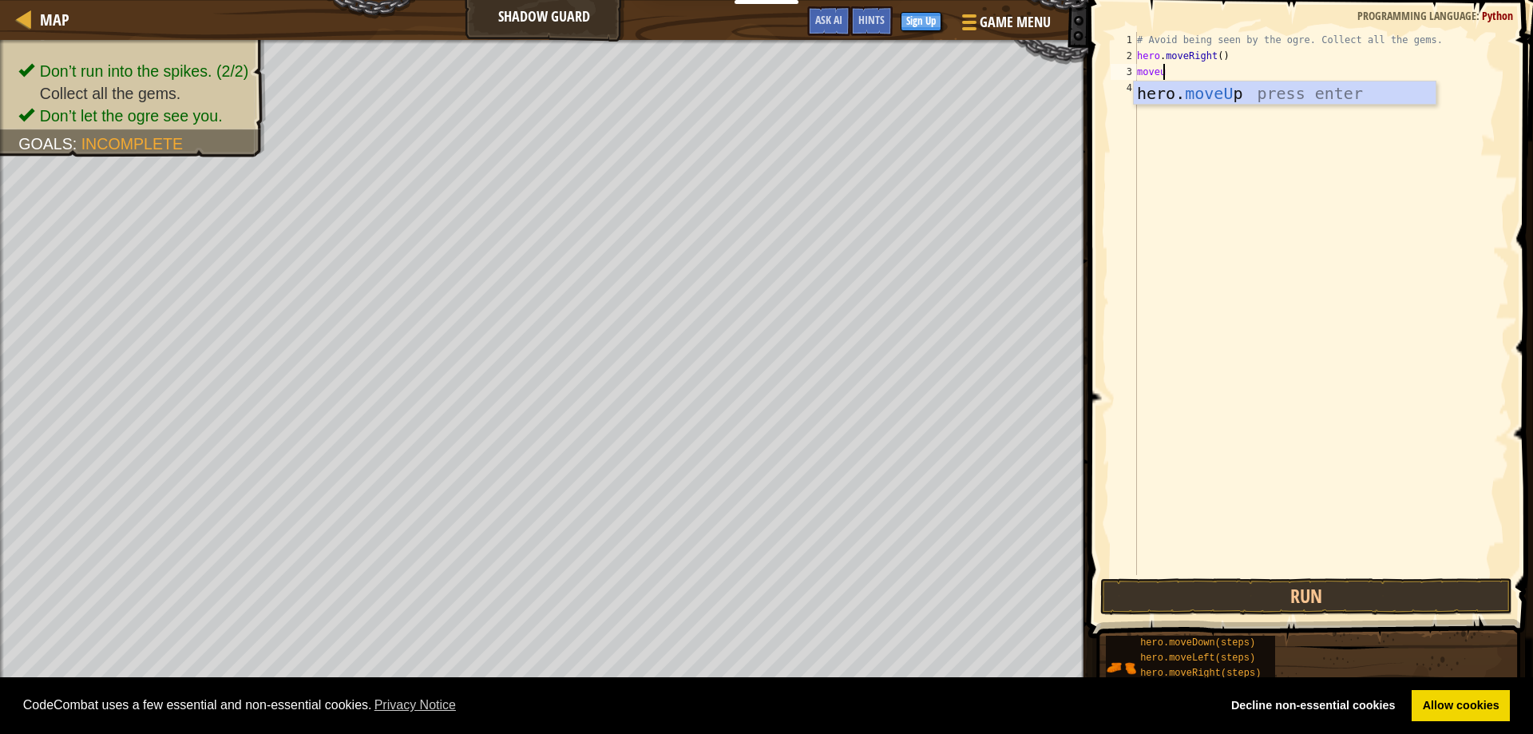
scroll to position [7, 2]
type textarea "moveup"
click at [1217, 592] on button "Run" at bounding box center [1306, 596] width 413 height 37
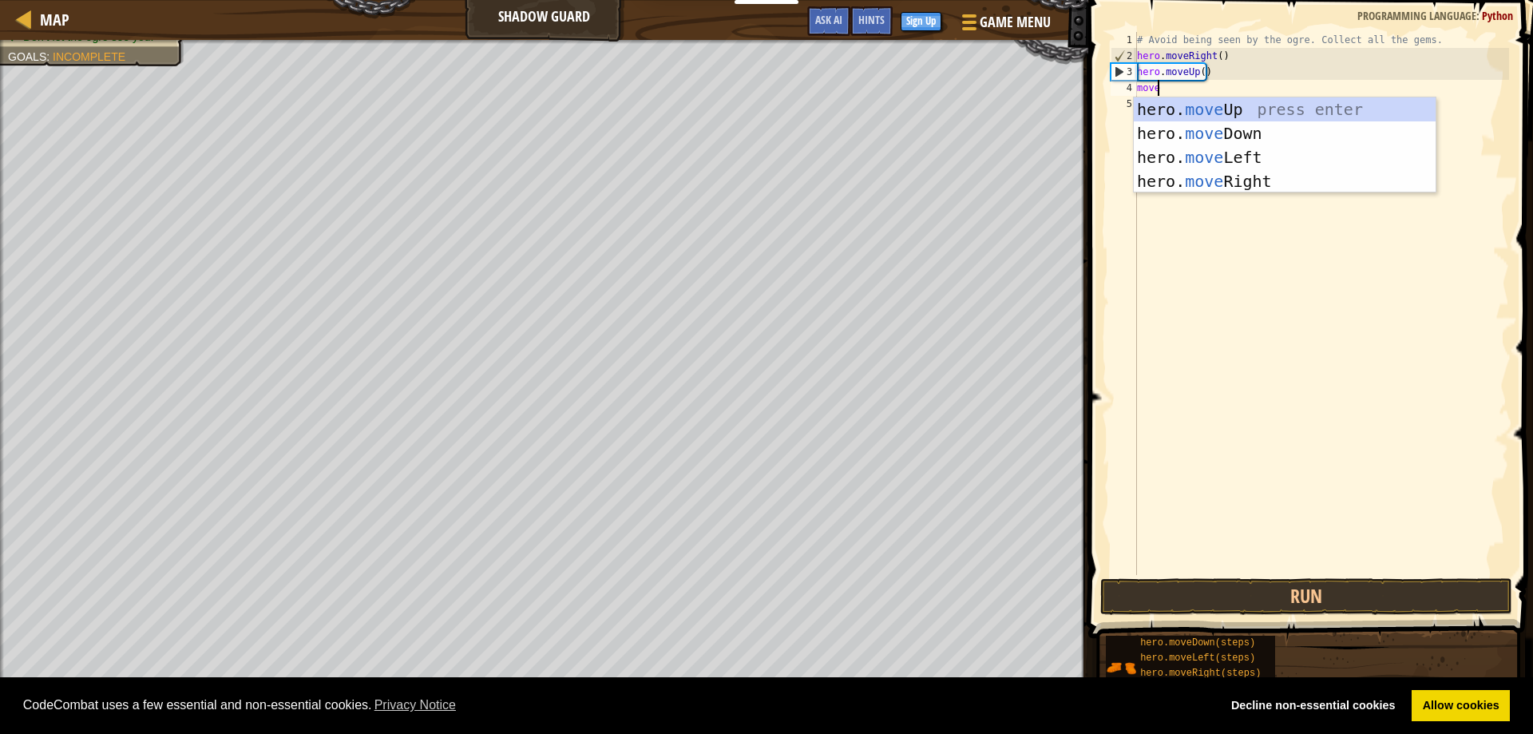
type textarea "mover"
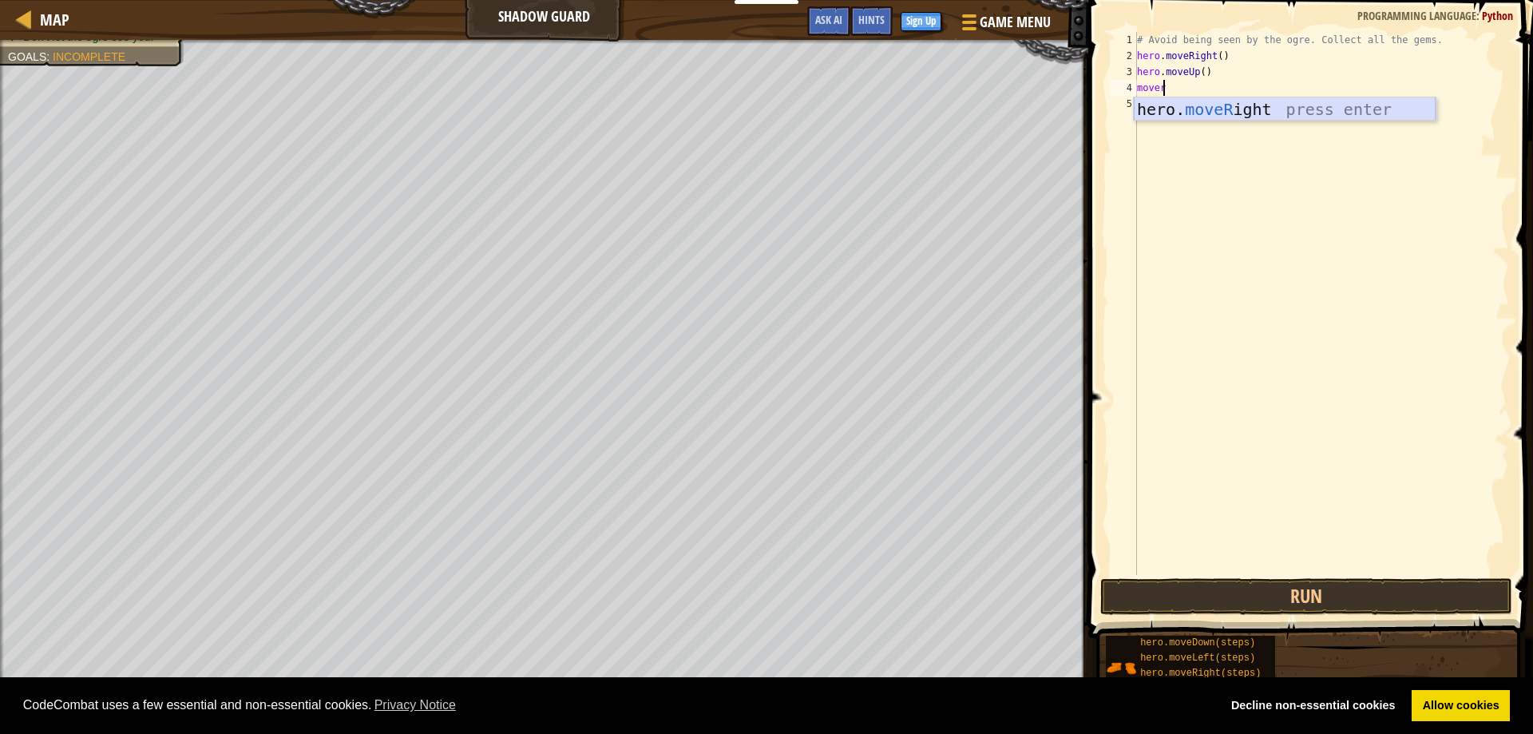
click at [1181, 107] on div "hero. moveR ight press enter" at bounding box center [1285, 133] width 302 height 72
click at [1152, 591] on button "Run" at bounding box center [1306, 596] width 413 height 37
type textarea "movedown"
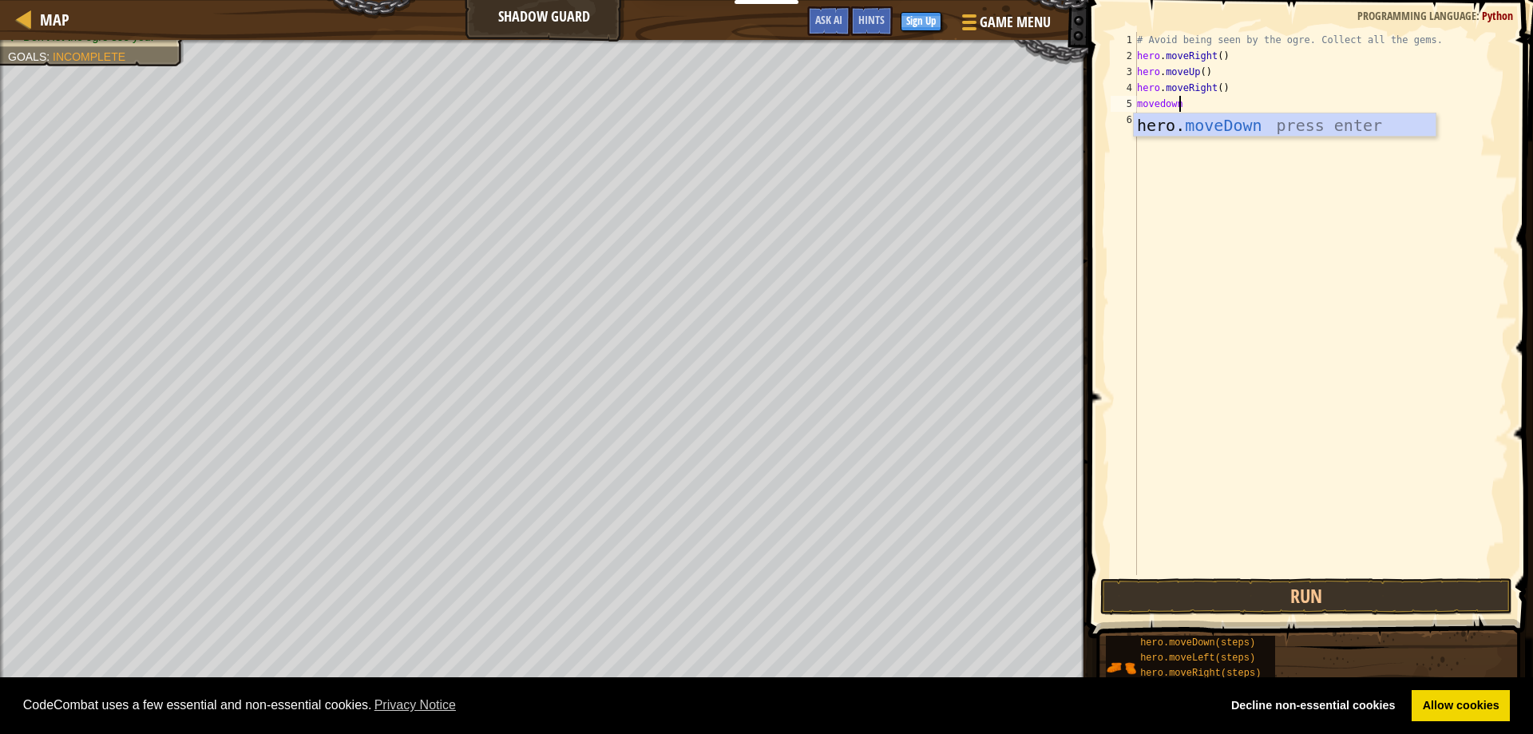
click at [1110, 181] on div "movedown 1 2 3 4 5 6 # Avoid being seen by the ogre. Collect all the gems. hero…" at bounding box center [1308, 303] width 402 height 543
click at [1150, 117] on div "# Avoid being seen by the ogre. Collect all the gems. hero . moveRight ( ) hero…" at bounding box center [1321, 319] width 375 height 575
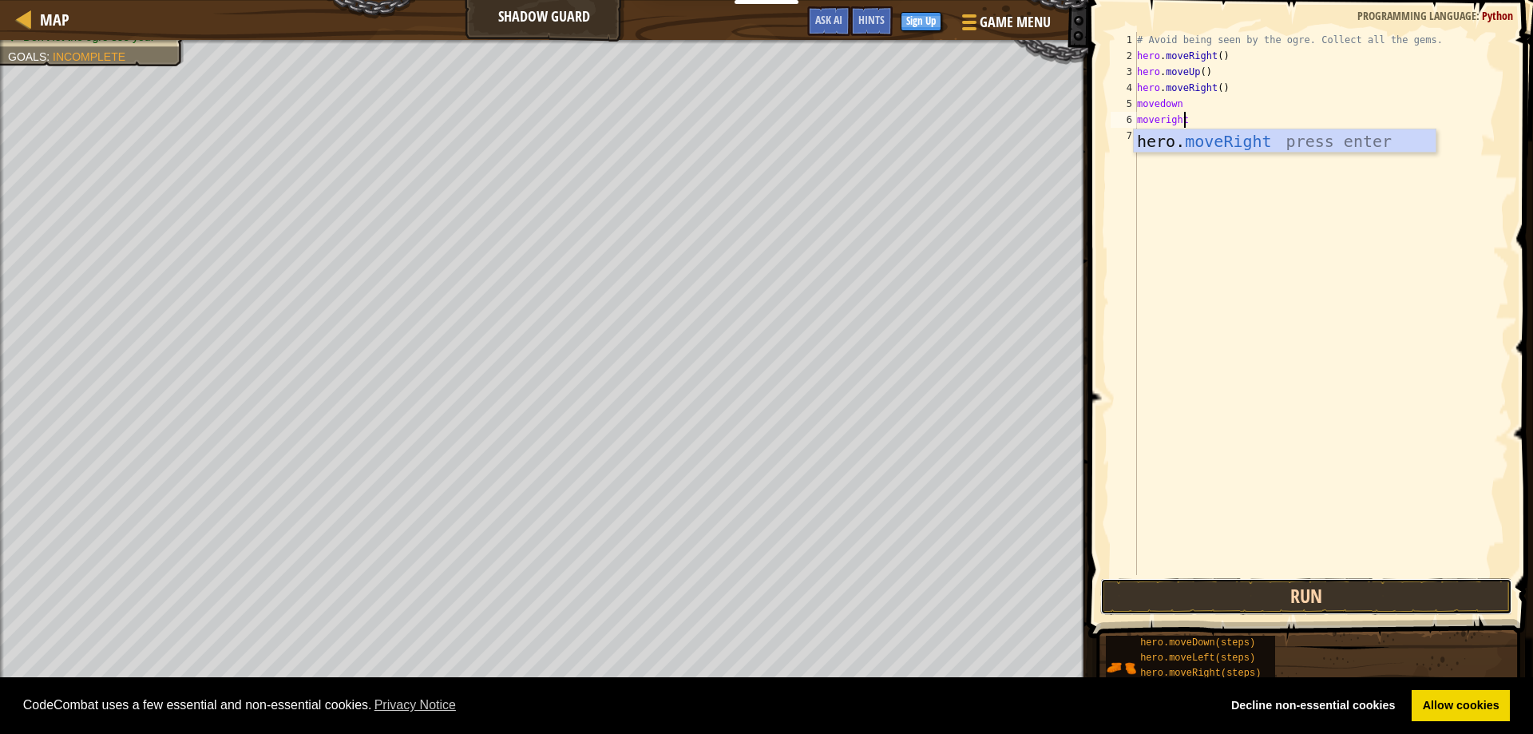
click at [1185, 589] on button "Run" at bounding box center [1306, 596] width 413 height 37
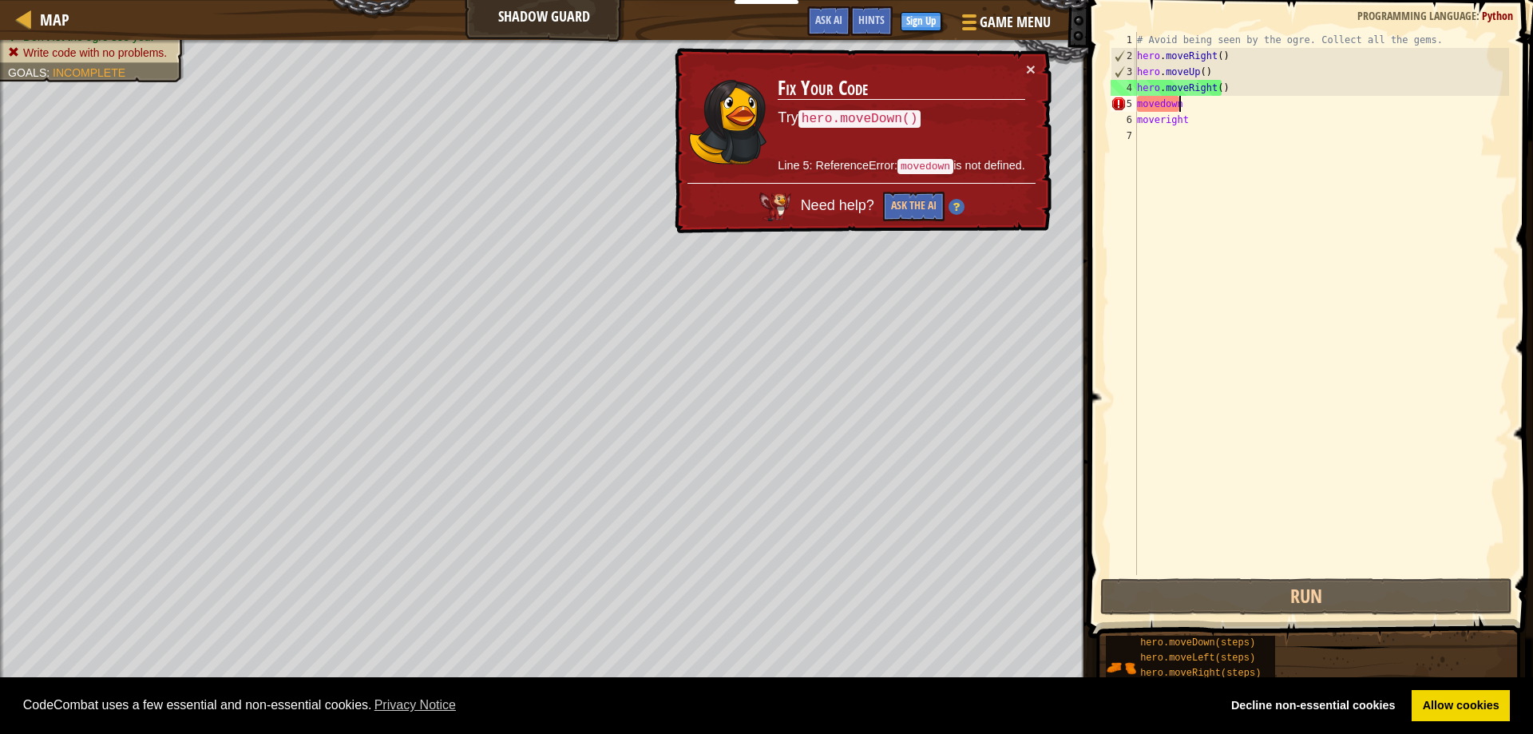
click at [1184, 109] on div "# Avoid being seen by the ogre. Collect all the gems. hero . moveRight ( ) hero…" at bounding box center [1321, 319] width 375 height 575
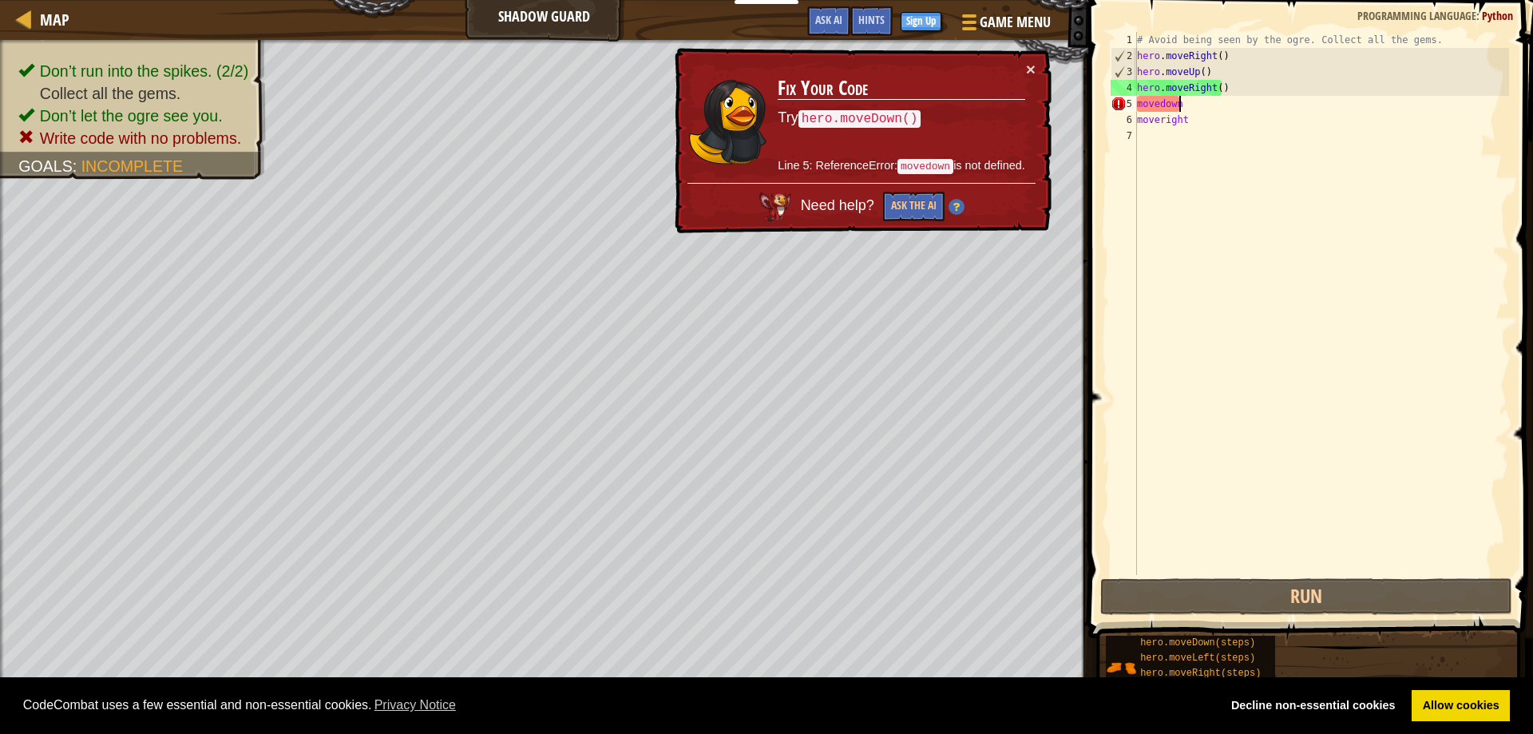
click at [1024, 57] on div "× Fix Your Code Try hero.moveDown() Line 5: ReferenceError: movedown is not def…" at bounding box center [861, 141] width 380 height 186
click at [877, 110] on code "hero.moveDown()" at bounding box center [859, 119] width 123 height 18
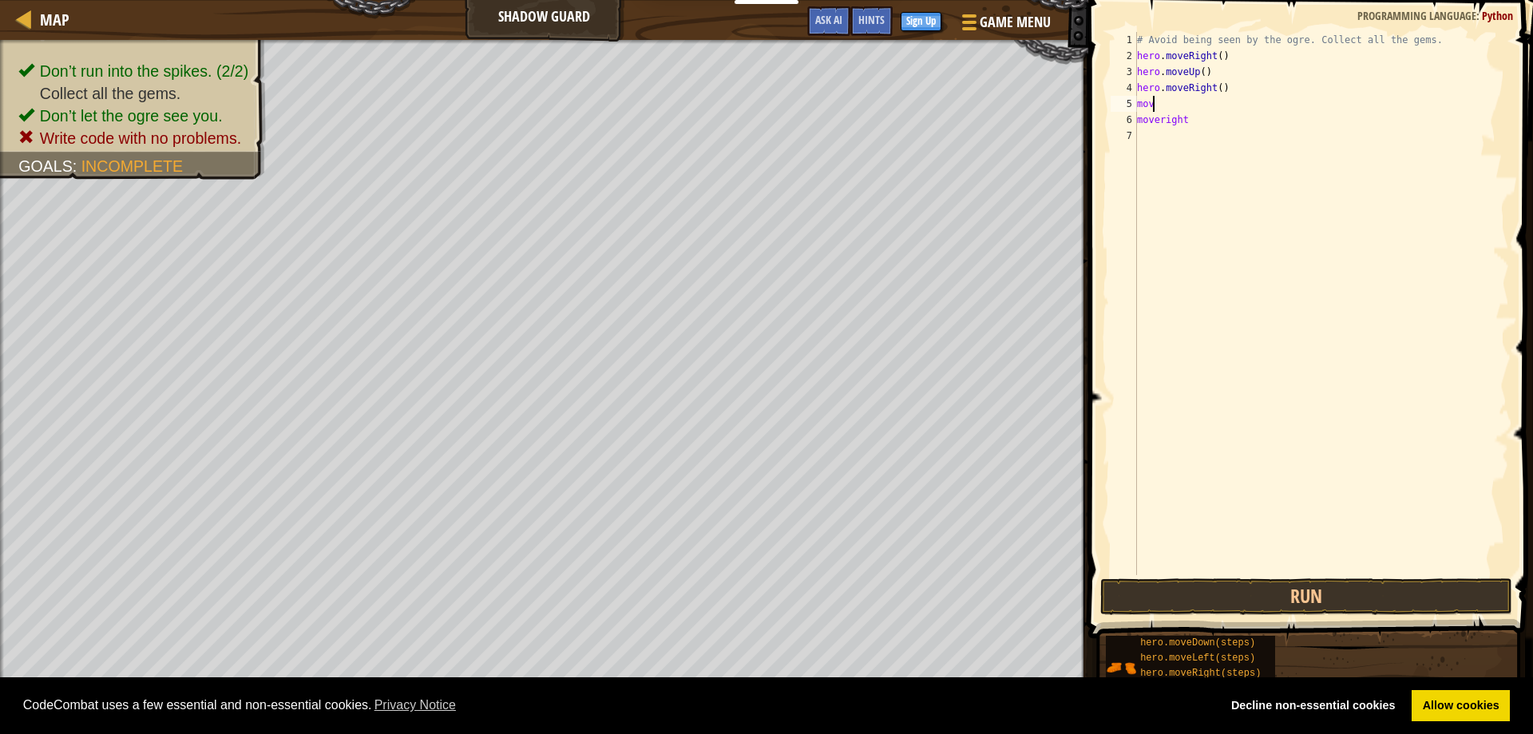
scroll to position [7, 0]
type textarea "m"
type textarea "n"
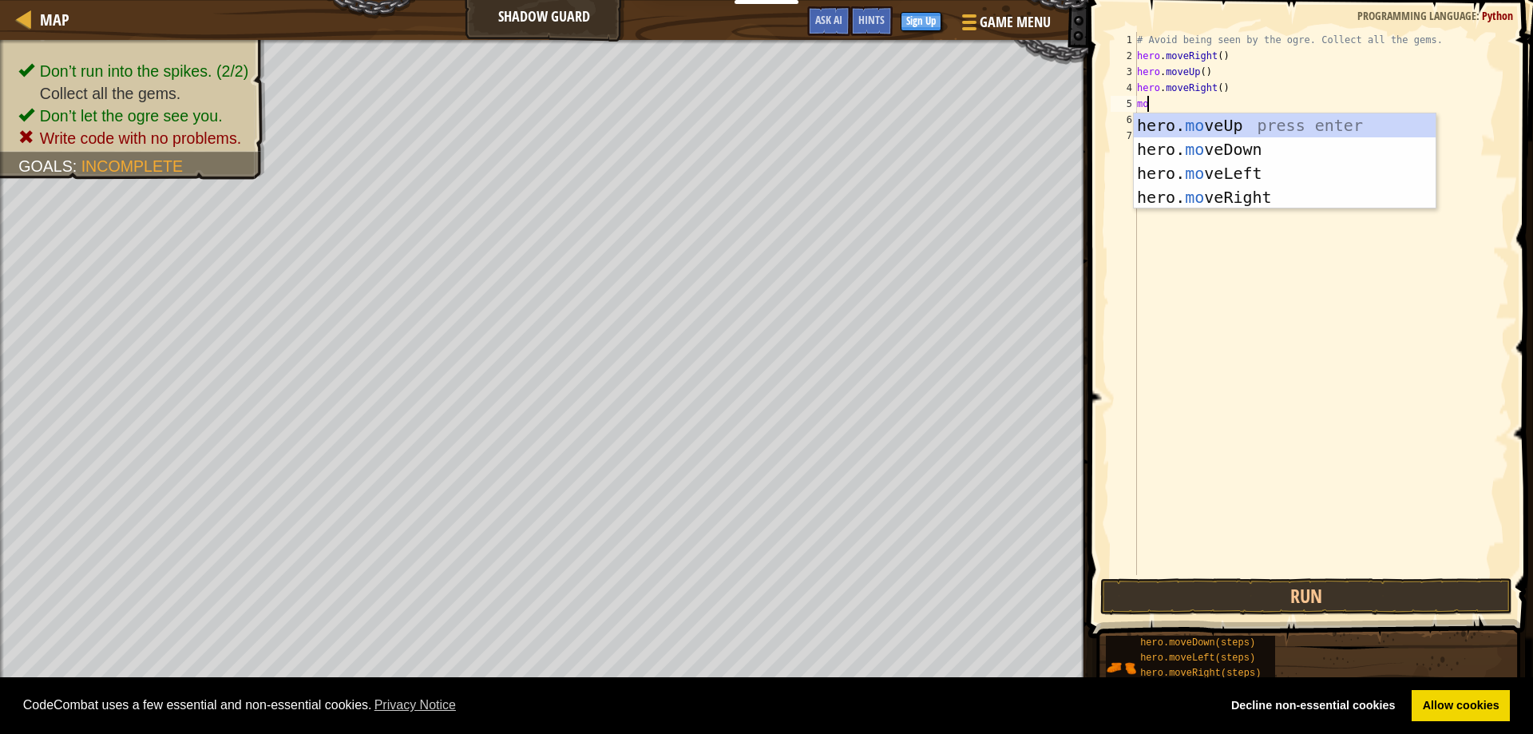
scroll to position [7, 1]
type textarea "move"
click at [1162, 148] on div "hero. move Up press enter hero. move Down press enter hero. move Left press ent…" at bounding box center [1285, 185] width 302 height 144
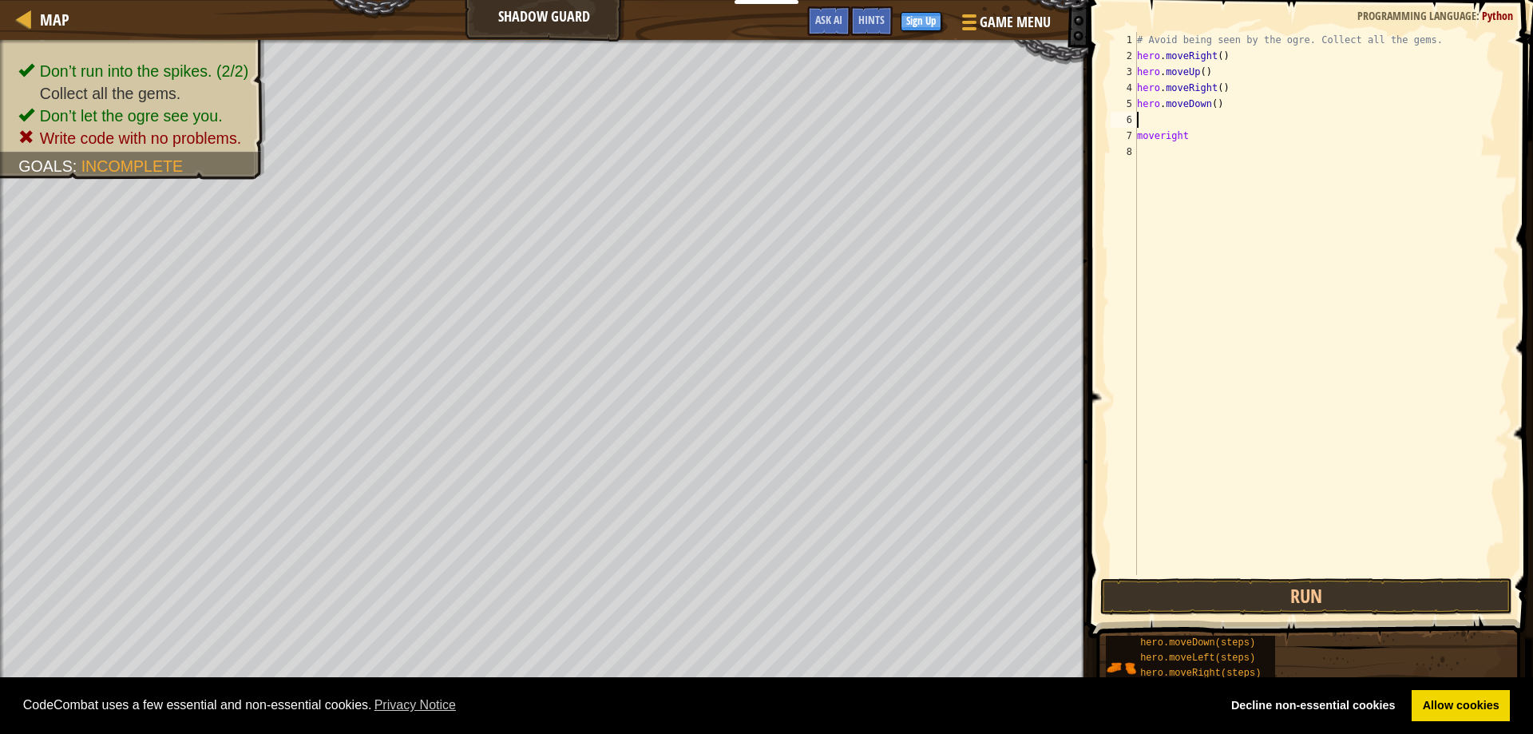
scroll to position [7, 0]
click at [1263, 587] on button "Run" at bounding box center [1306, 596] width 413 height 37
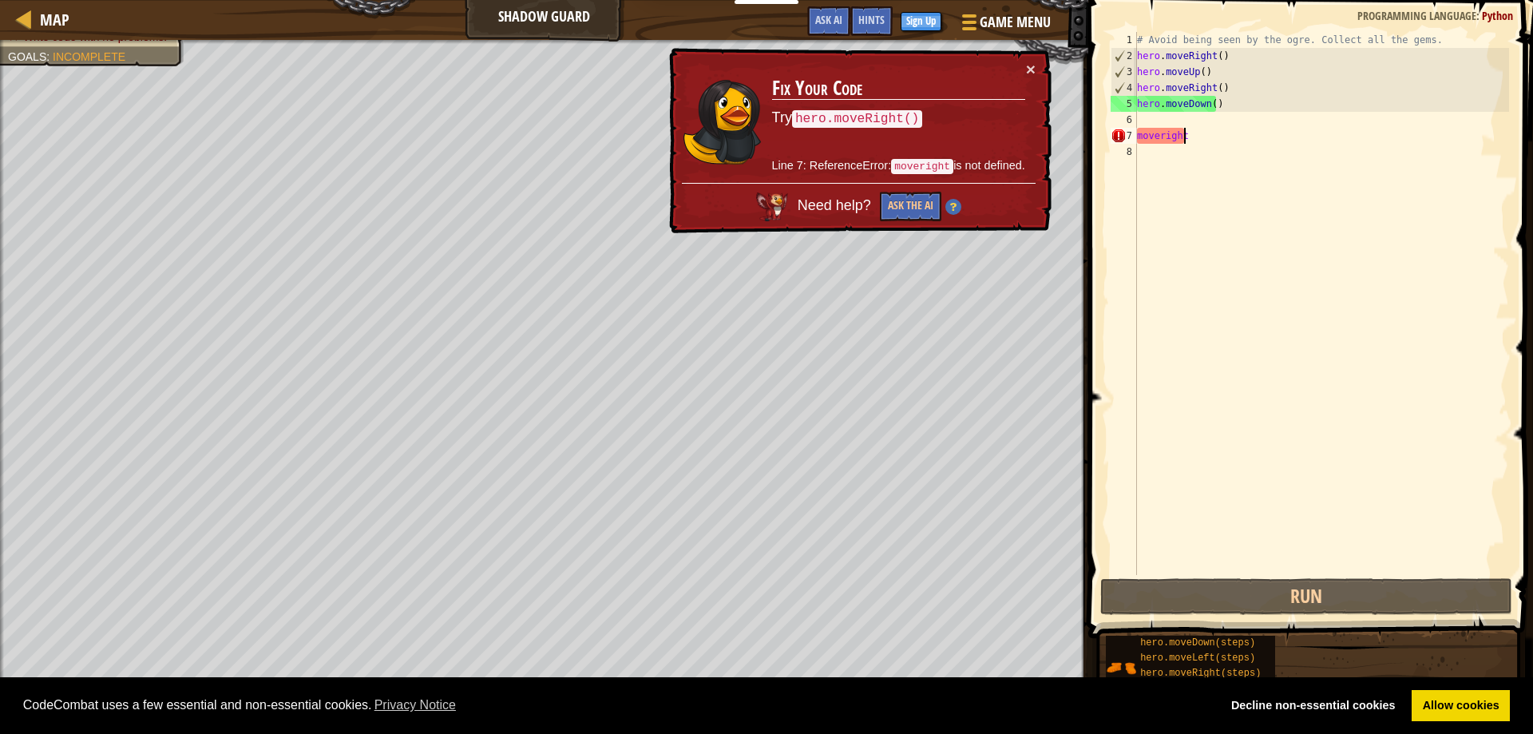
click at [1195, 129] on div "# Avoid being seen by the ogre. Collect all the gems. hero . moveRight ( ) hero…" at bounding box center [1321, 319] width 375 height 575
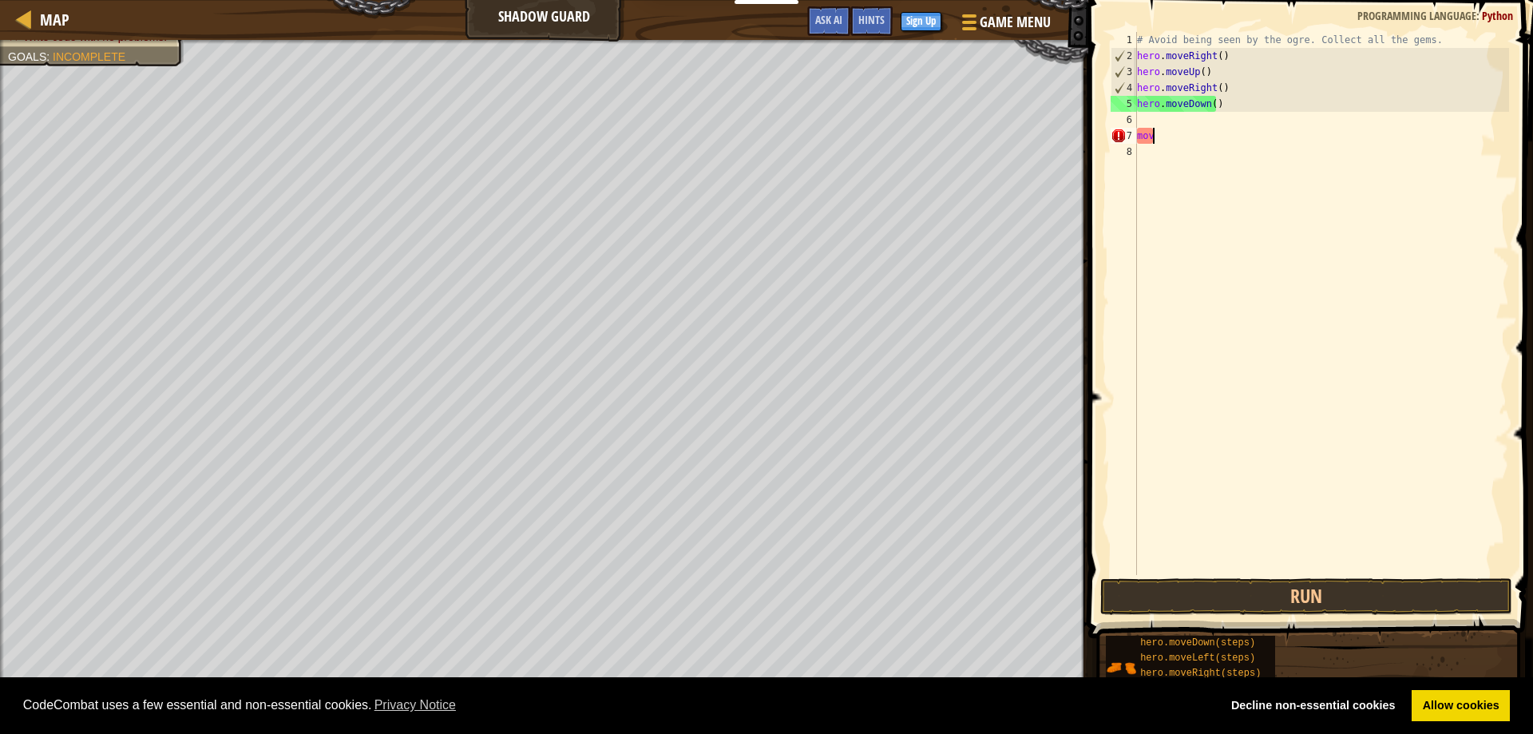
type textarea "m"
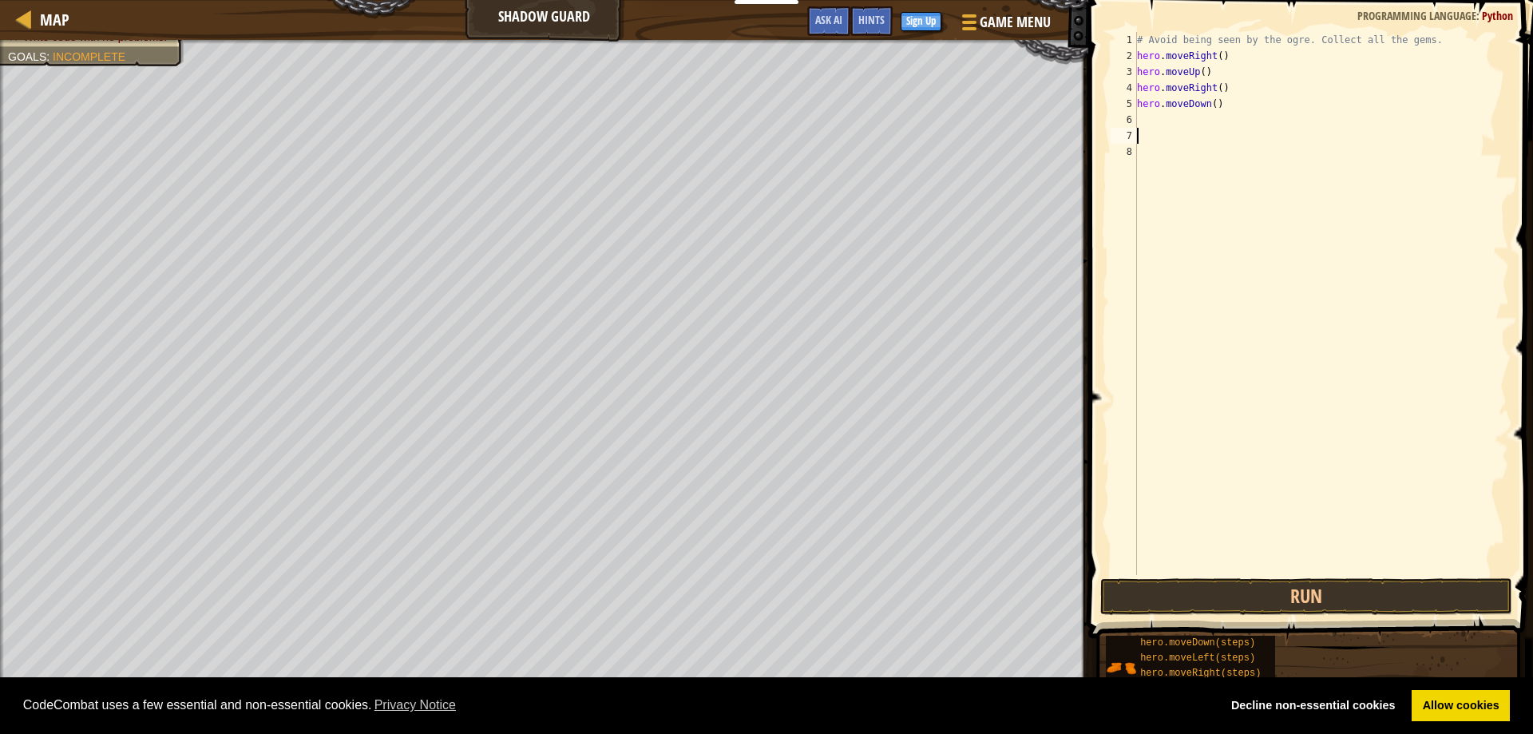
click at [1204, 119] on div "# Avoid being seen by the ogre. Collect all the gems. hero . moveRight ( ) hero…" at bounding box center [1321, 319] width 375 height 575
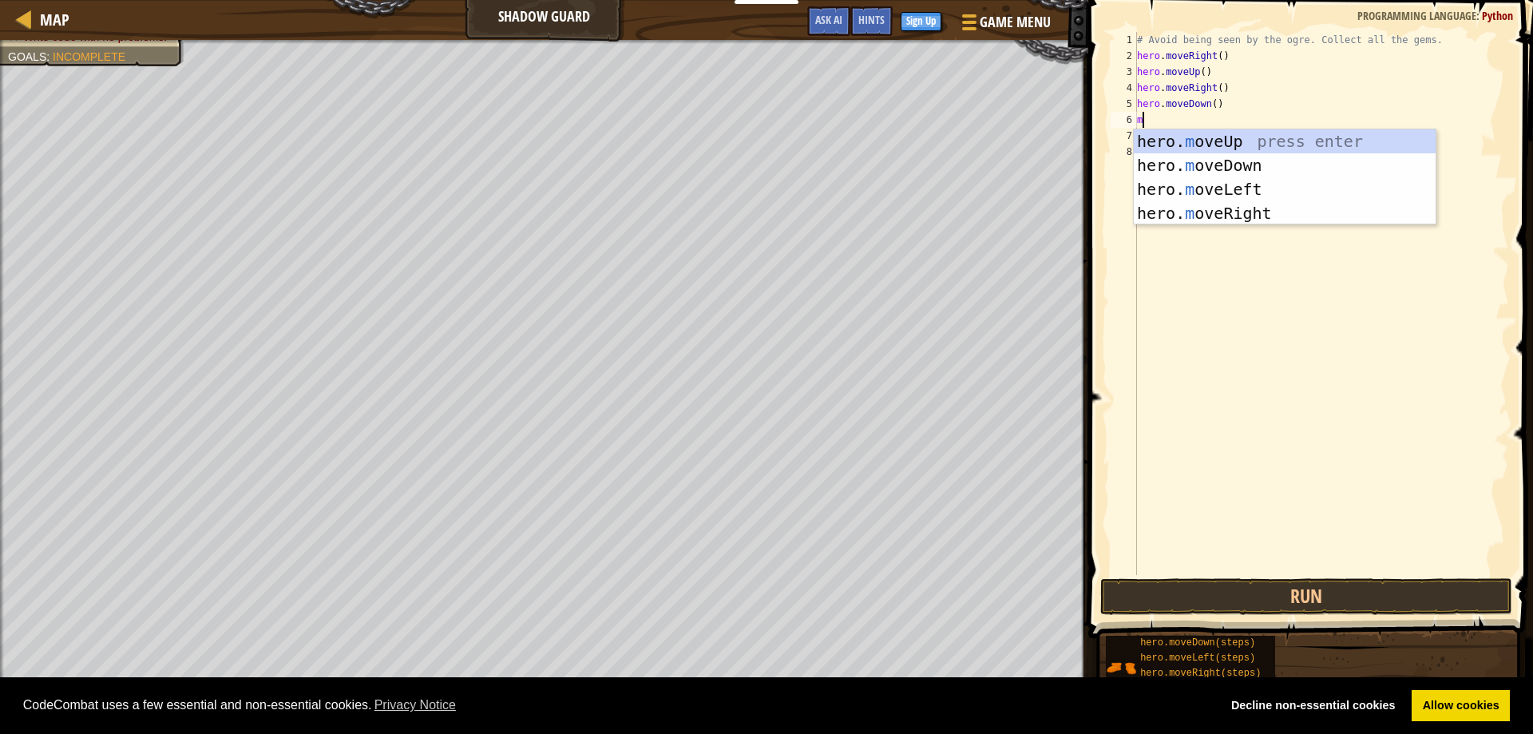
type textarea "mo"
drag, startPoint x: 1178, startPoint y: 167, endPoint x: 1175, endPoint y: 182, distance: 15.5
click at [1175, 180] on div "hero. mo veUp press enter hero. mo veDown press enter hero. mo veLeft press ent…" at bounding box center [1285, 201] width 302 height 144
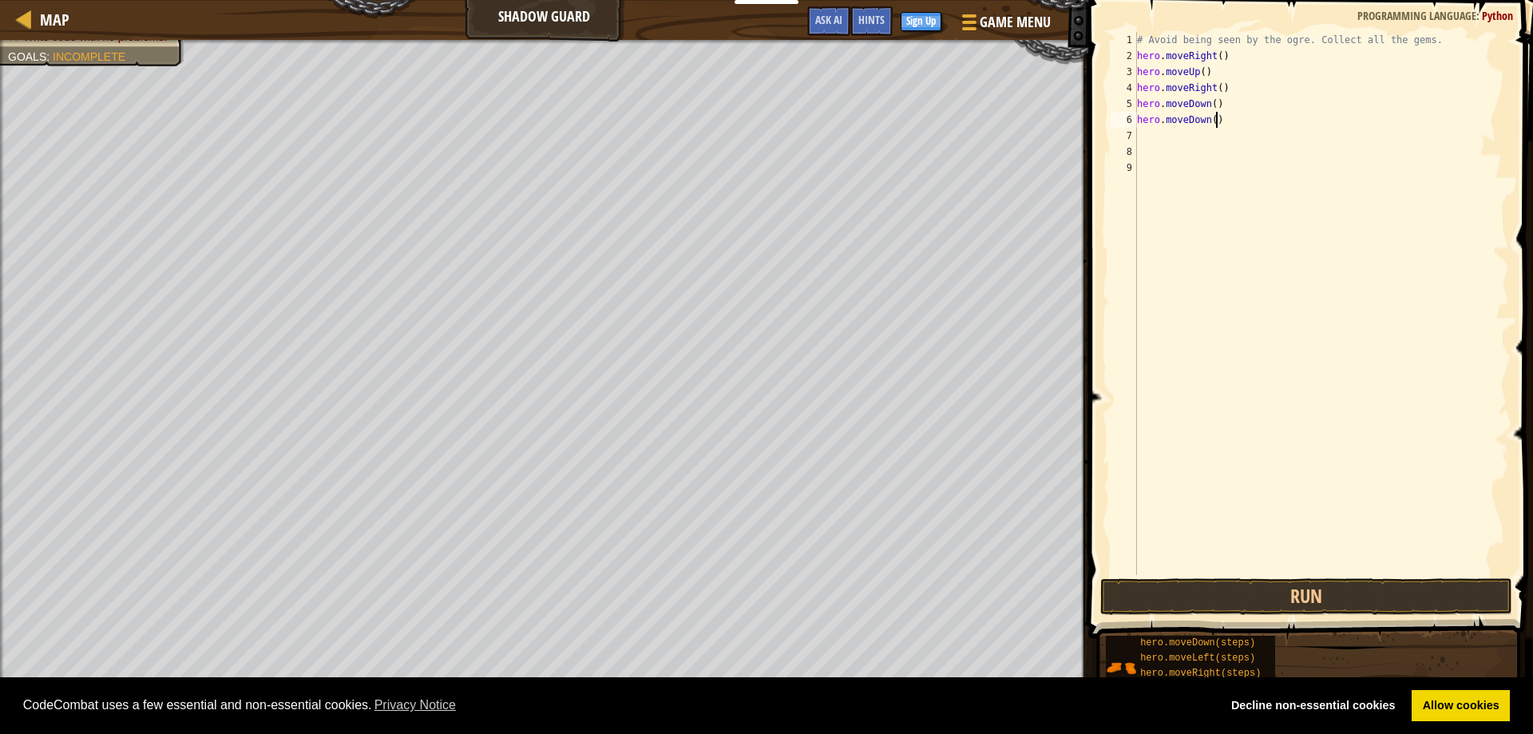
click at [1219, 116] on div "# Avoid being seen by the ogre. Collect all the gems. hero . moveRight ( ) hero…" at bounding box center [1321, 319] width 375 height 575
type textarea "hero.moveright"
click at [1155, 576] on span at bounding box center [1311, 296] width 457 height 685
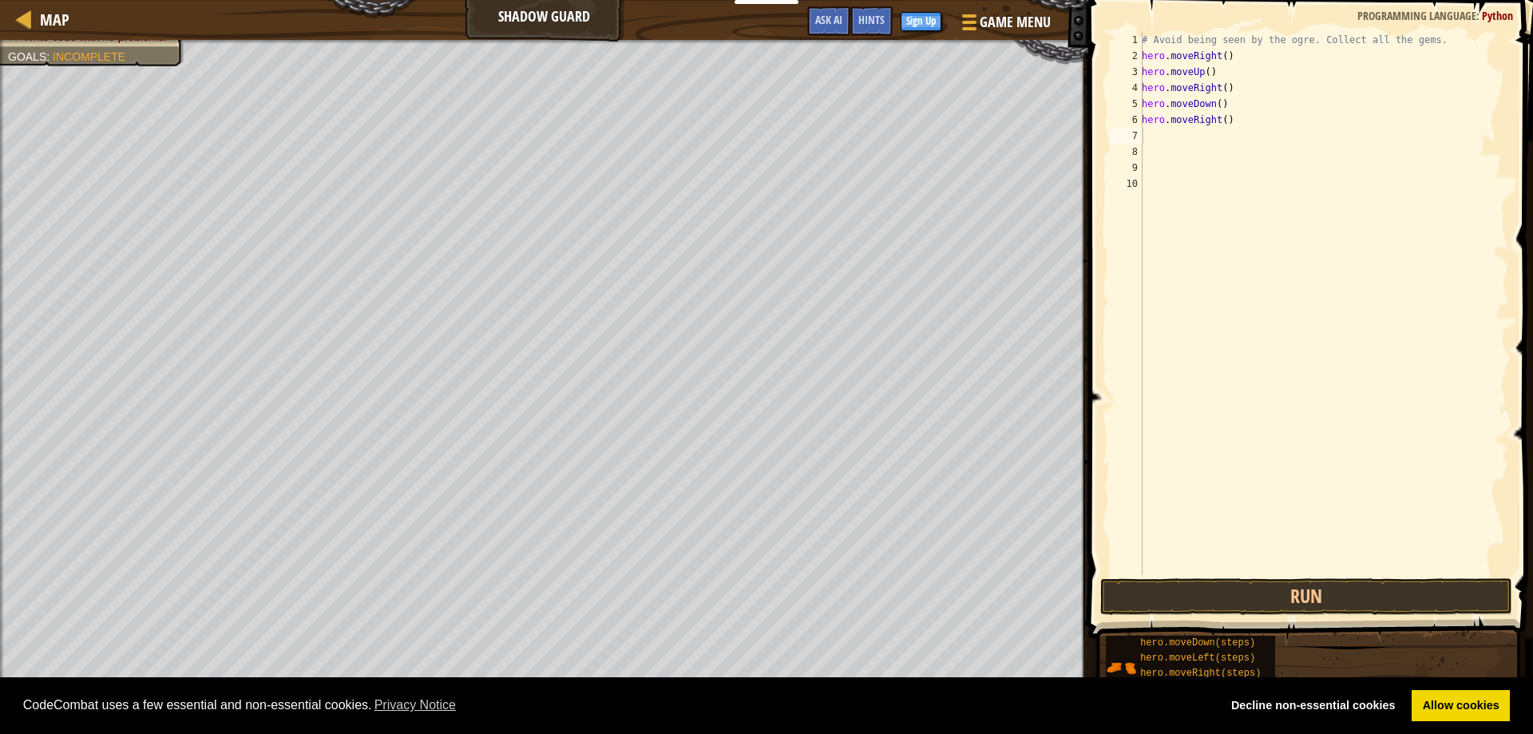
click at [1154, 576] on span at bounding box center [1311, 296] width 457 height 685
click at [1154, 584] on button "Run" at bounding box center [1306, 596] width 413 height 37
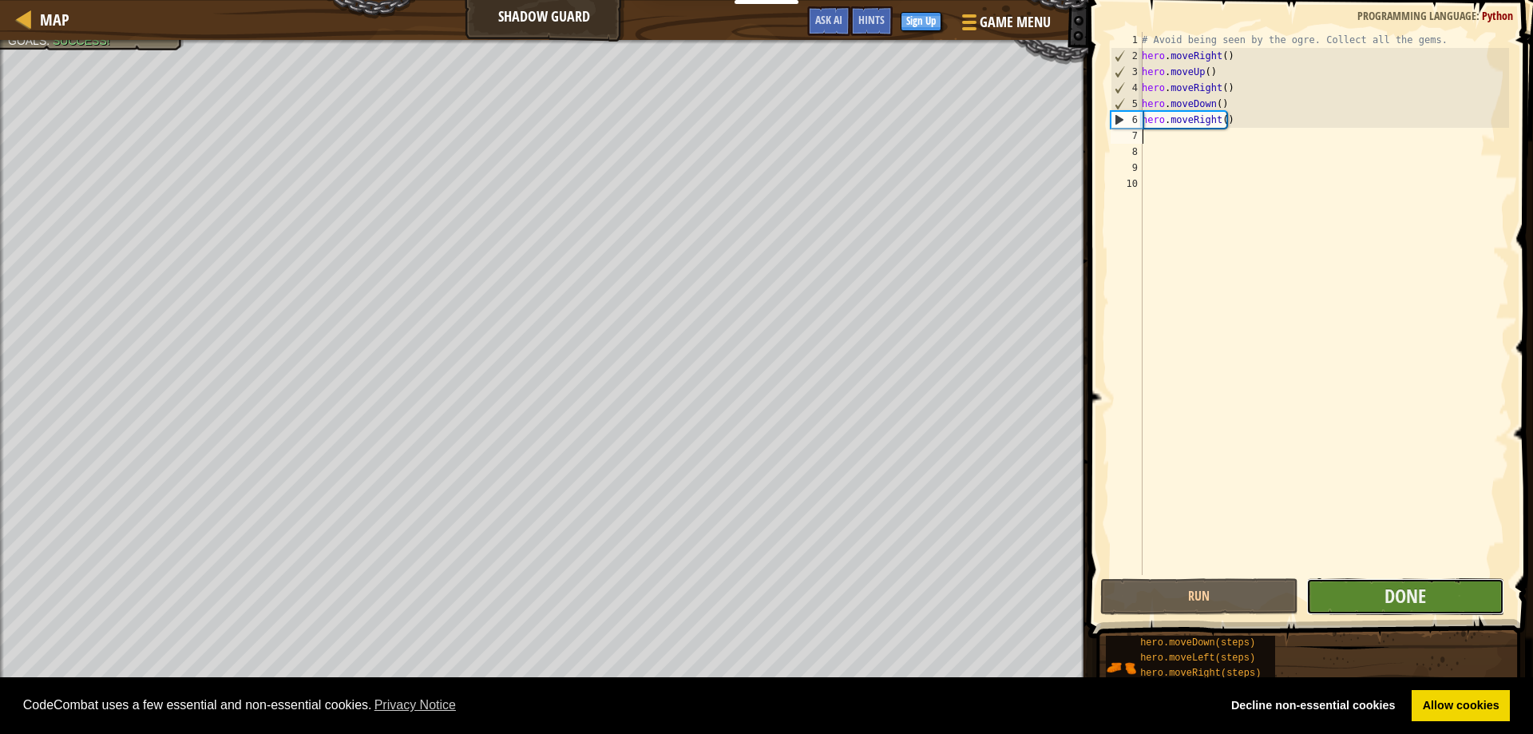
click at [1334, 589] on button "Done" at bounding box center [1405, 596] width 198 height 37
